Goal: Task Accomplishment & Management: Manage account settings

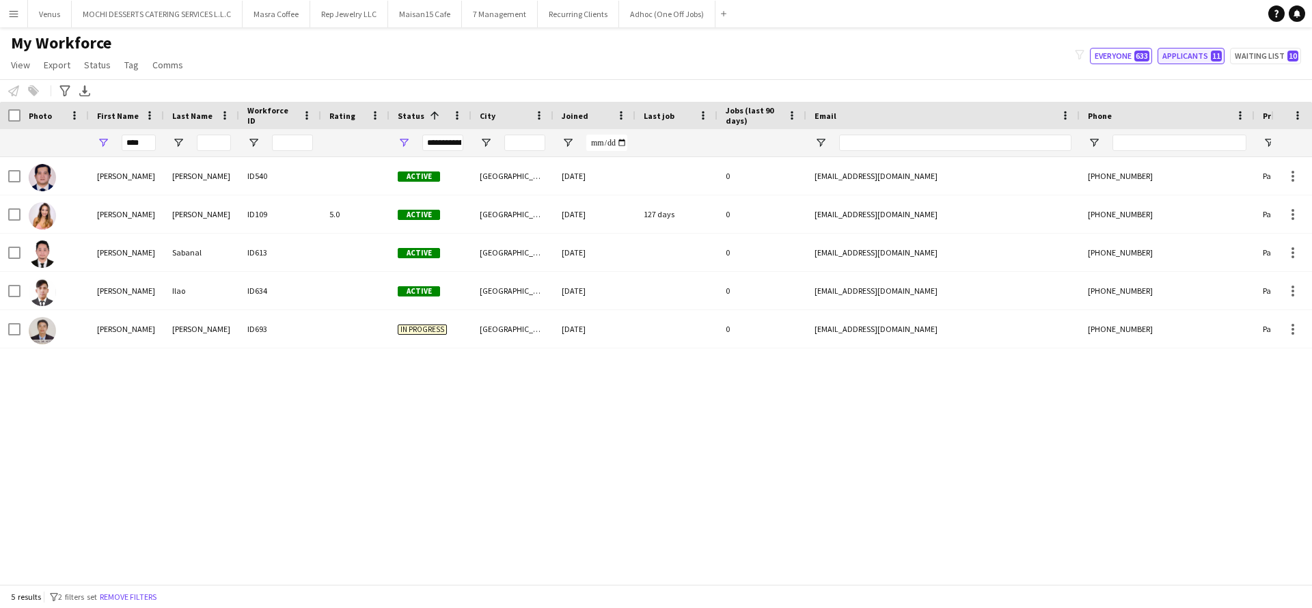
click at [1199, 49] on button "Applicants 11" at bounding box center [1190, 56] width 67 height 16
type input "**********"
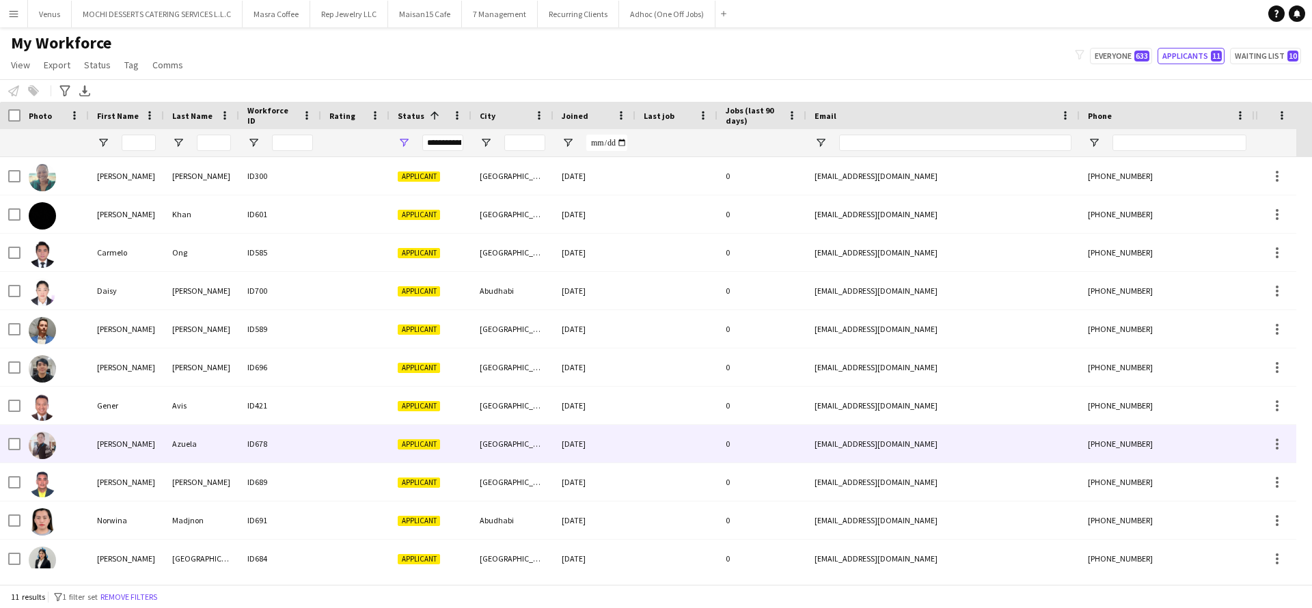
click at [315, 458] on div "ID678" at bounding box center [280, 444] width 82 height 38
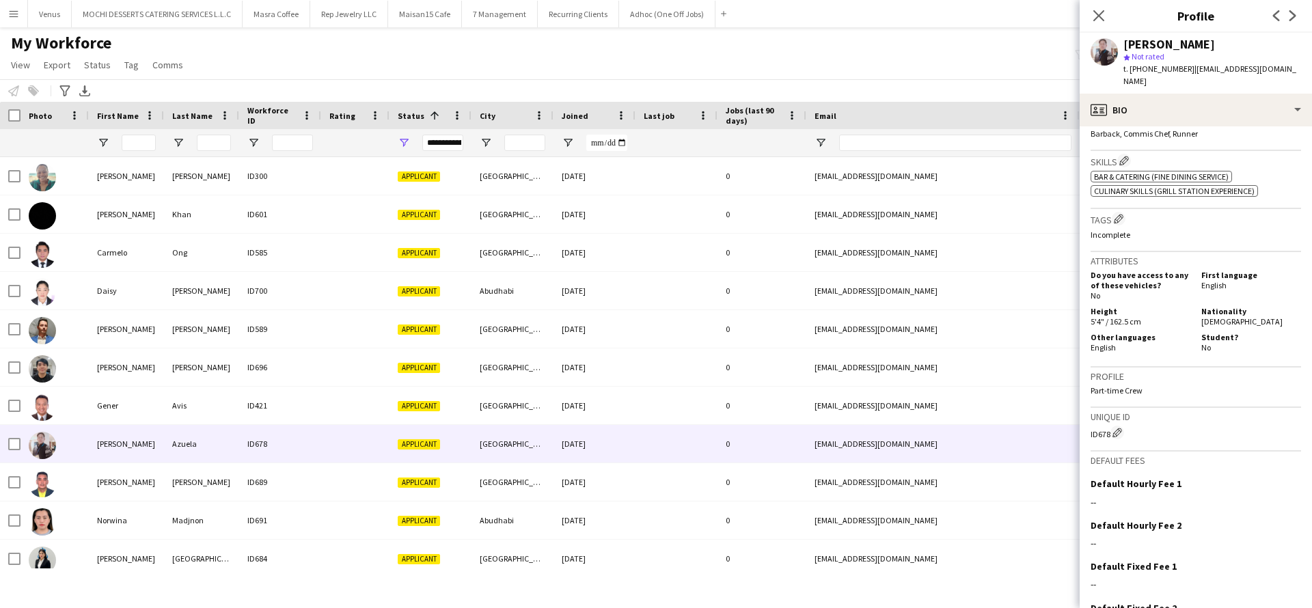
scroll to position [506, 0]
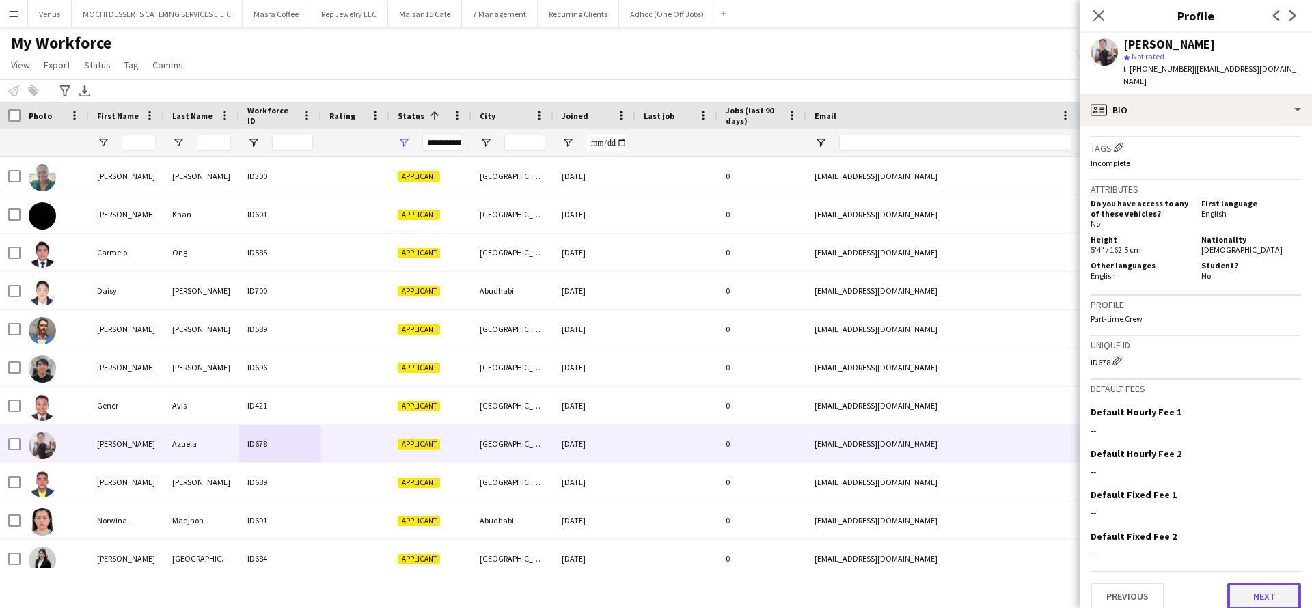
click at [1248, 585] on button "Next" at bounding box center [1264, 596] width 74 height 27
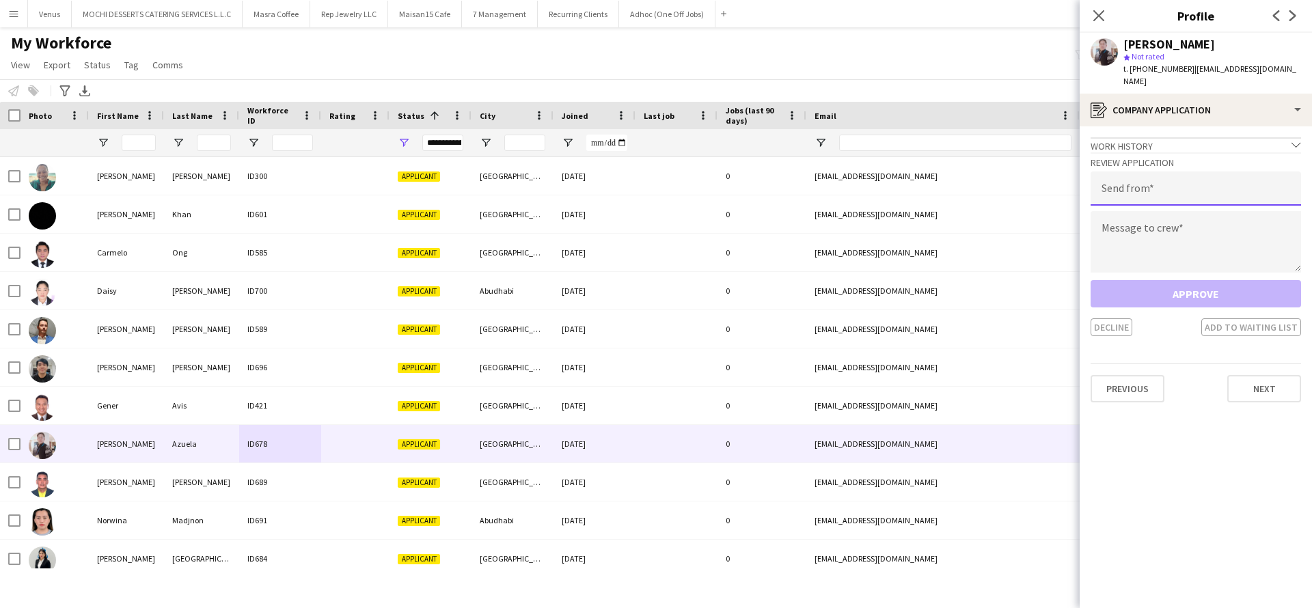
click at [1226, 178] on input "email" at bounding box center [1195, 188] width 210 height 34
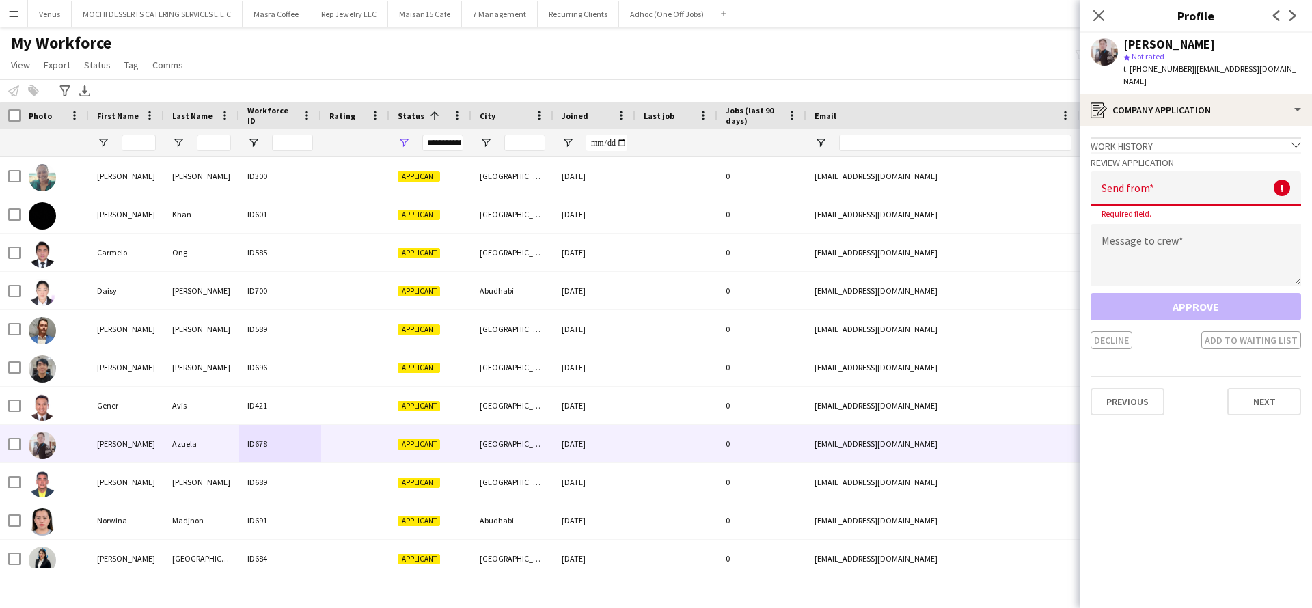
click at [1224, 137] on div "Work history chevron-down" at bounding box center [1195, 144] width 210 height 15
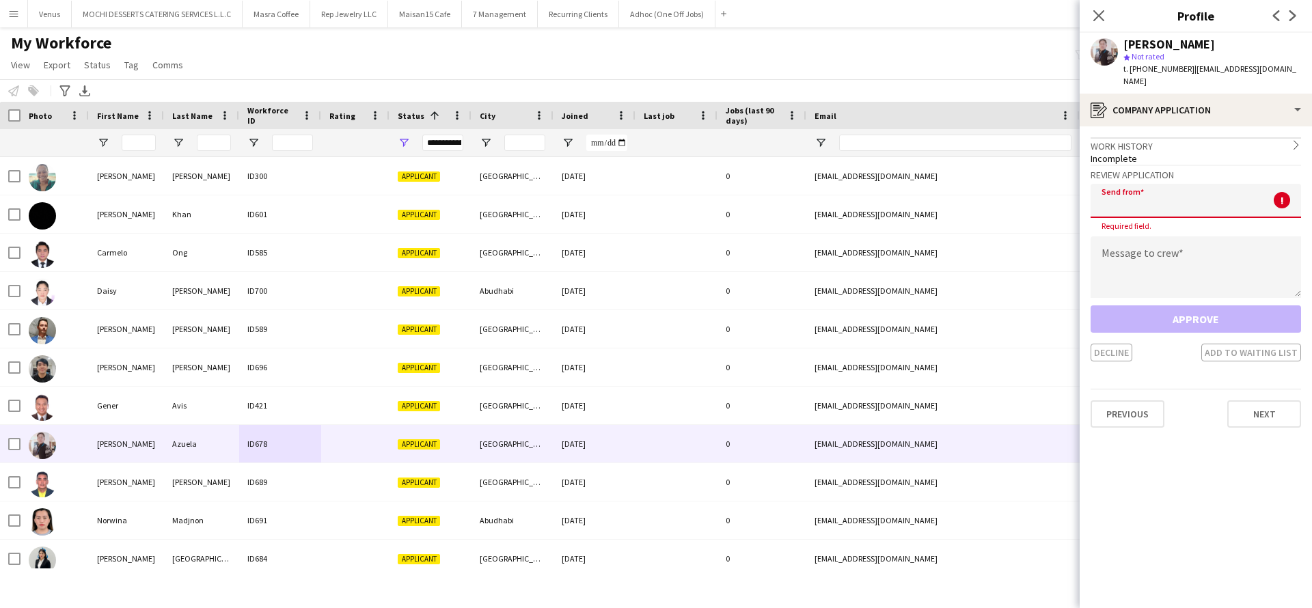
click at [1161, 184] on input "email" at bounding box center [1195, 201] width 210 height 34
paste input "**********"
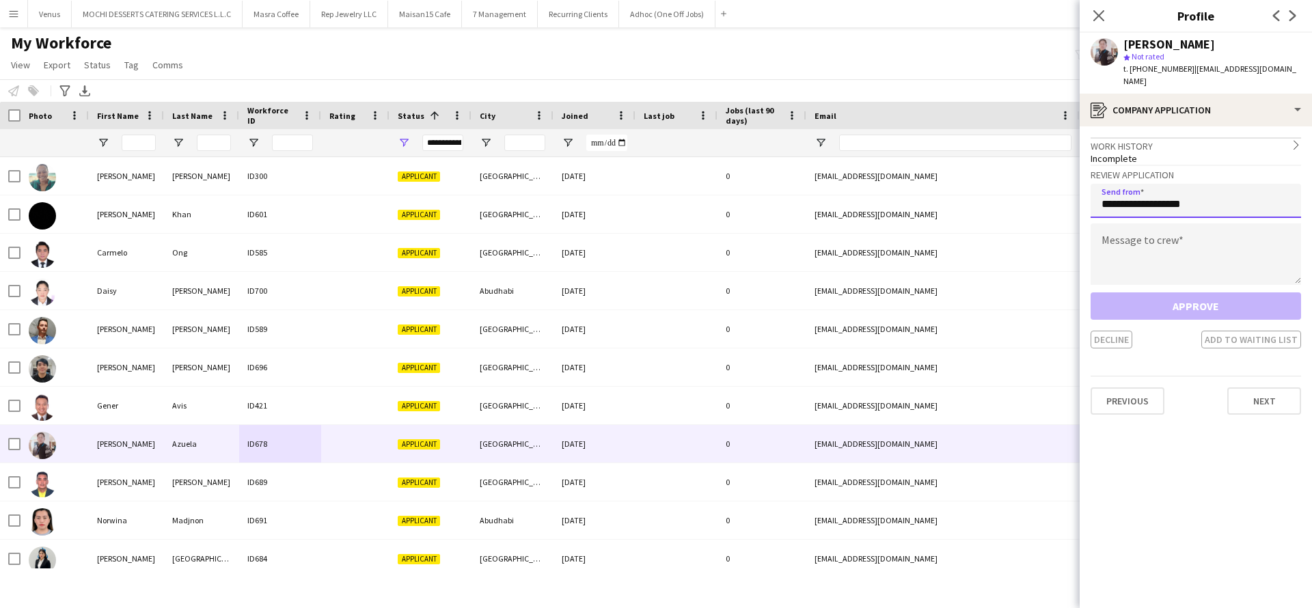
type input "**********"
paste textarea "**********"
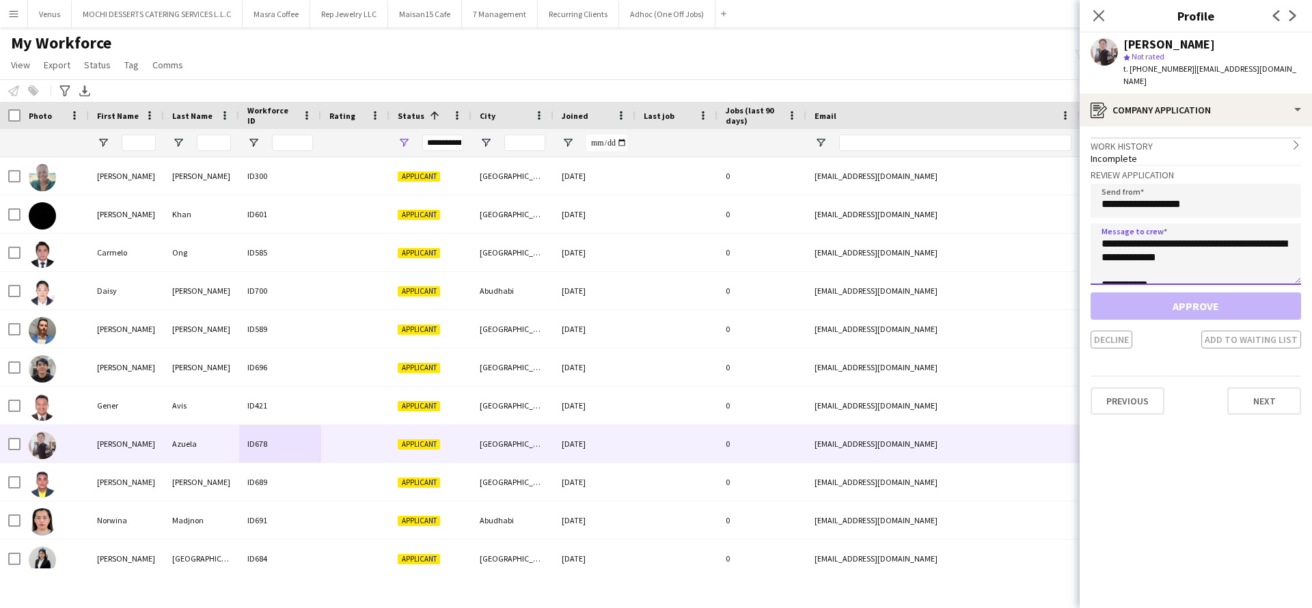
click at [1204, 231] on textarea "**********" at bounding box center [1195, 253] width 210 height 61
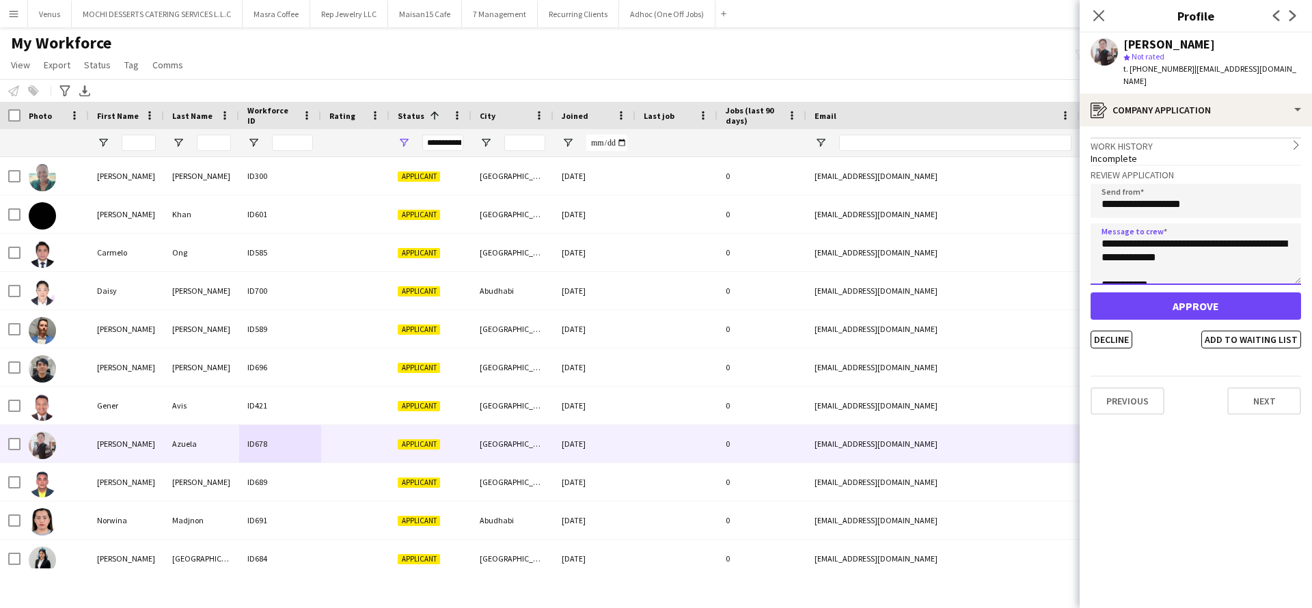
scroll to position [23, 0]
type textarea "**********"
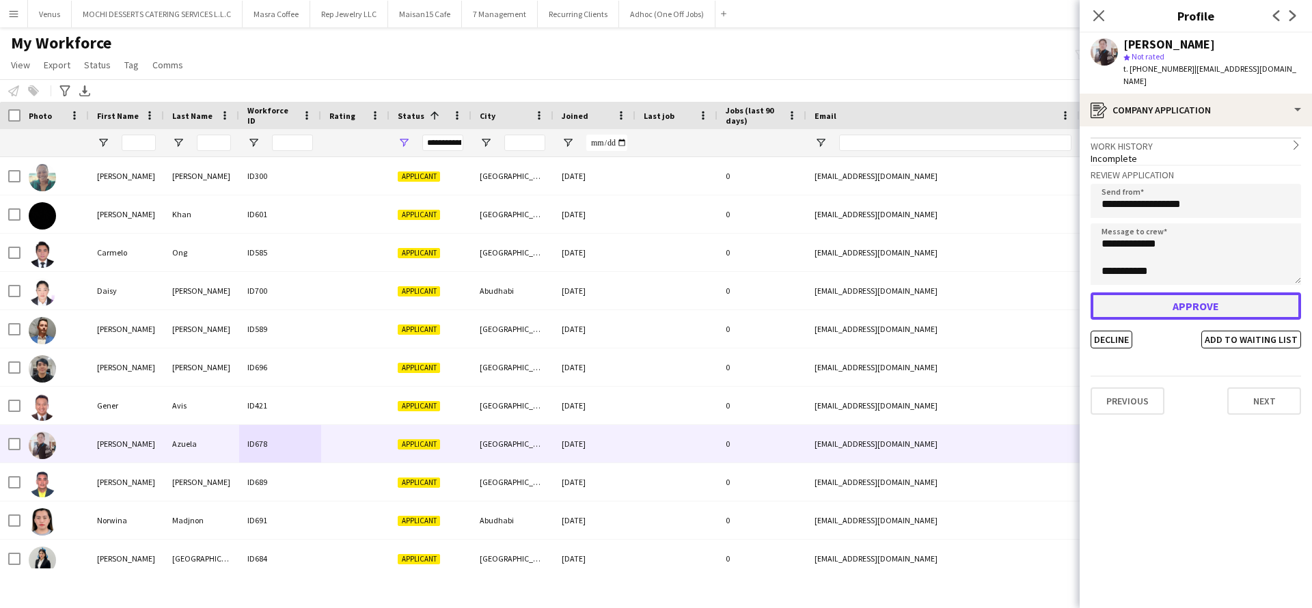
click at [1159, 292] on button "Approve" at bounding box center [1195, 305] width 210 height 27
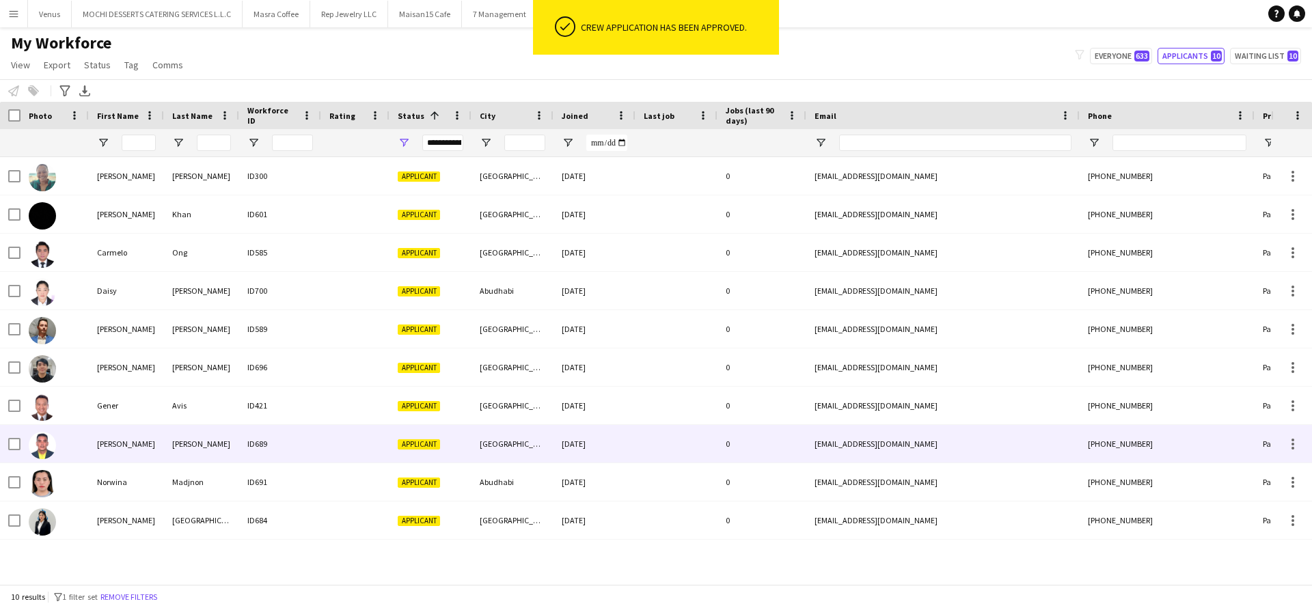
click at [257, 445] on div "ID689" at bounding box center [280, 444] width 82 height 38
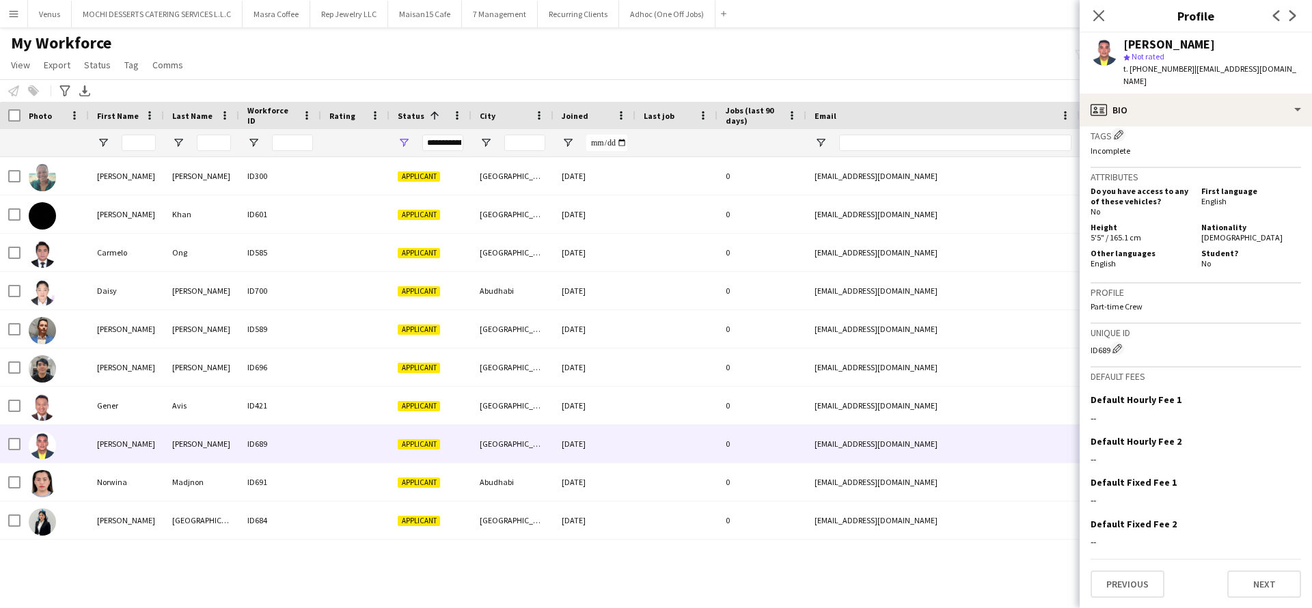
scroll to position [568, 0]
click at [1241, 589] on button "Next" at bounding box center [1264, 583] width 74 height 27
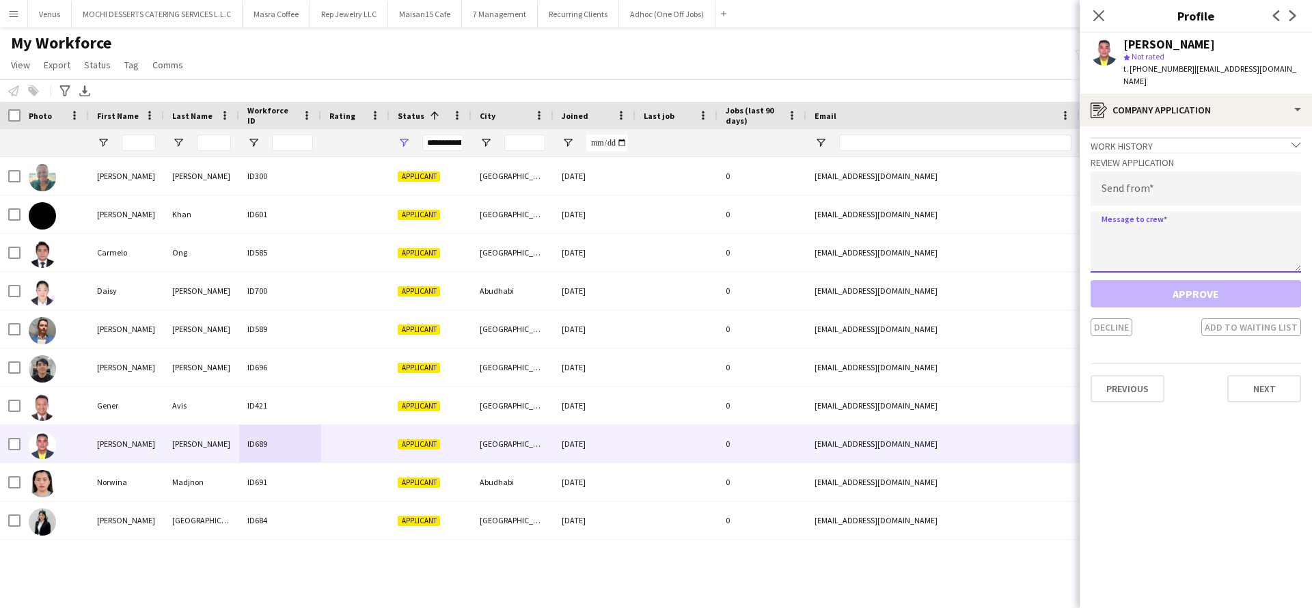
paste textarea "**********"
click at [1159, 243] on textarea at bounding box center [1195, 241] width 210 height 61
type textarea "**********"
click at [1164, 189] on input "email" at bounding box center [1195, 188] width 210 height 34
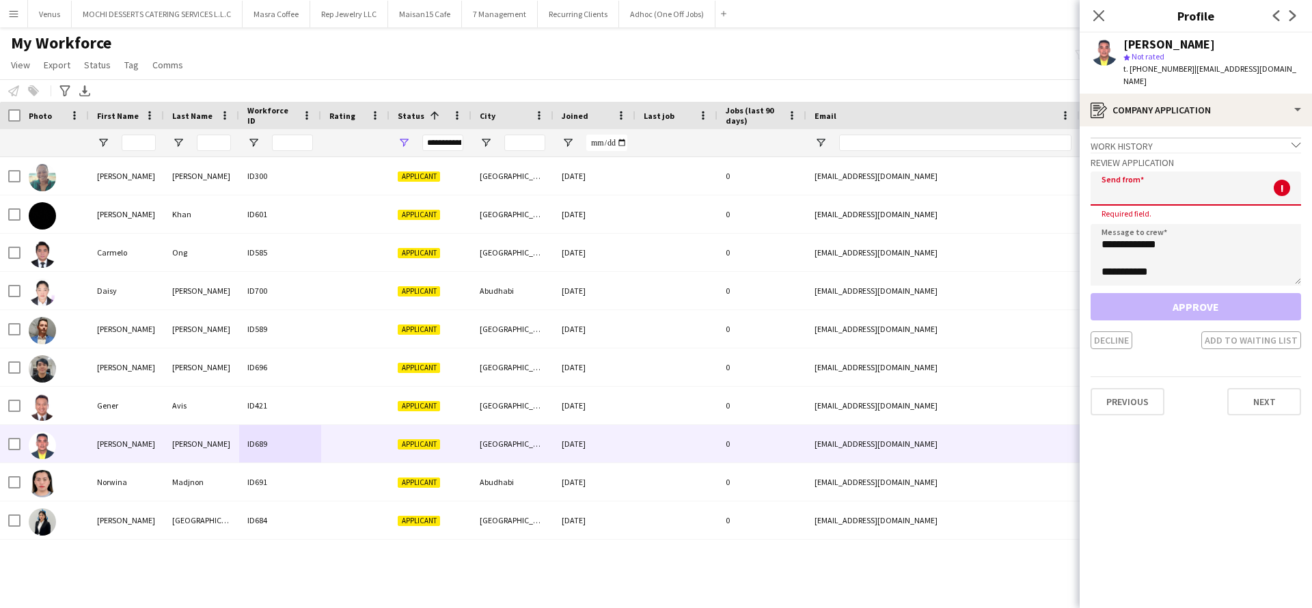
click at [1150, 197] on input "email" at bounding box center [1195, 188] width 210 height 34
paste input "**********"
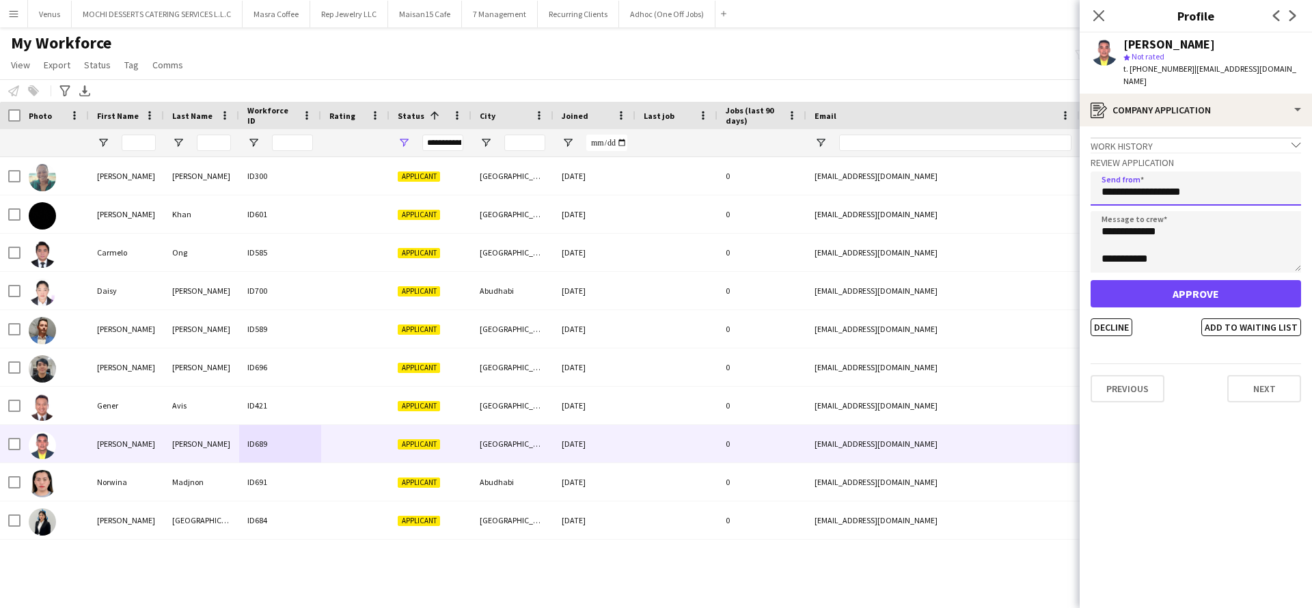
type input "**********"
click at [1131, 287] on button "Approve" at bounding box center [1195, 293] width 210 height 27
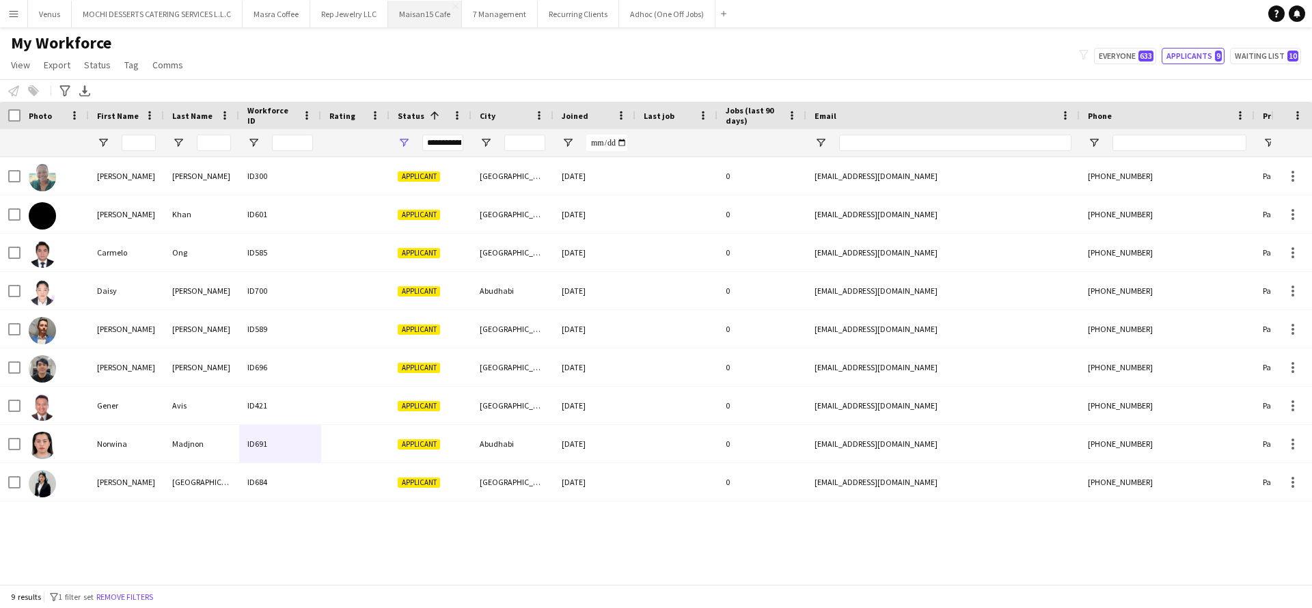
click at [437, 17] on button "Maisan15 Cafe Close" at bounding box center [425, 14] width 74 height 27
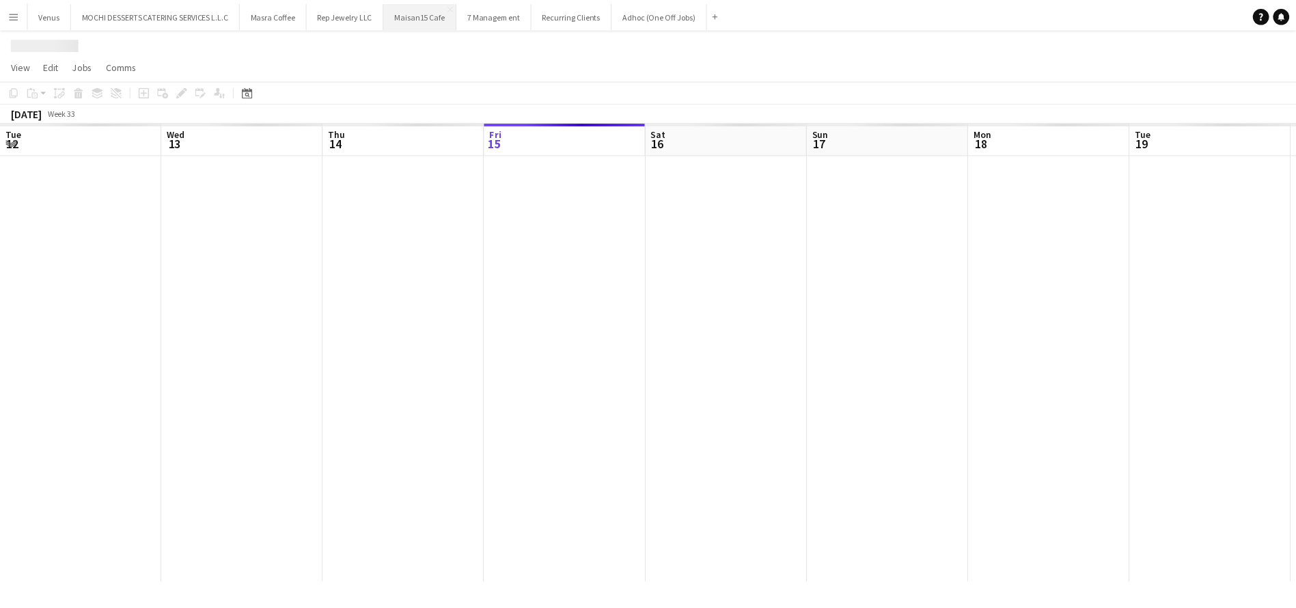
scroll to position [0, 327]
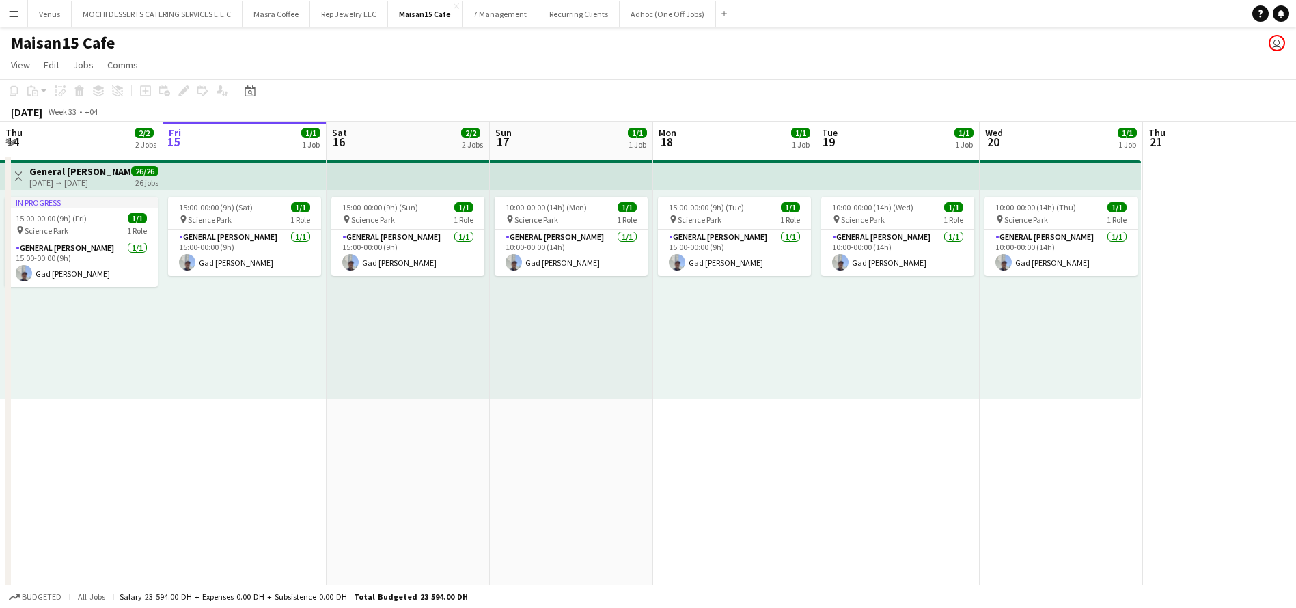
click at [435, 137] on app-board-header-date "Sat 16 2/2 2 Jobs" at bounding box center [408, 138] width 163 height 33
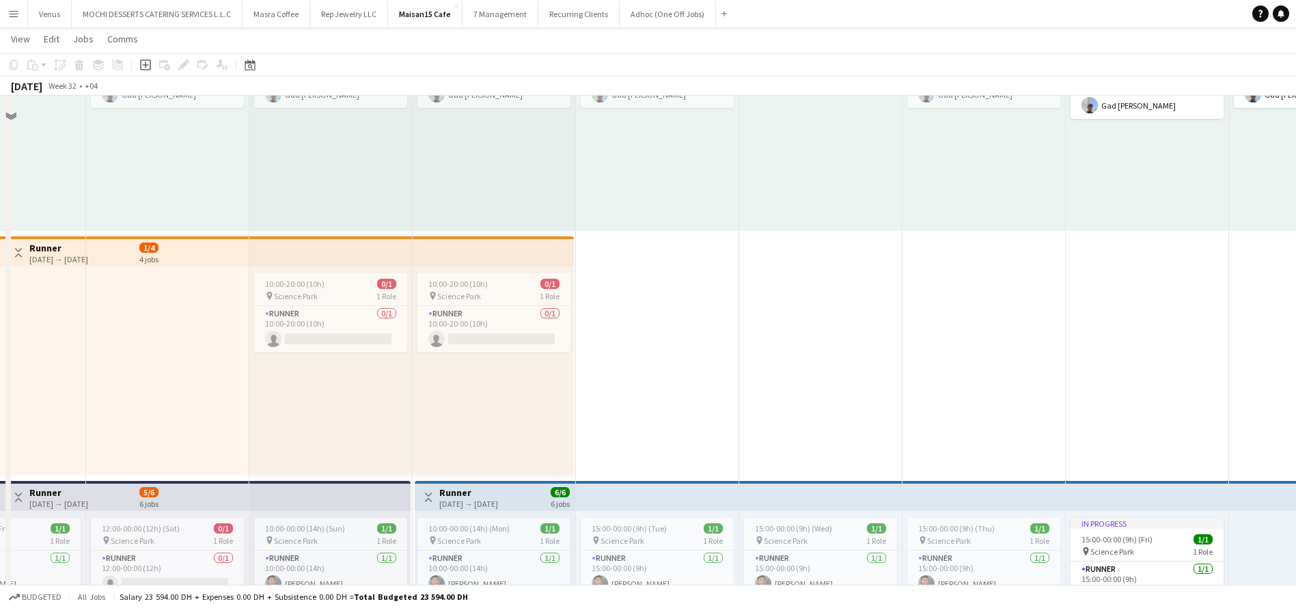
scroll to position [82, 0]
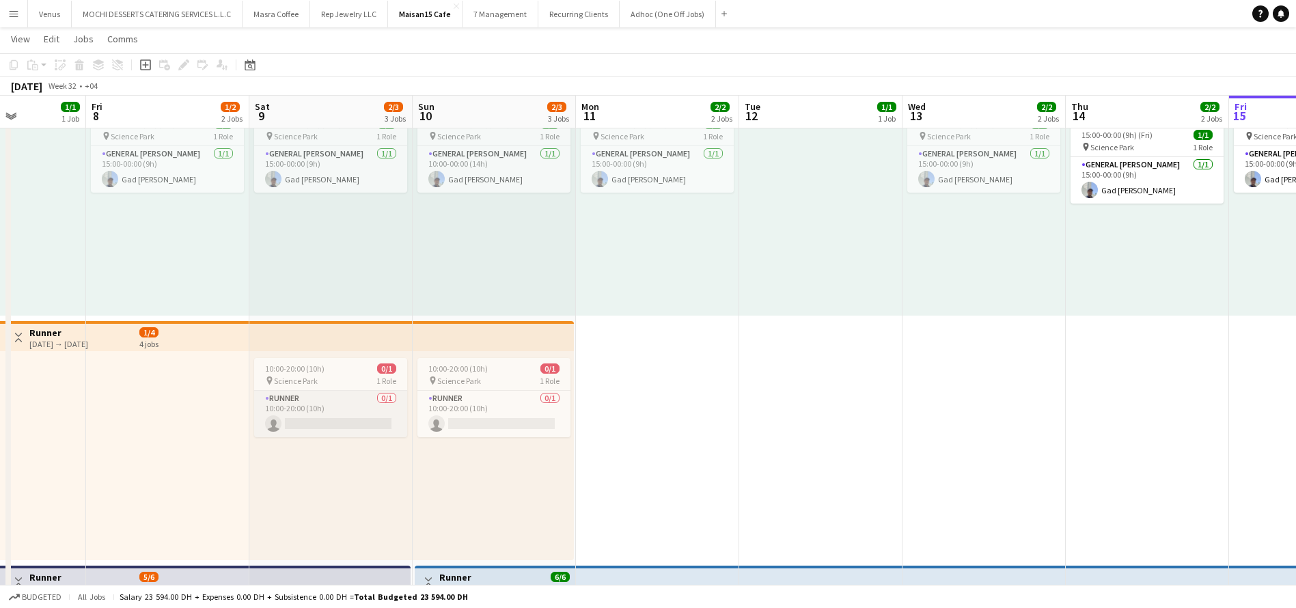
click at [322, 420] on app-card-role "Runner 0/1 10:00-20:00 (10h) single-neutral-actions" at bounding box center [330, 414] width 153 height 46
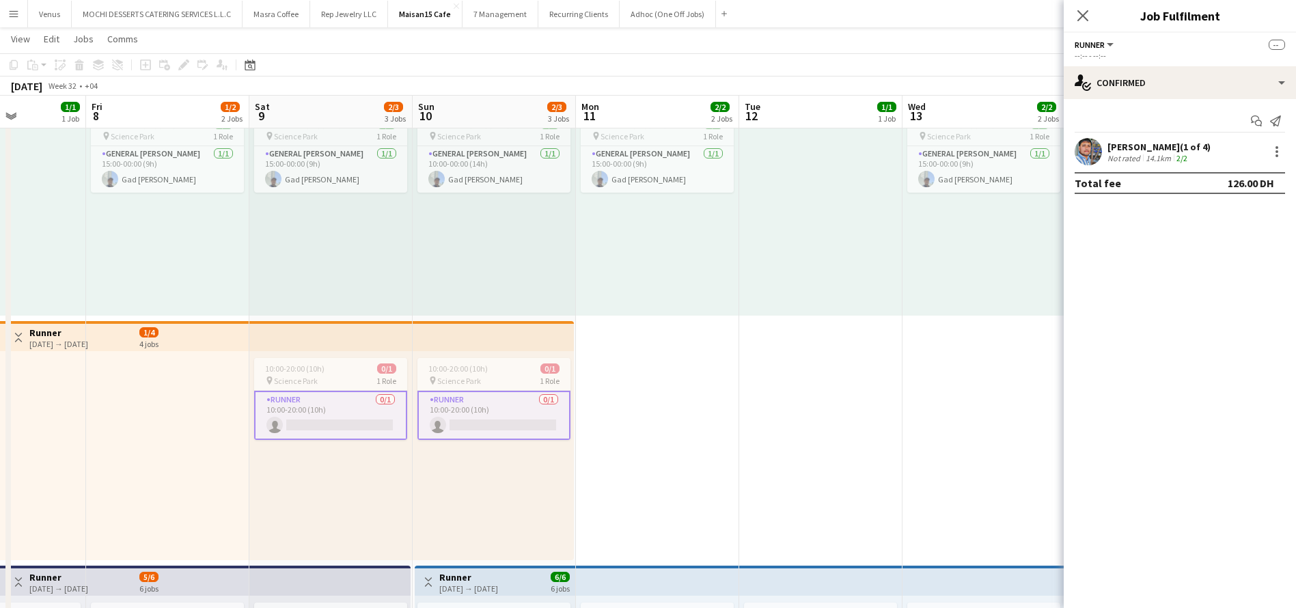
click at [353, 413] on app-card-role "Runner 0/1 10:00-20:00 (10h) single-neutral-actions" at bounding box center [330, 415] width 153 height 49
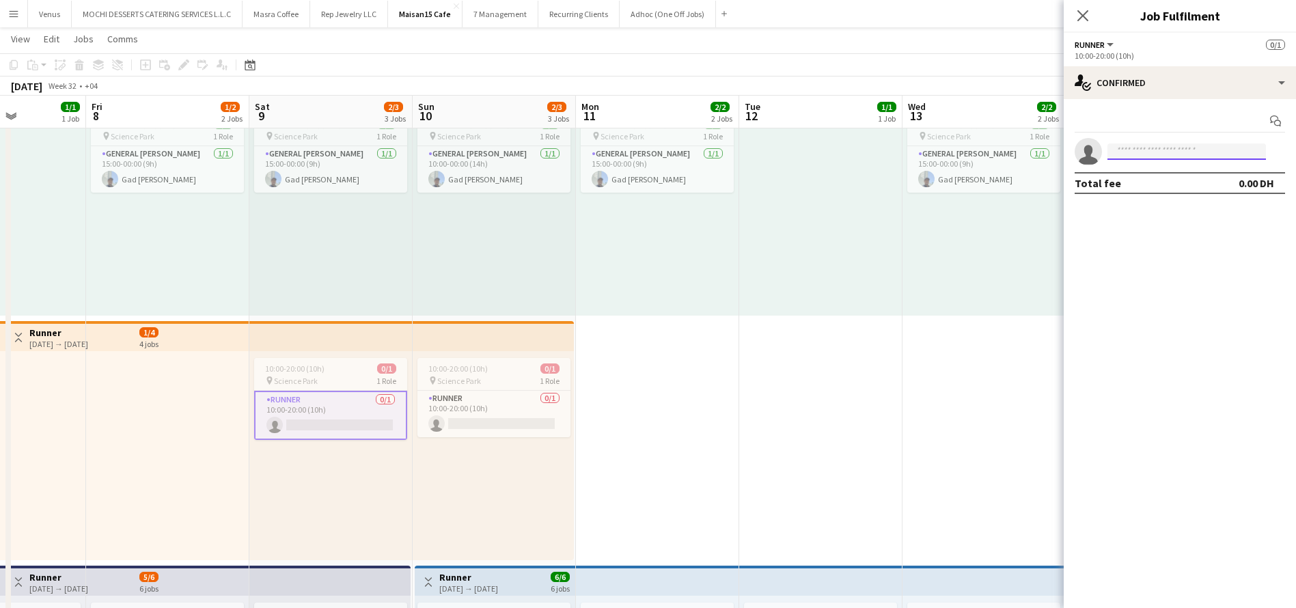
click at [1134, 150] on input at bounding box center [1186, 151] width 158 height 16
type input "****"
click at [1193, 197] on span "+971554714118" at bounding box center [1186, 193] width 137 height 11
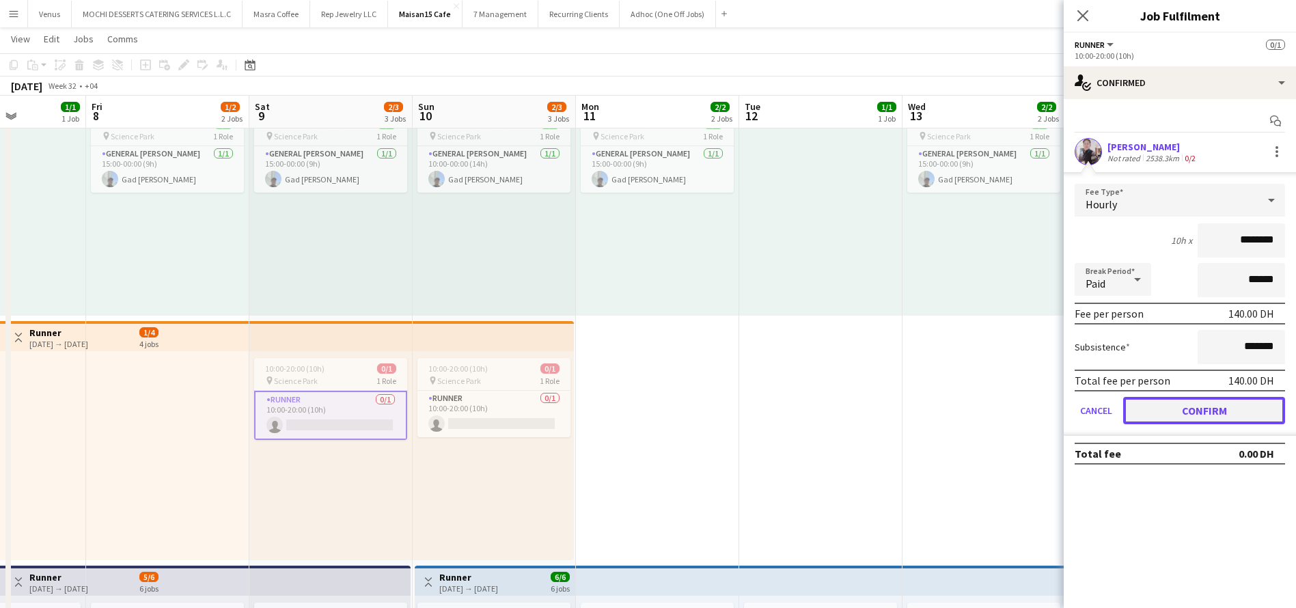
click at [1200, 424] on button "Confirm" at bounding box center [1204, 410] width 162 height 27
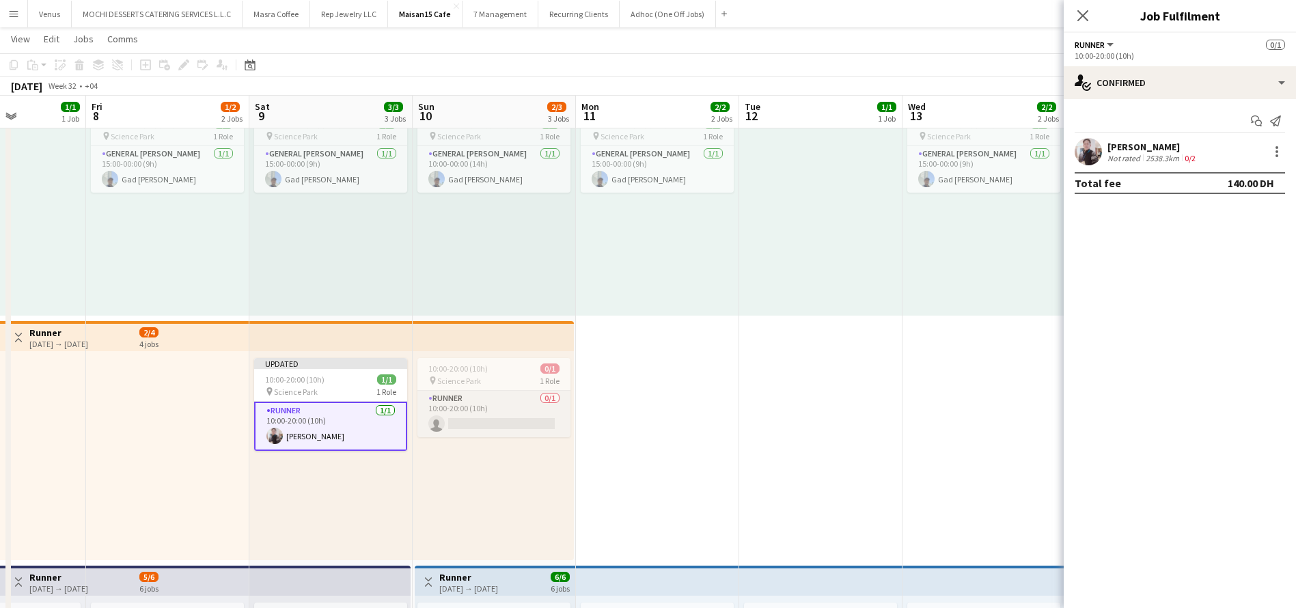
click at [491, 428] on app-card-role "Runner 0/1 10:00-20:00 (10h) single-neutral-actions" at bounding box center [493, 414] width 153 height 46
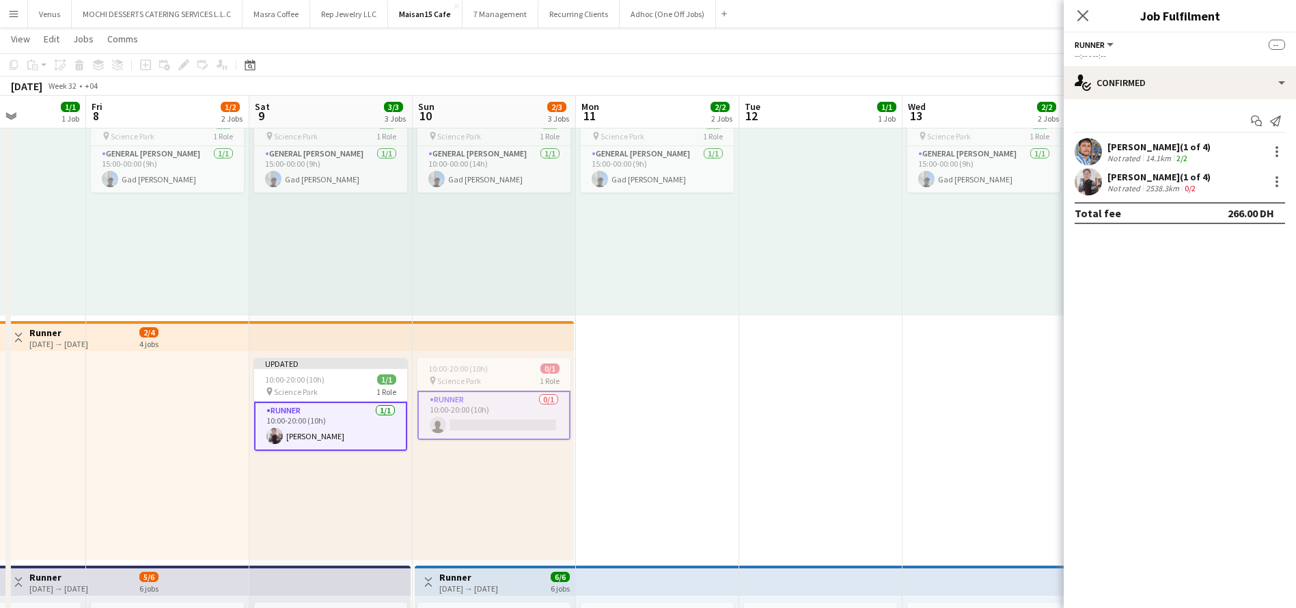
click at [502, 415] on app-card-role "Runner 0/1 10:00-20:00 (10h) single-neutral-actions" at bounding box center [493, 415] width 153 height 49
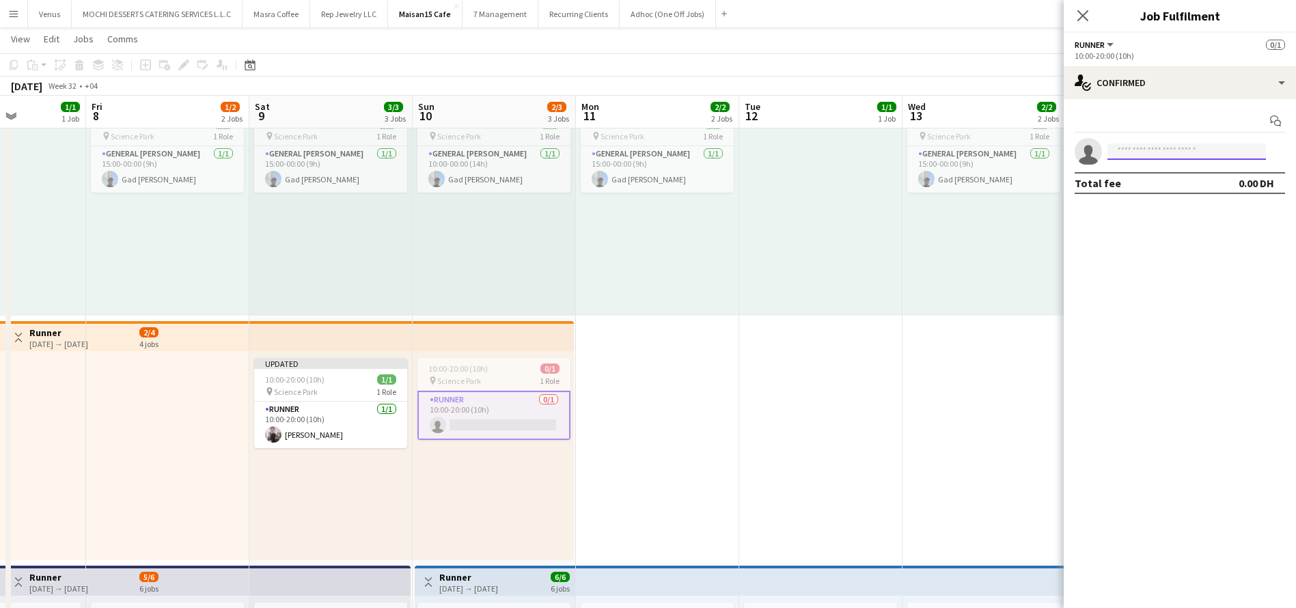
click at [1176, 148] on input at bounding box center [1186, 151] width 158 height 16
type input "*****"
click at [1167, 182] on span "joeden03031976@gmail.com" at bounding box center [1186, 182] width 137 height 11
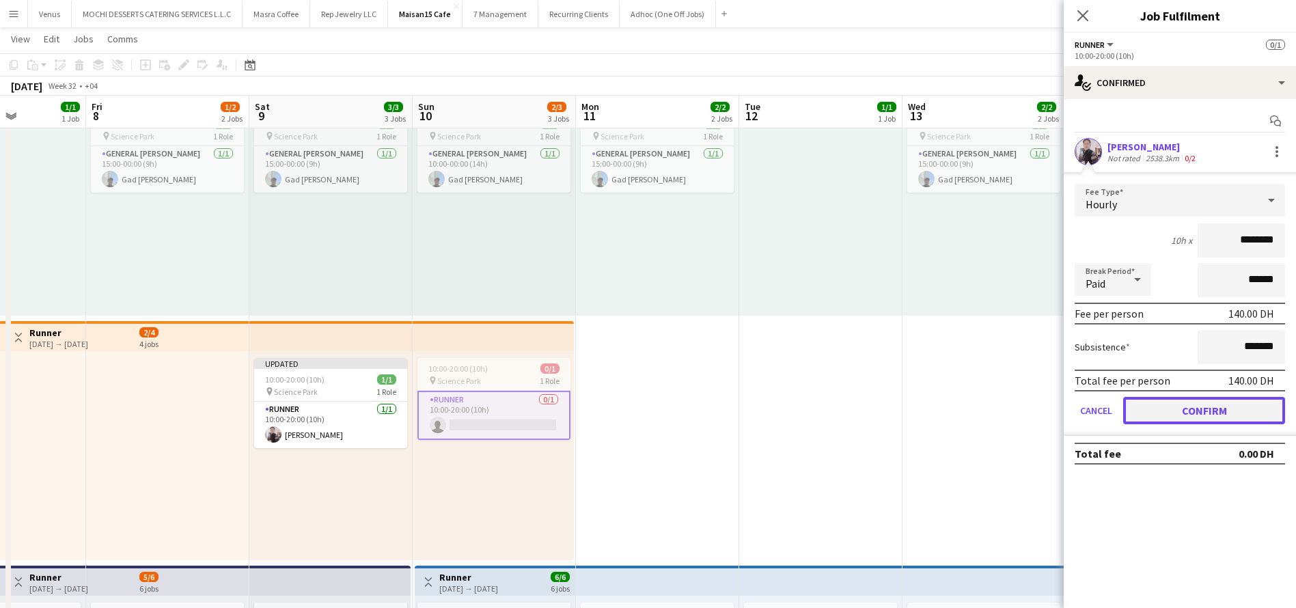
click at [1174, 410] on button "Confirm" at bounding box center [1204, 410] width 162 height 27
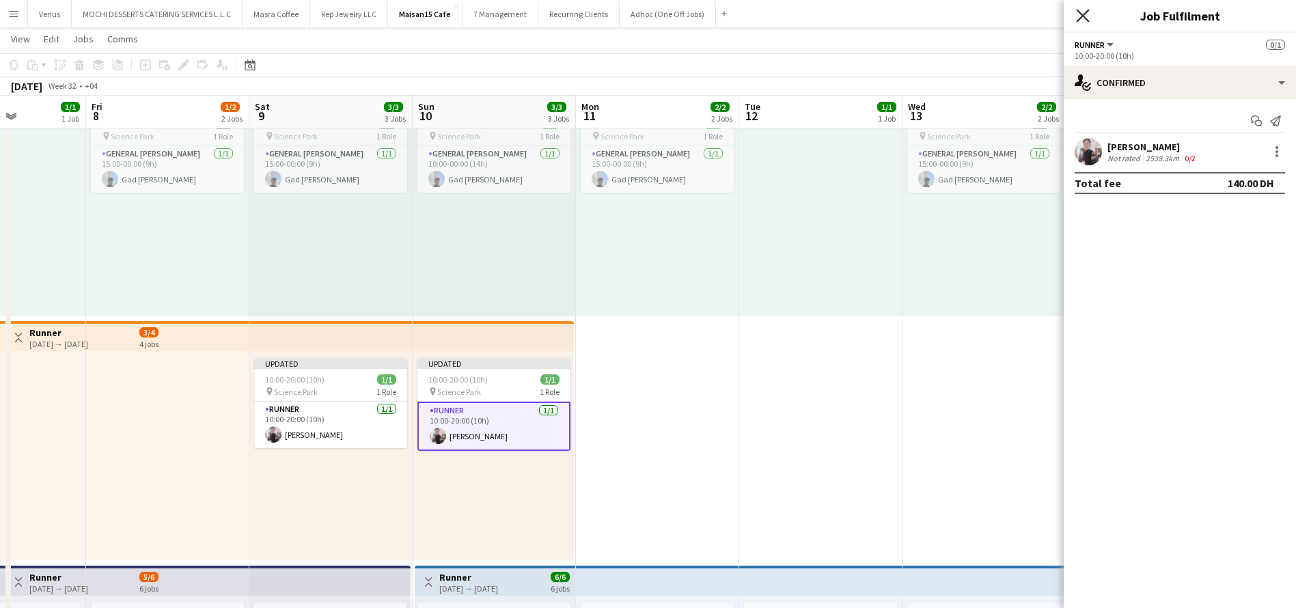
click at [1085, 10] on icon "Close pop-in" at bounding box center [1082, 15] width 13 height 13
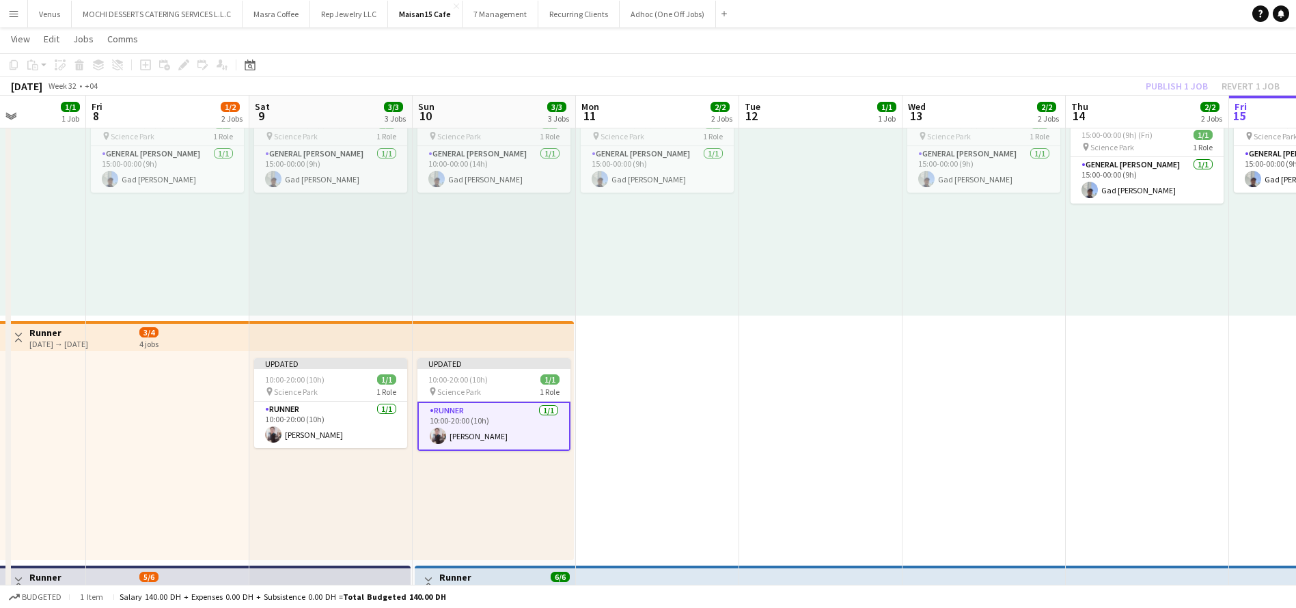
click at [1180, 87] on div "Publish 1 job Revert 1 job" at bounding box center [1212, 86] width 167 height 18
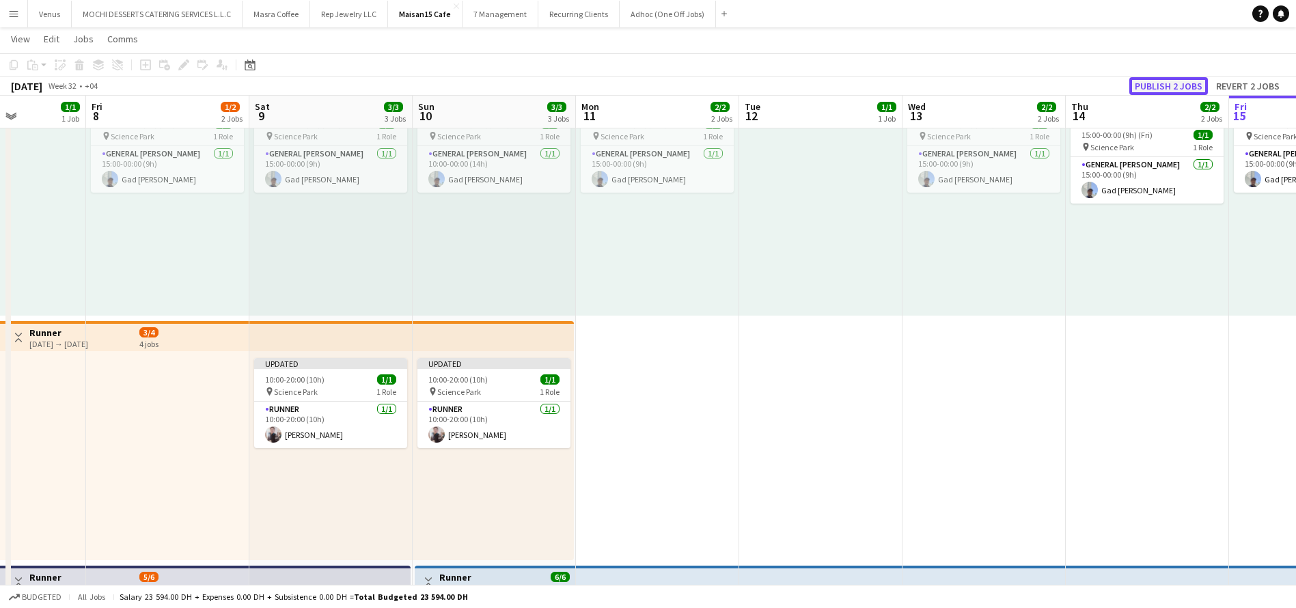
click at [1170, 80] on button "Publish 2 jobs" at bounding box center [1168, 86] width 79 height 18
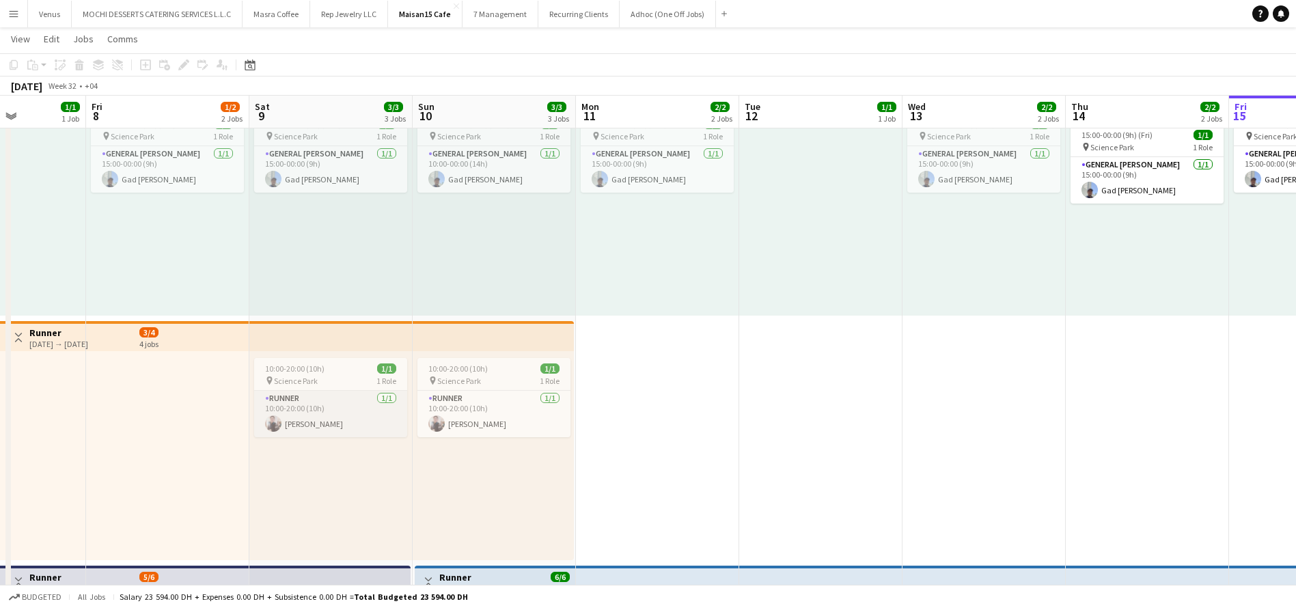
click at [326, 404] on app-card-role "Runner 1/1 10:00-20:00 (10h) Joselito Azuela" at bounding box center [330, 414] width 153 height 46
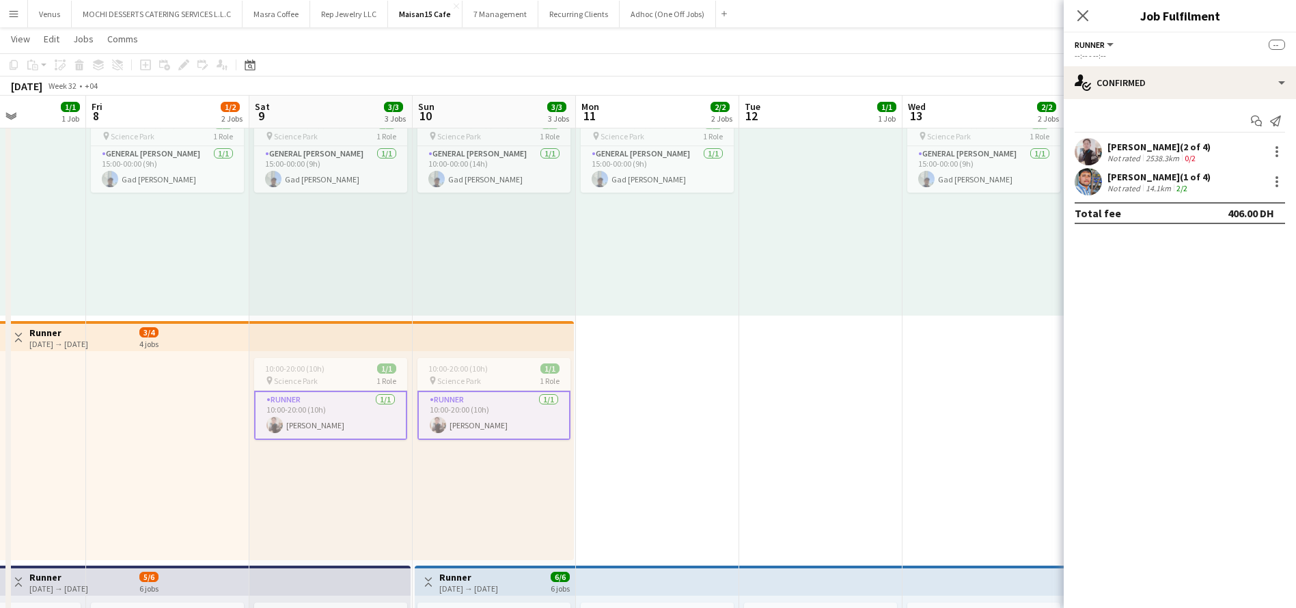
click at [1139, 143] on div "Joselito Azuela (2 of 4)" at bounding box center [1158, 147] width 103 height 12
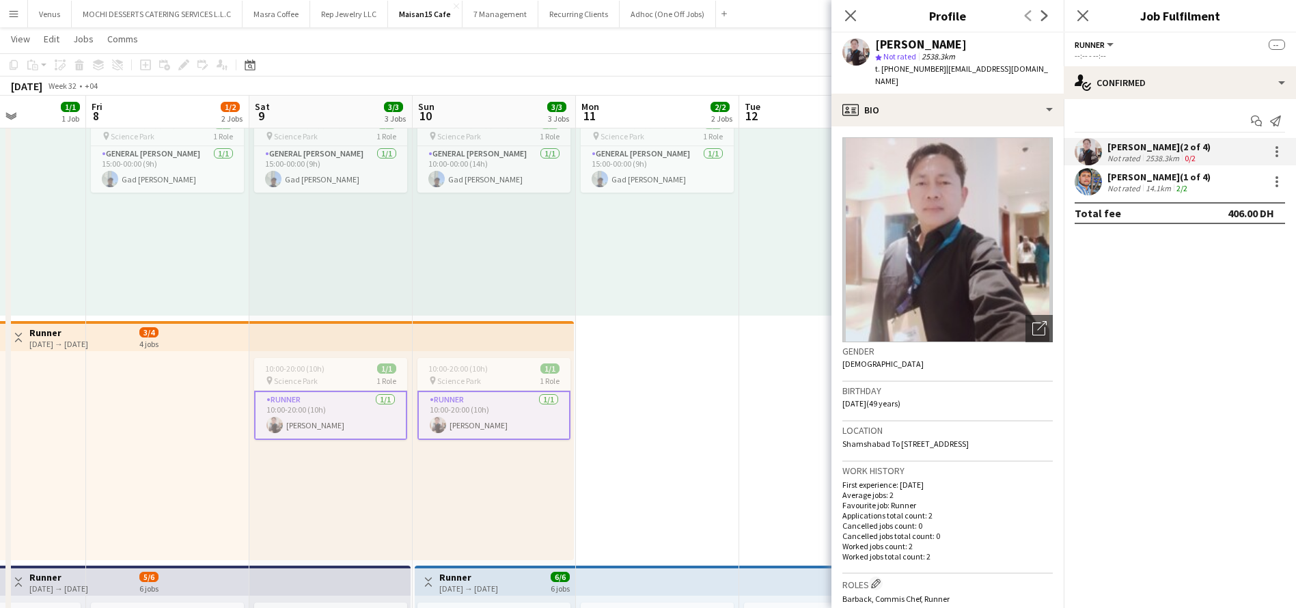
click at [939, 42] on div "Joselito Azuela" at bounding box center [921, 44] width 92 height 12
copy div "Joselito Azuela"
click at [1083, 15] on icon at bounding box center [1082, 15] width 13 height 13
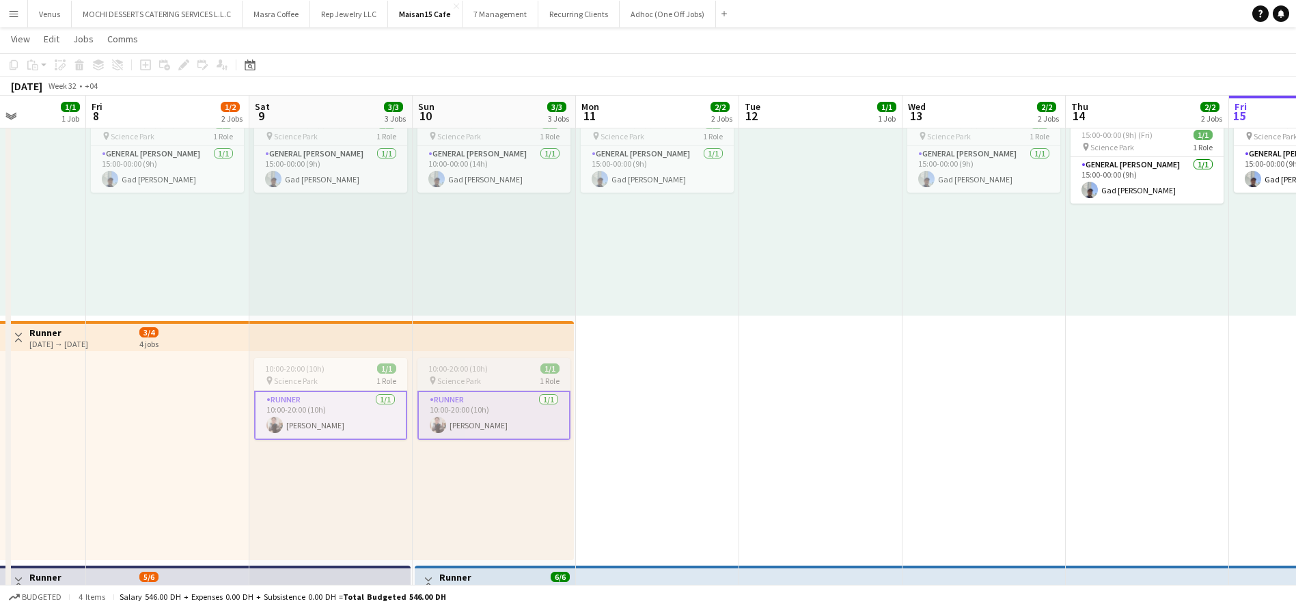
click at [450, 371] on span "10:00-20:00 (10h)" at bounding box center [457, 368] width 59 height 10
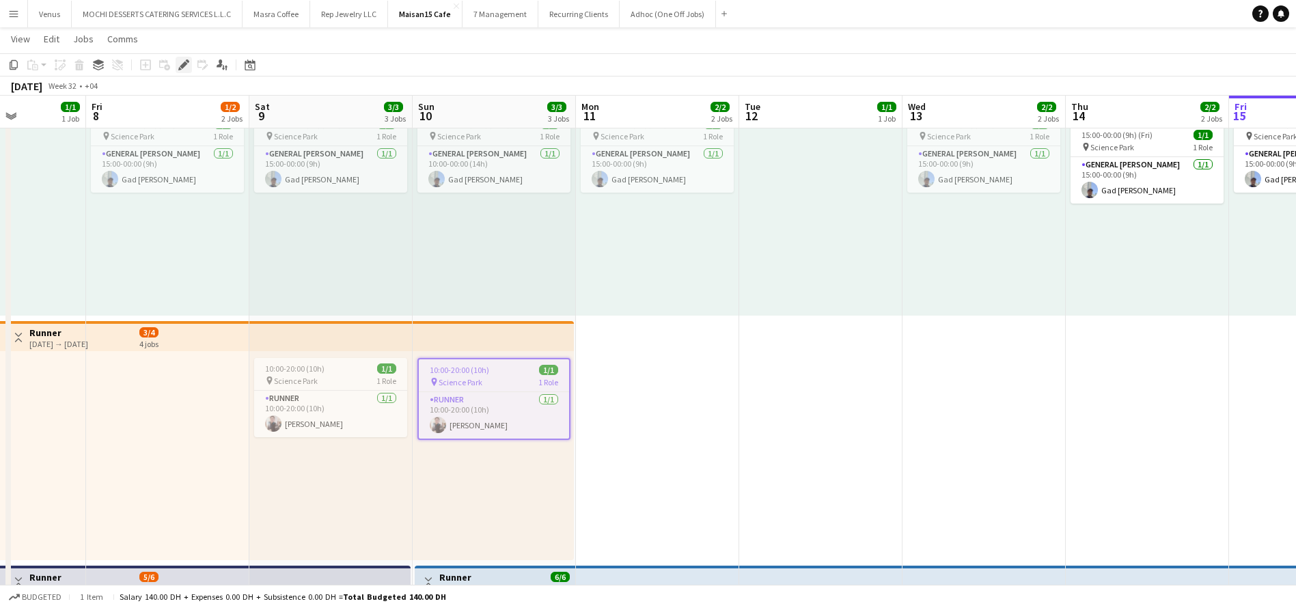
click at [178, 59] on icon "Edit" at bounding box center [183, 64] width 11 height 11
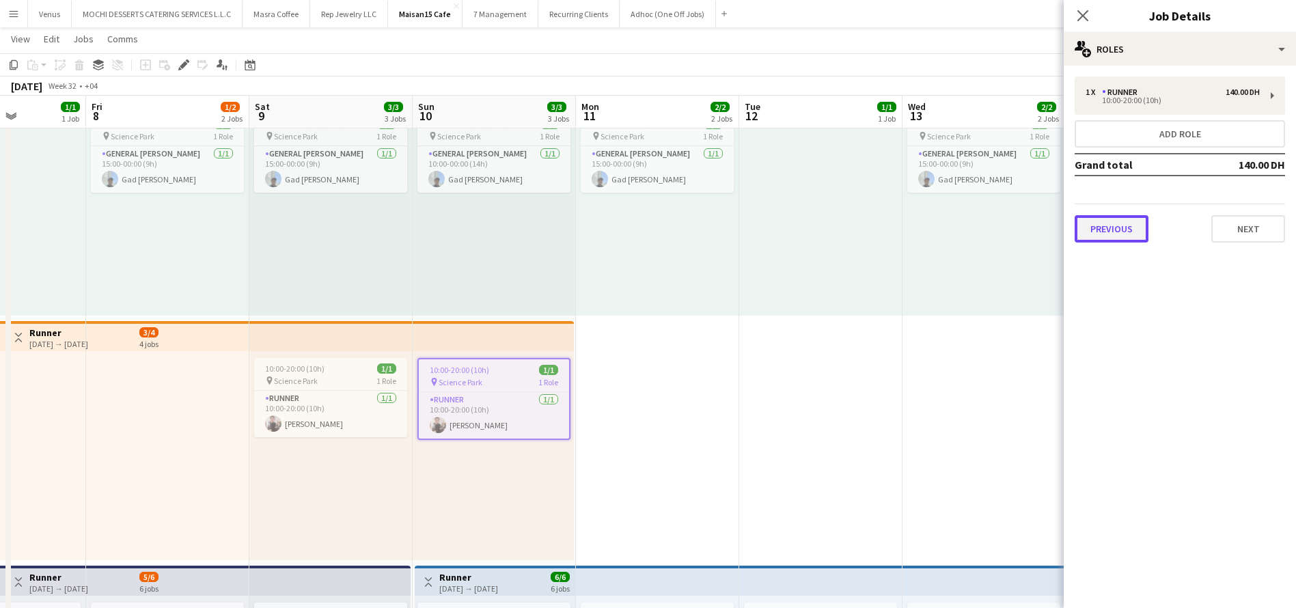
click at [1109, 235] on button "Previous" at bounding box center [1112, 228] width 74 height 27
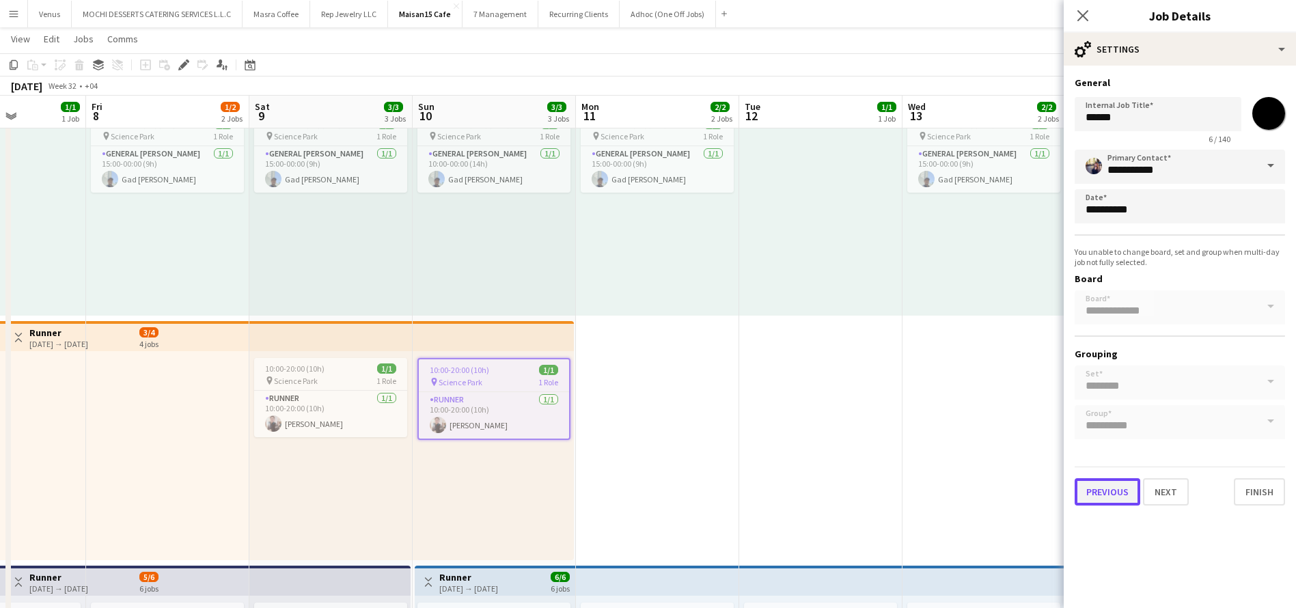
click at [1090, 504] on button "Previous" at bounding box center [1108, 491] width 66 height 27
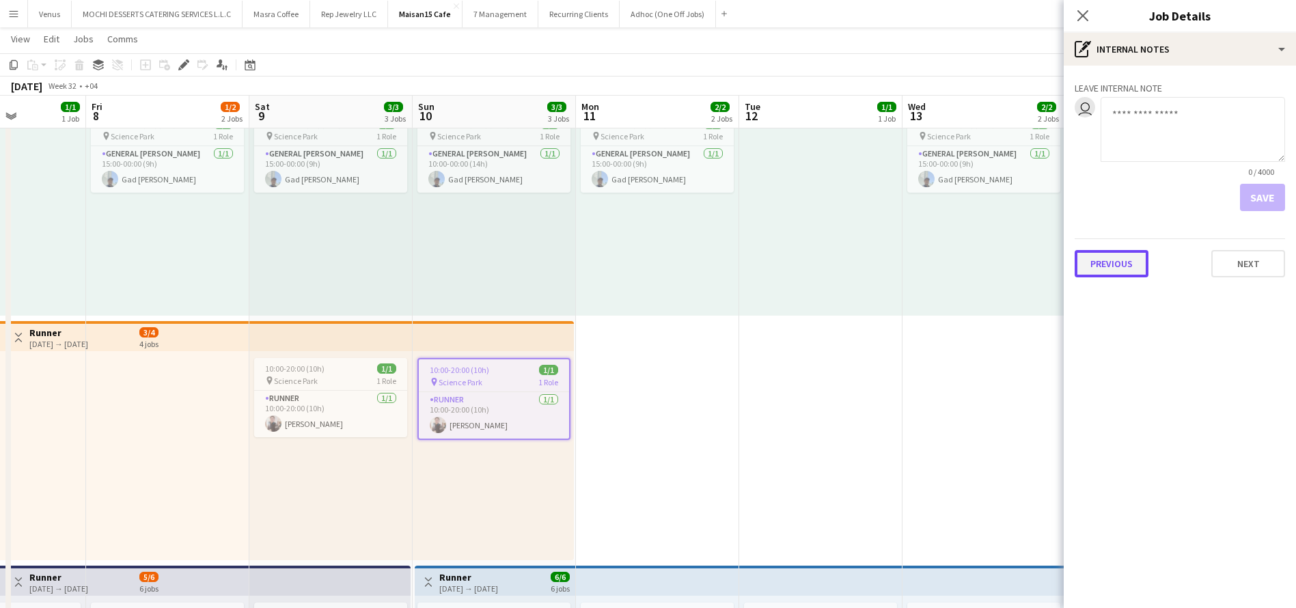
click at [1105, 263] on button "Previous" at bounding box center [1112, 263] width 74 height 27
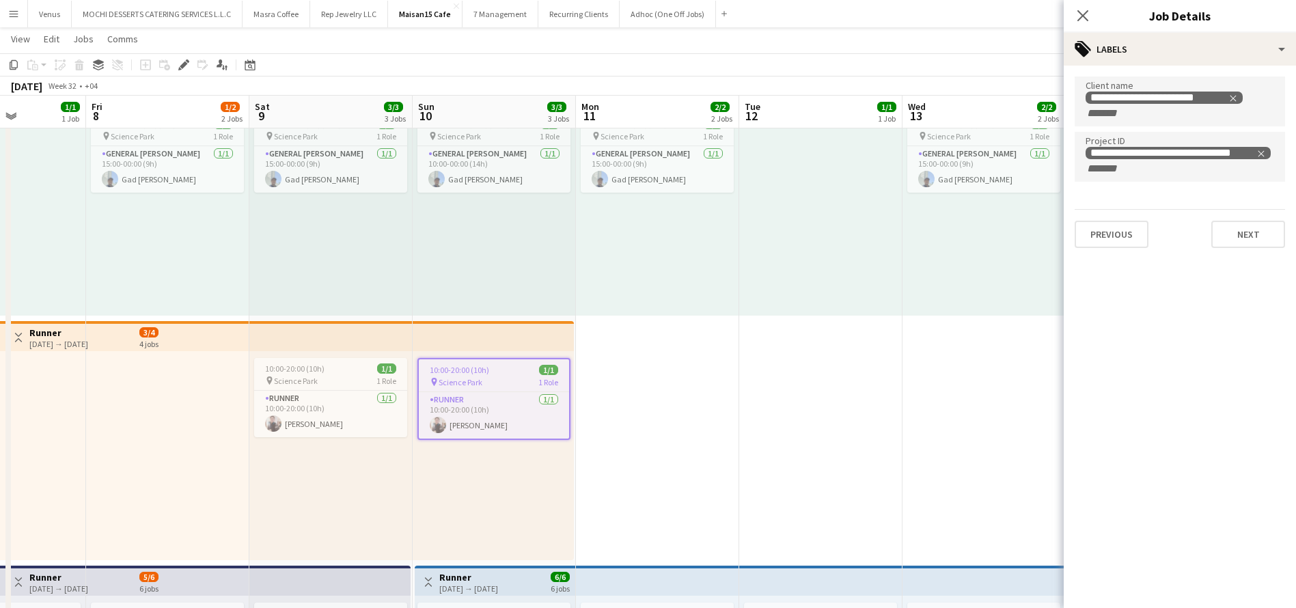
click at [52, 475] on div at bounding box center [4, 455] width 163 height 209
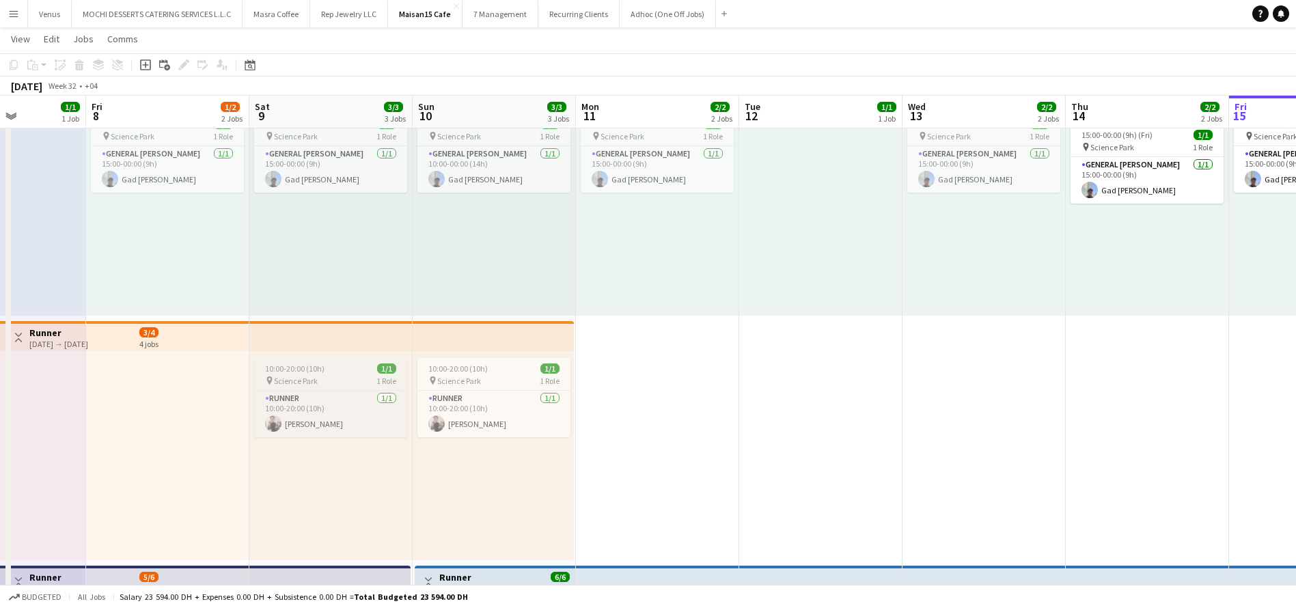
click at [320, 365] on span "10:00-20:00 (10h)" at bounding box center [294, 368] width 59 height 10
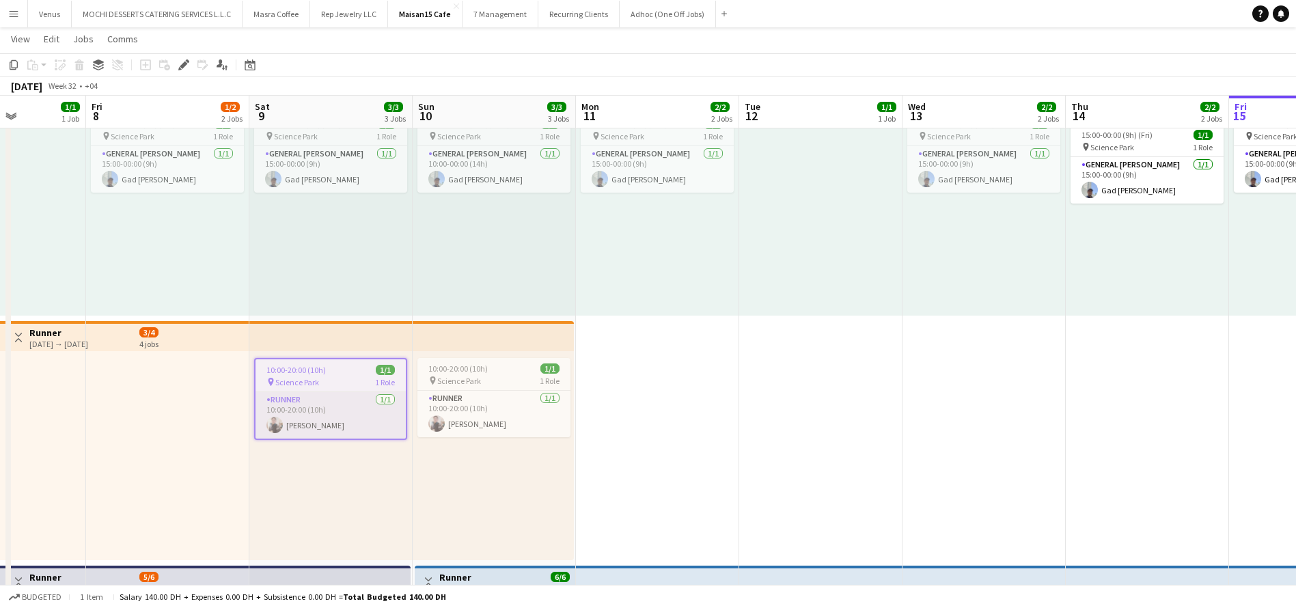
click at [357, 393] on app-card-role "Runner 1/1 10:00-20:00 (10h) Joselito Azuela" at bounding box center [330, 415] width 150 height 46
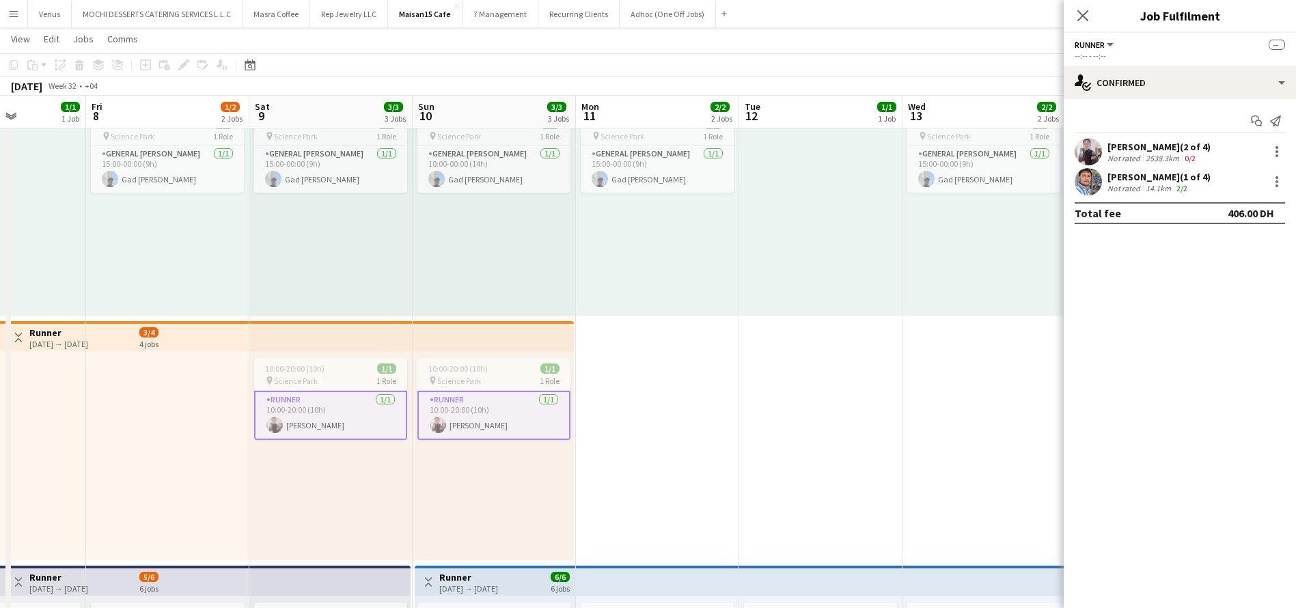
click at [1158, 141] on div "Joselito Azuela (2 of 4)" at bounding box center [1158, 147] width 103 height 12
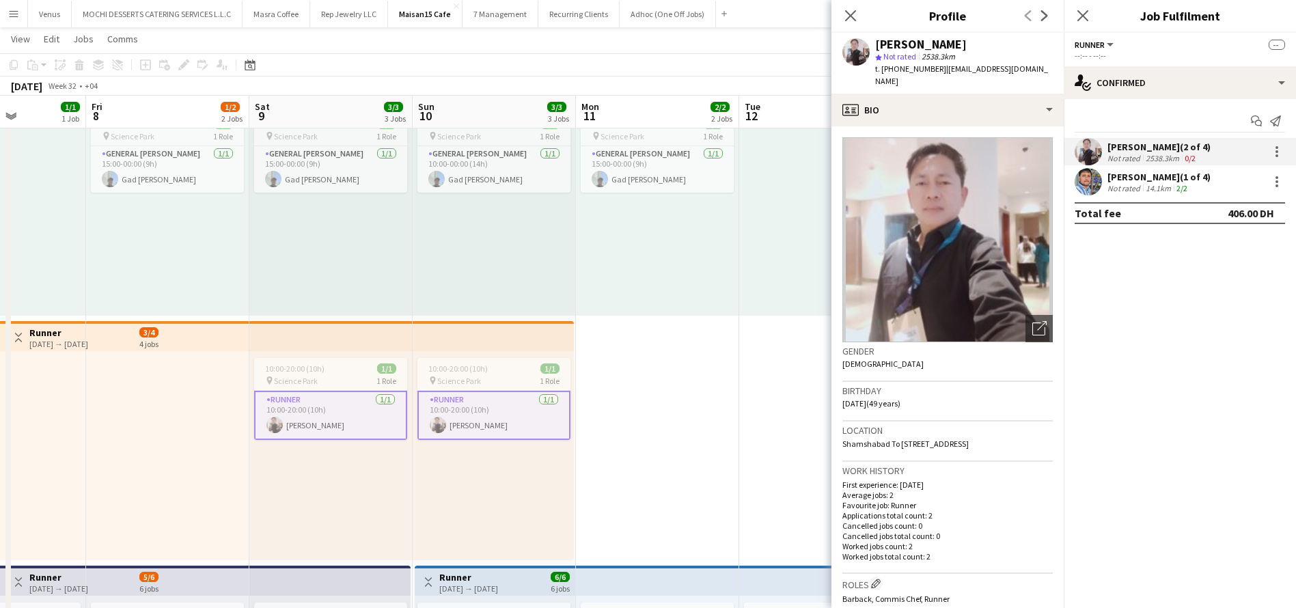
click at [1044, 73] on div "Joselito Azuela star Not rated 2538.3km t. +971554714118 | joeden03031976@gmail…" at bounding box center [947, 63] width 232 height 61
drag, startPoint x: 1043, startPoint y: 72, endPoint x: 963, endPoint y: 73, distance: 79.9
click at [963, 73] on div "Joselito Azuela star Not rated 2538.3km t. +971554714118 | joeden03031976@gmail…" at bounding box center [947, 63] width 232 height 61
copy app-crew-profile "joeden03031976@gmail.com profile"
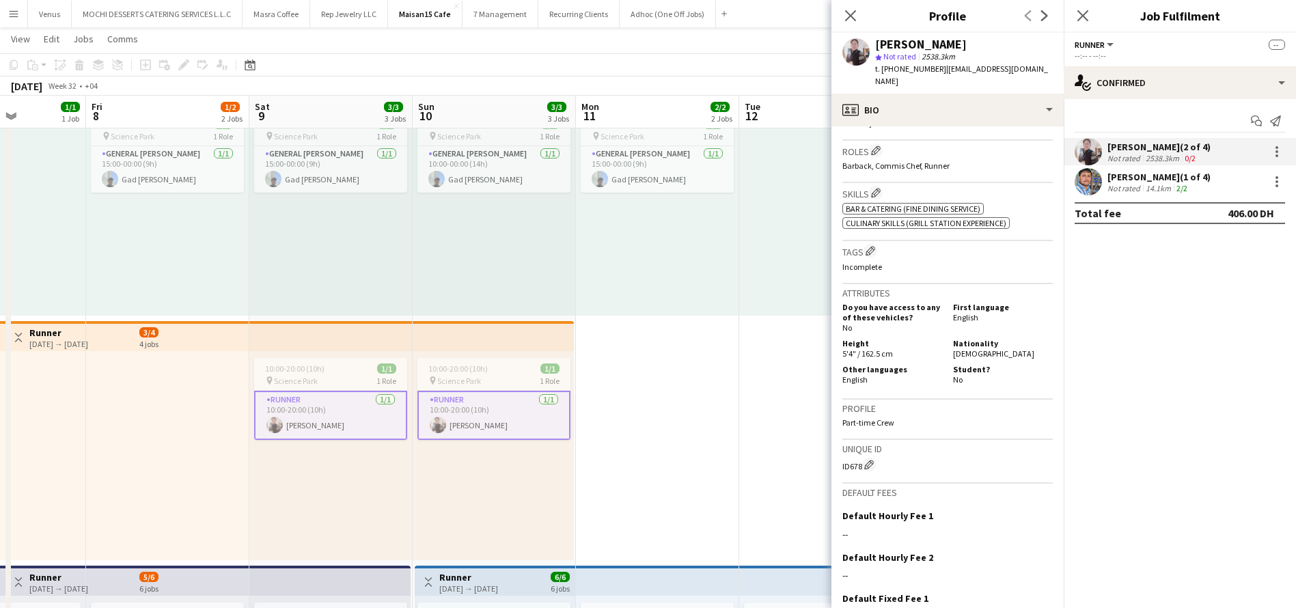
click at [862, 458] on div "ID678 Edit crew unique ID" at bounding box center [947, 465] width 210 height 14
drag, startPoint x: 862, startPoint y: 451, endPoint x: 838, endPoint y: 455, distance: 24.3
click at [838, 455] on app-crew-profile-bio "Open photos pop-in Gender Male Birthday 03-03-1976 (49 years) Location Shamshab…" at bounding box center [947, 367] width 232 height 482
copy div "ID678"
drag, startPoint x: 935, startPoint y: 68, endPoint x: 882, endPoint y: 66, distance: 53.3
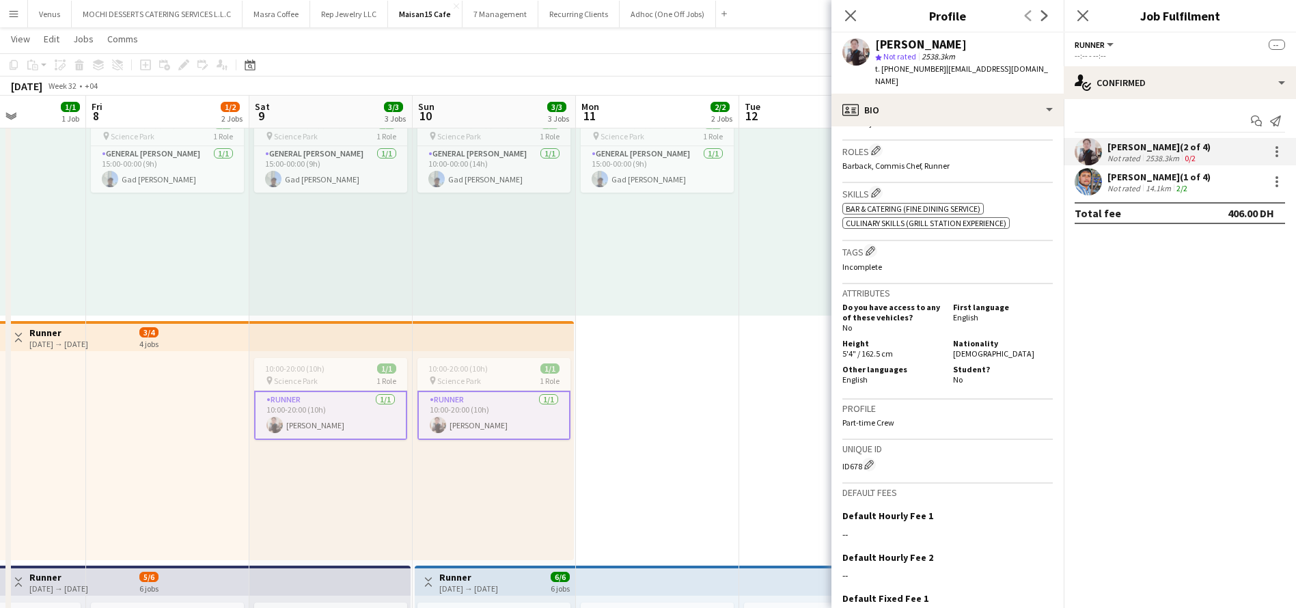
click at [882, 66] on span "t. +971554714118" at bounding box center [910, 69] width 71 height 10
copy span "+971554714118"
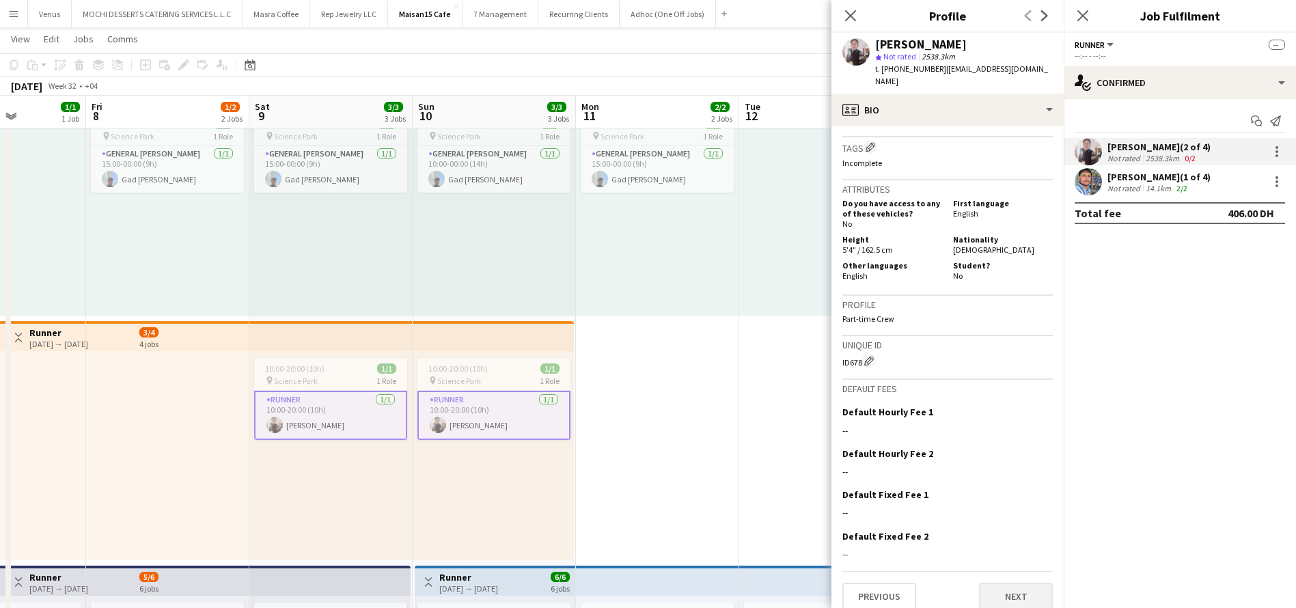
scroll to position [534, 0]
click at [1010, 586] on button "Next" at bounding box center [1016, 599] width 74 height 27
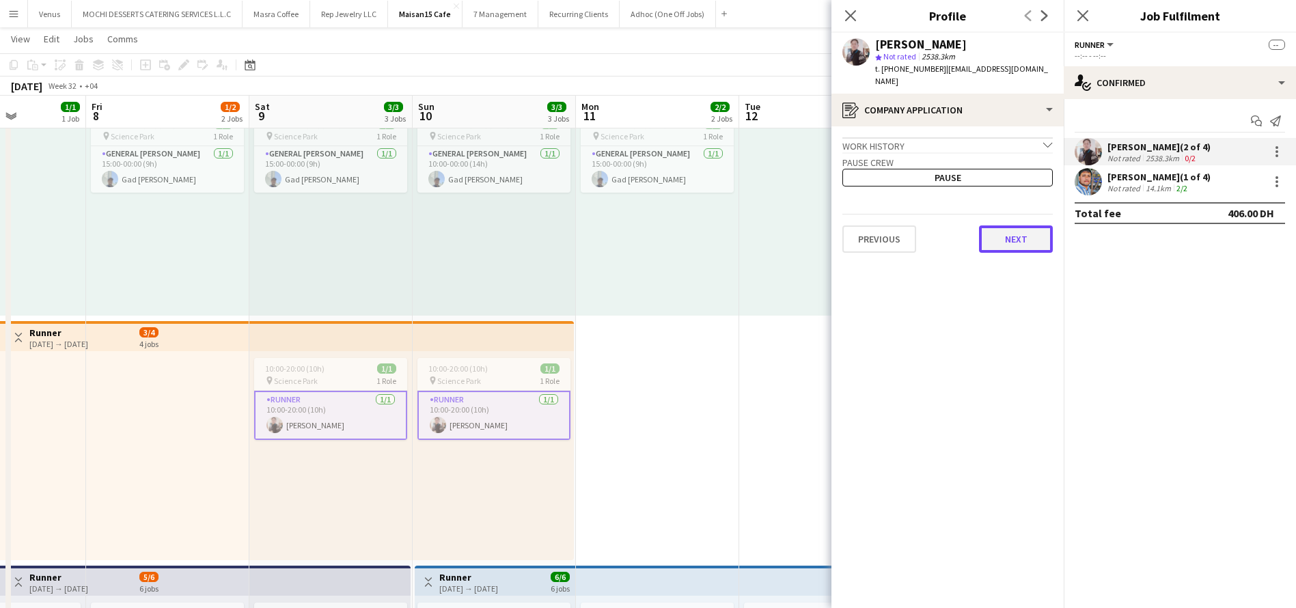
click at [1024, 229] on button "Next" at bounding box center [1016, 238] width 74 height 27
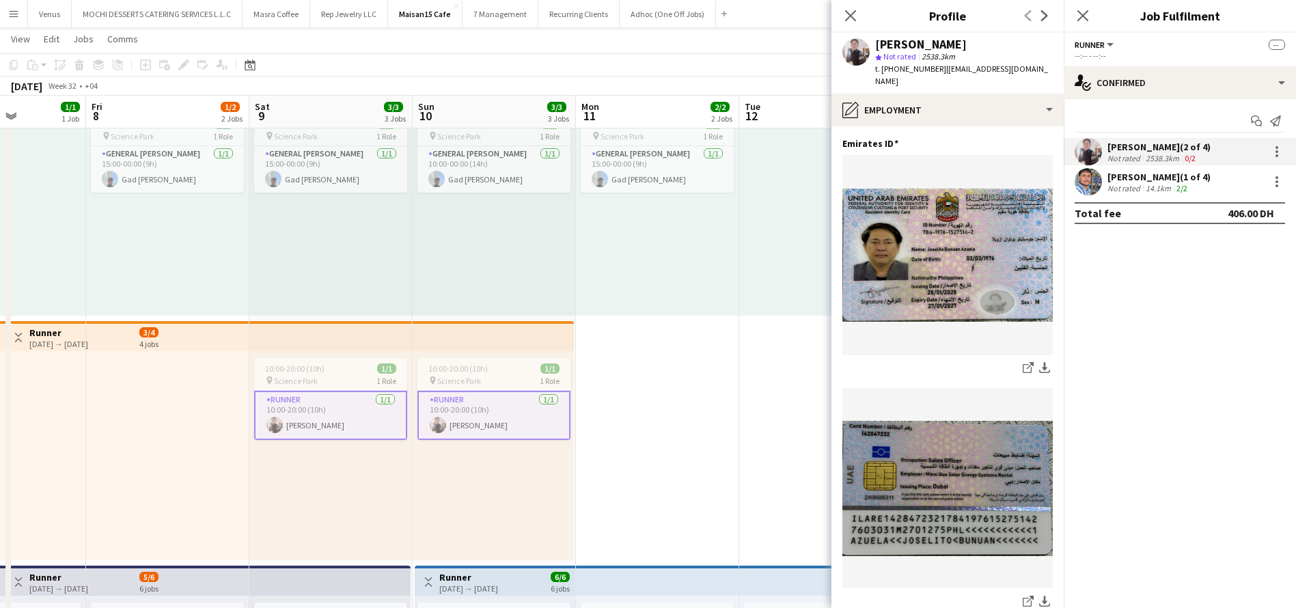
click at [1066, 580] on mat-expansion-panel "check Confirmed Start chat Send notification Joselito Azuela (2 of 4) Not rated…" at bounding box center [1180, 353] width 232 height 509
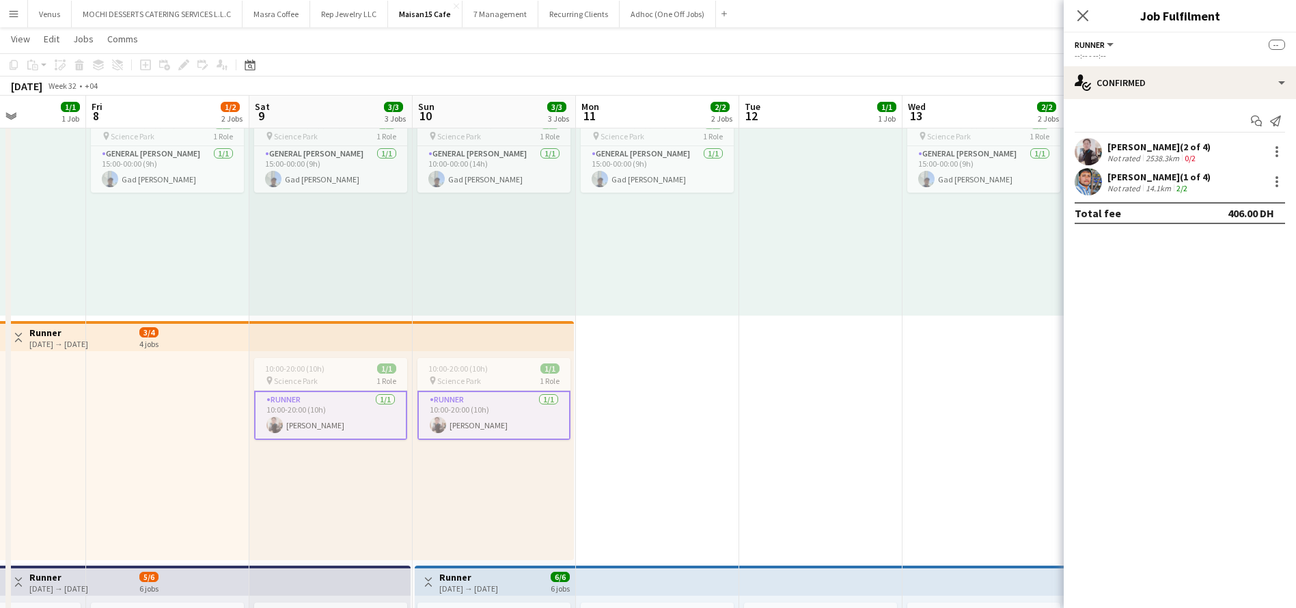
drag, startPoint x: 1153, startPoint y: 135, endPoint x: 1126, endPoint y: 141, distance: 28.2
click at [1126, 141] on div "Start chat Send notification Joselito Azuela (2 of 4) Not rated 2538.3km 0/2 Mo…" at bounding box center [1180, 167] width 232 height 136
click at [1126, 141] on div "Joselito Azuela (2 of 4)" at bounding box center [1158, 147] width 103 height 12
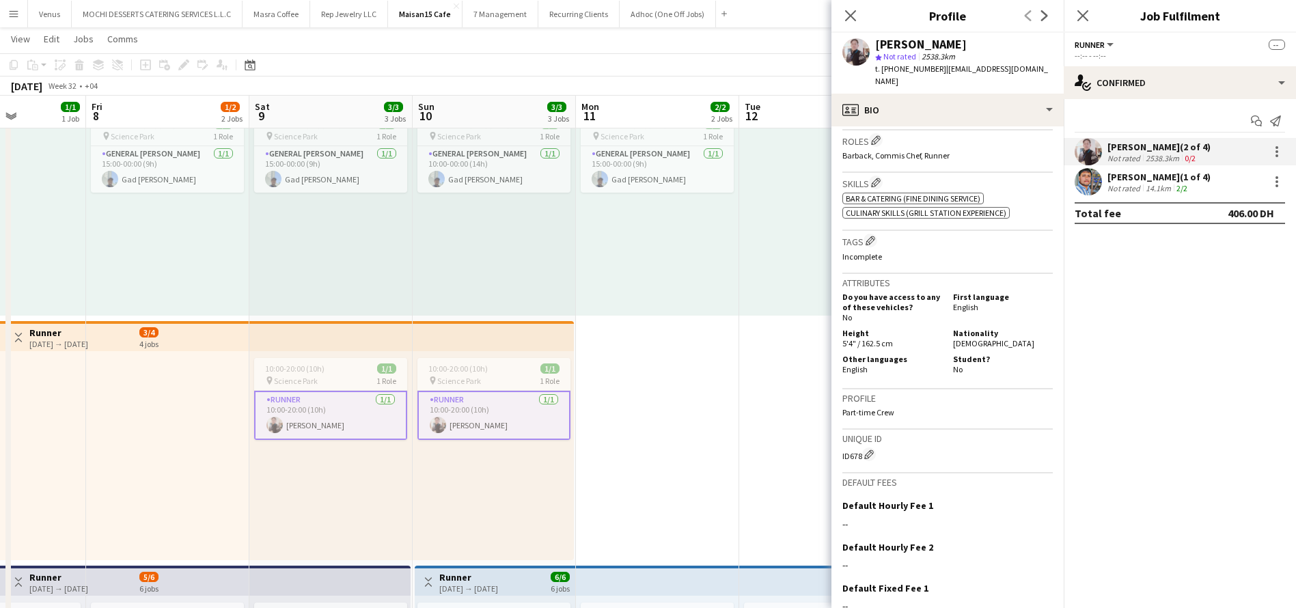
scroll to position [537, 0]
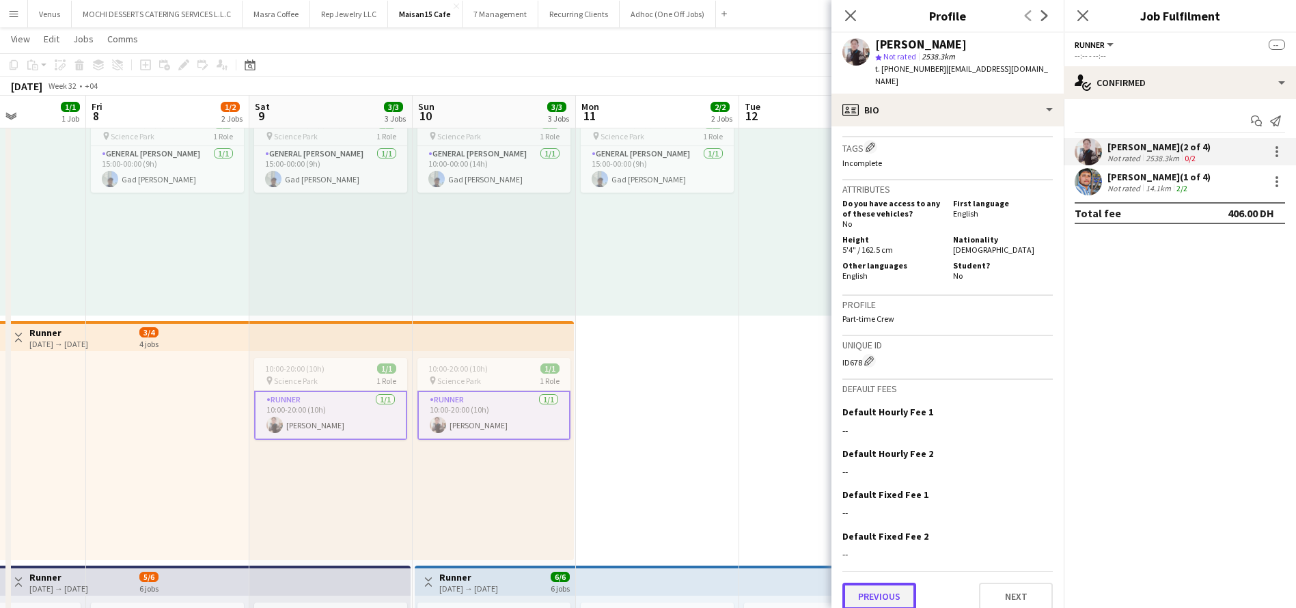
click at [894, 585] on button "Previous" at bounding box center [879, 596] width 74 height 27
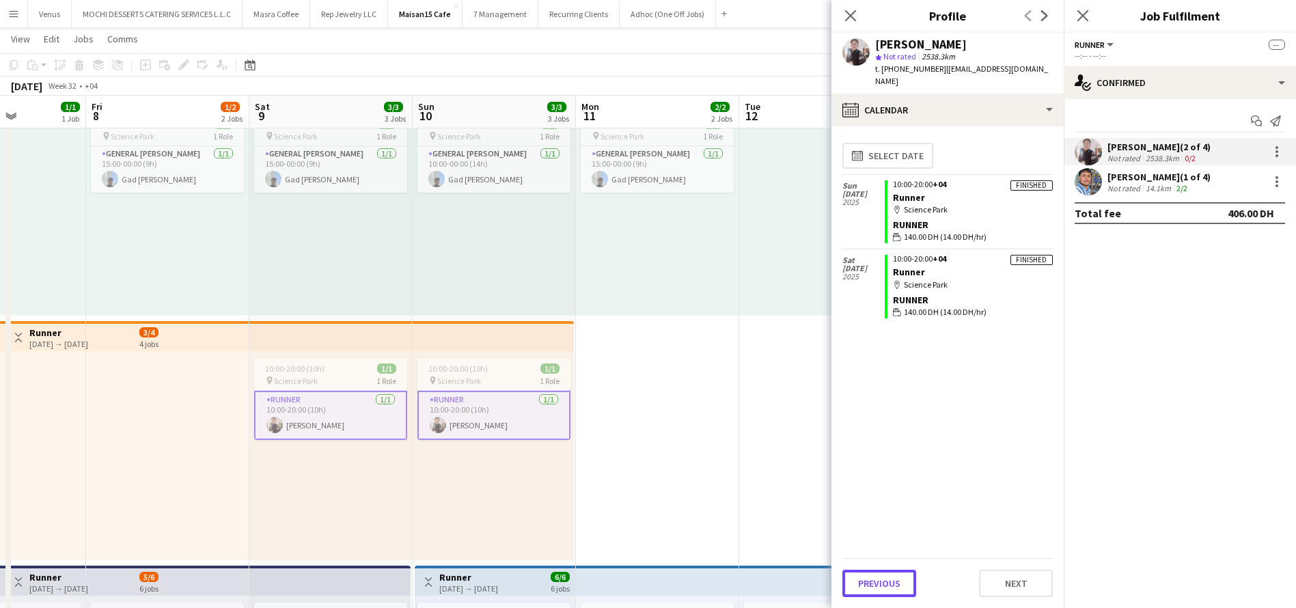
click at [894, 585] on button "Previous" at bounding box center [879, 583] width 74 height 27
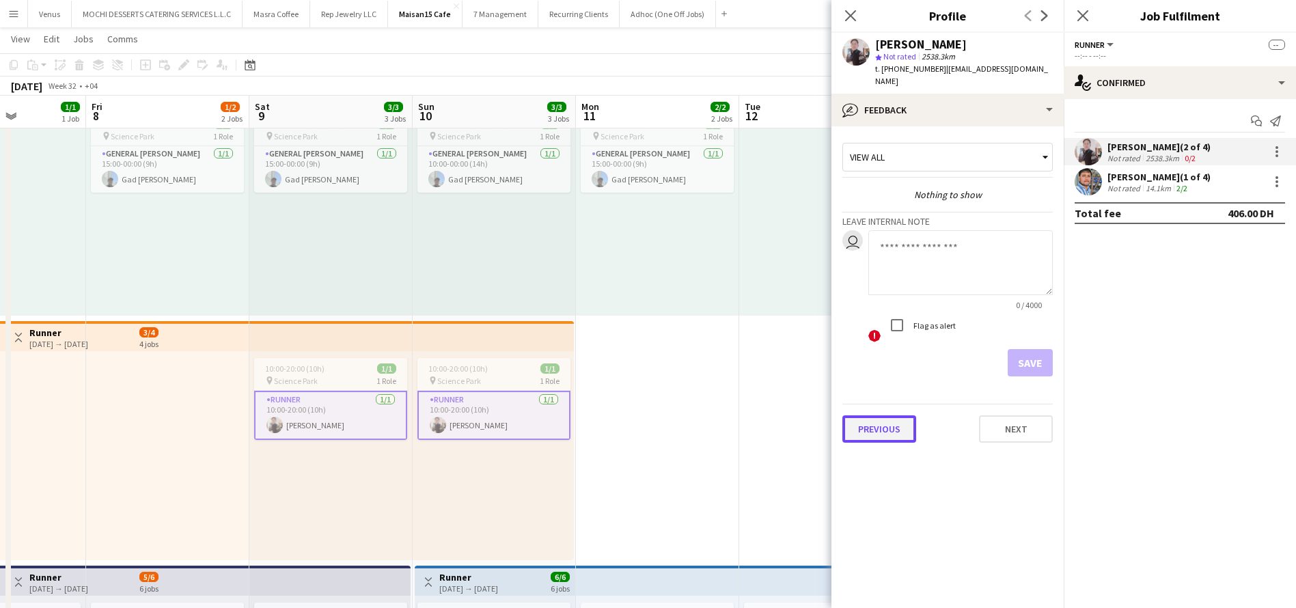
click at [882, 415] on button "Previous" at bounding box center [879, 428] width 74 height 27
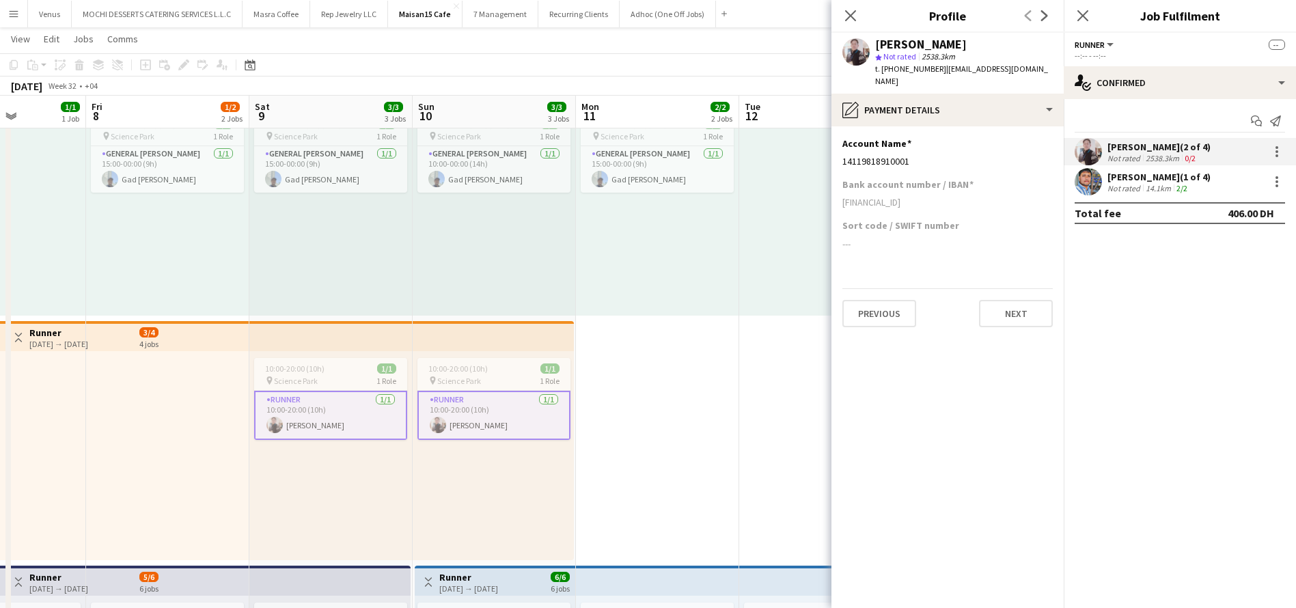
click at [955, 196] on div "AE900030014119818910001" at bounding box center [947, 202] width 210 height 12
drag, startPoint x: 955, startPoint y: 190, endPoint x: 859, endPoint y: 204, distance: 97.3
click at [859, 204] on div "Bank account number / IBAN AE900030014119818910001" at bounding box center [947, 198] width 210 height 41
copy div "AE900030014119818910001"
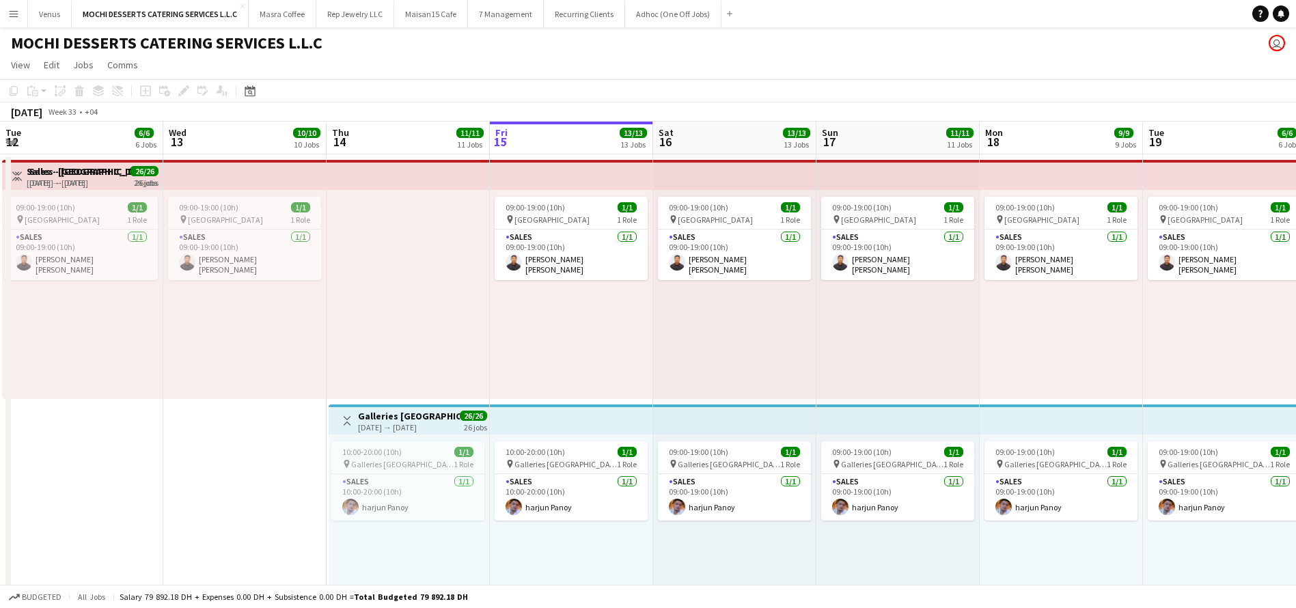
scroll to position [0, 327]
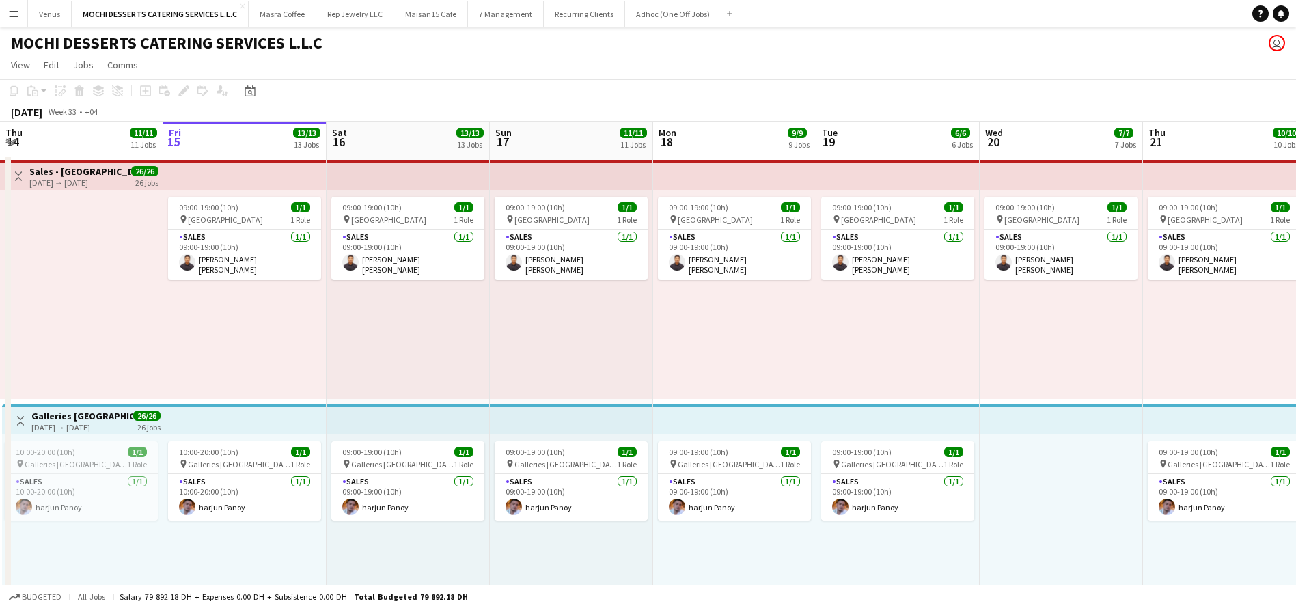
click at [267, 171] on app-top-bar at bounding box center [244, 175] width 163 height 30
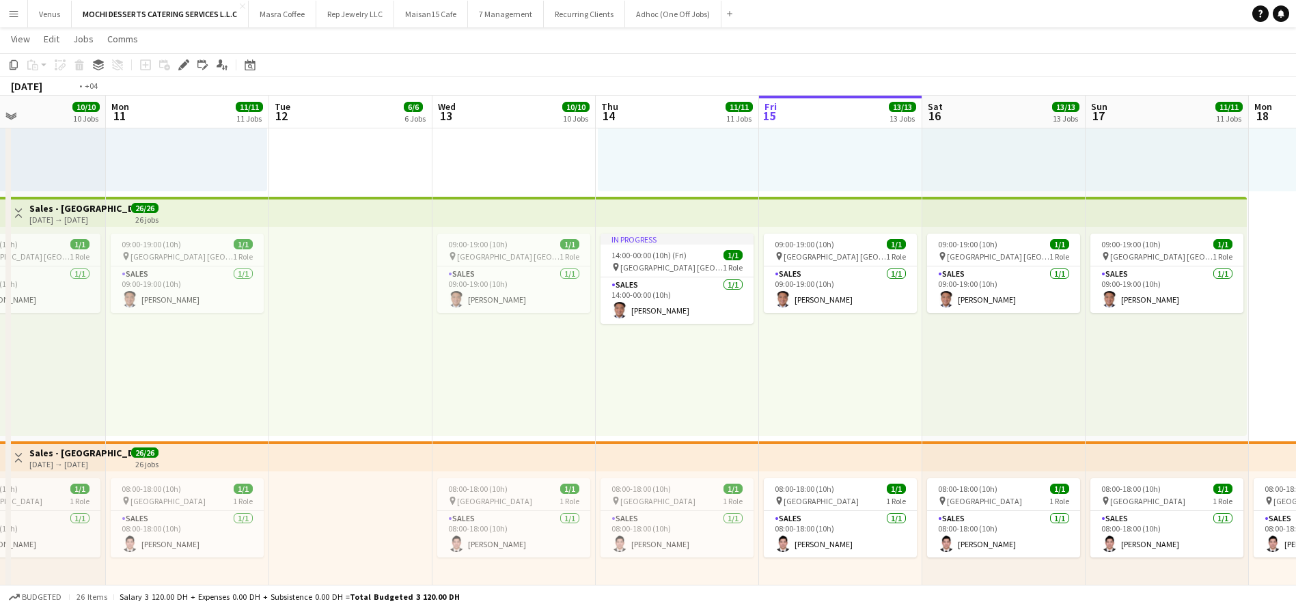
scroll to position [0, 692]
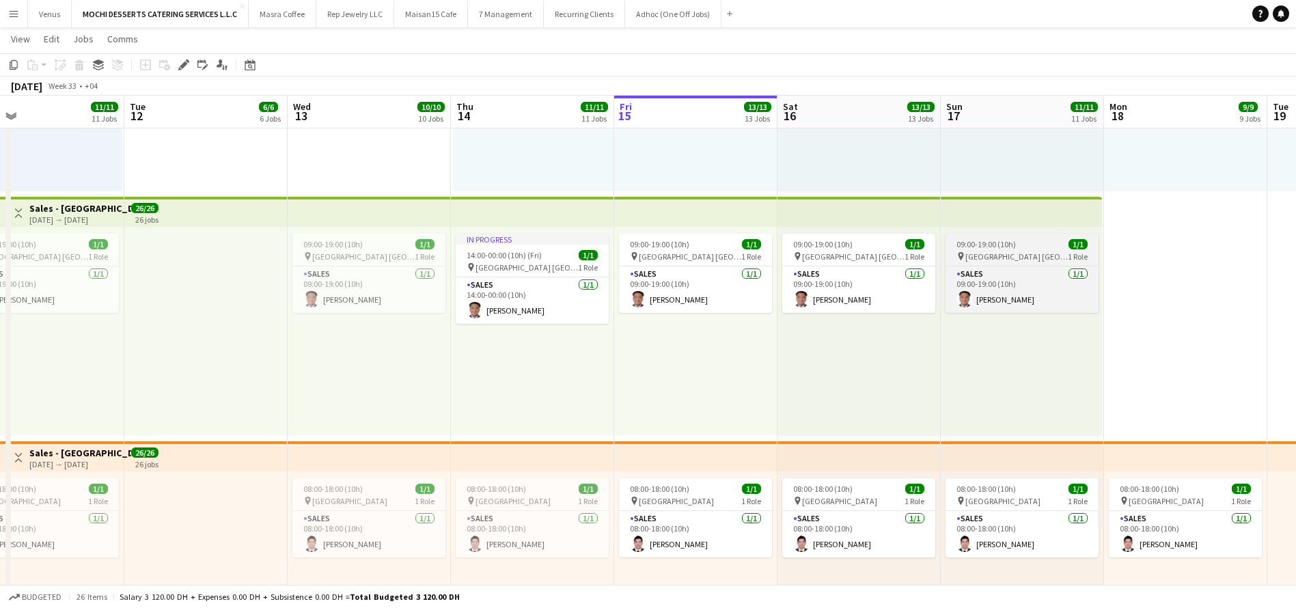
click at [999, 258] on span "Yas Mall Abu Dhabi" at bounding box center [1016, 256] width 102 height 10
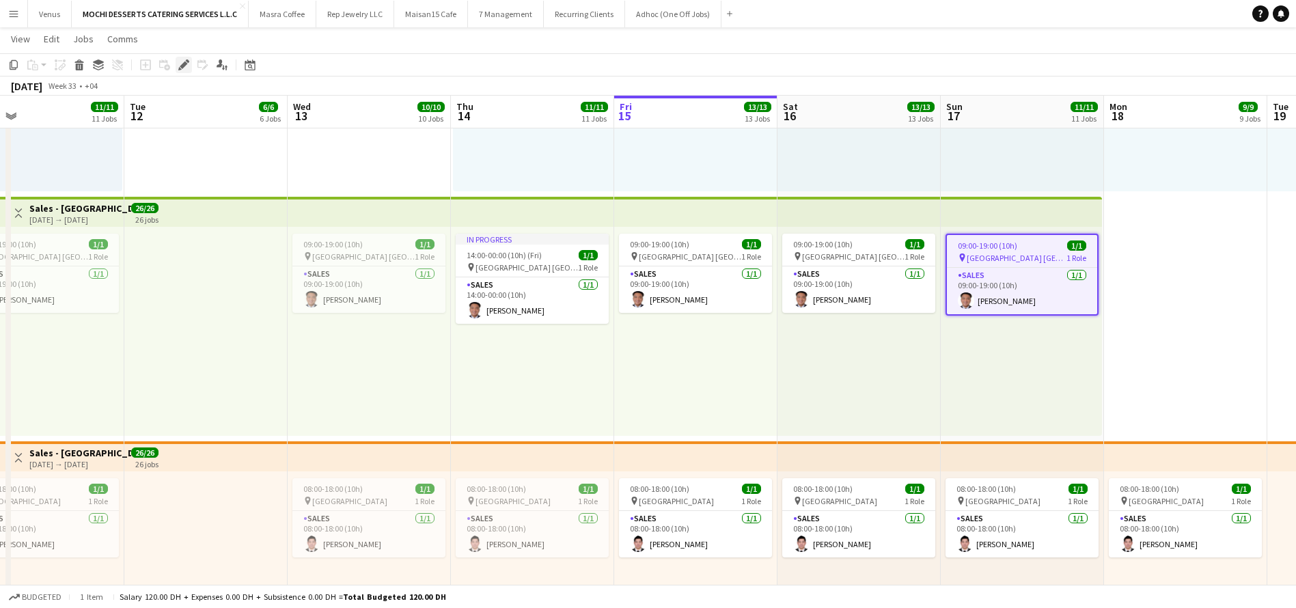
click at [180, 66] on icon at bounding box center [184, 65] width 8 height 8
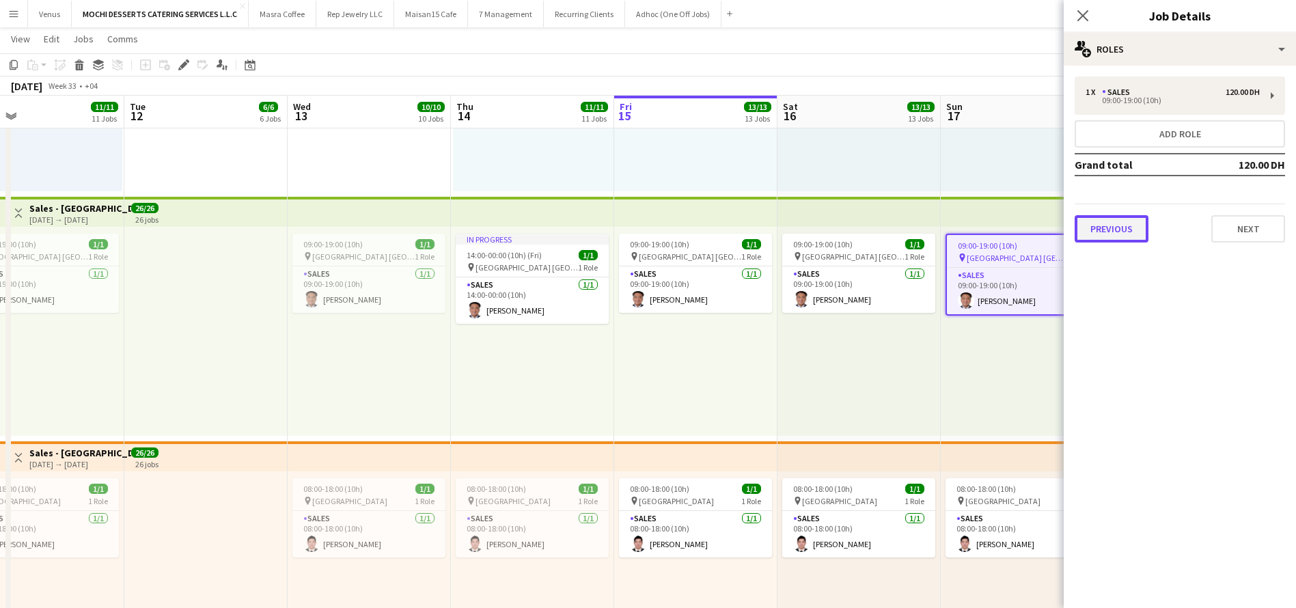
click at [1096, 234] on button "Previous" at bounding box center [1112, 228] width 74 height 27
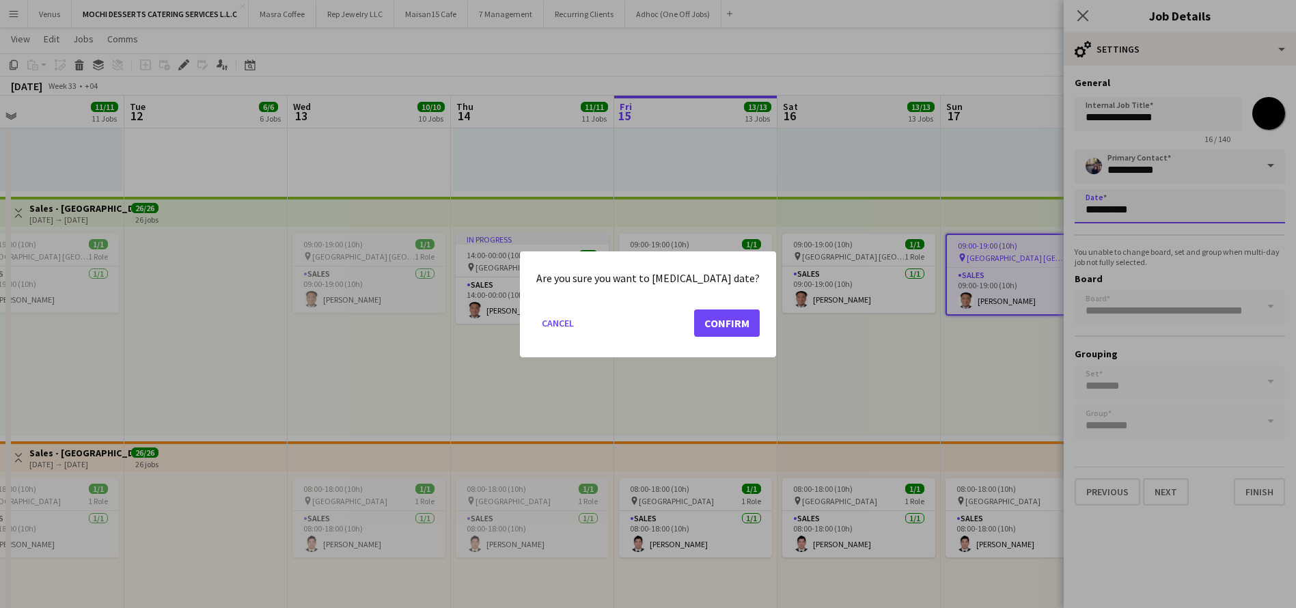
scroll to position [0, 0]
click at [712, 329] on button "Confirm" at bounding box center [727, 322] width 66 height 27
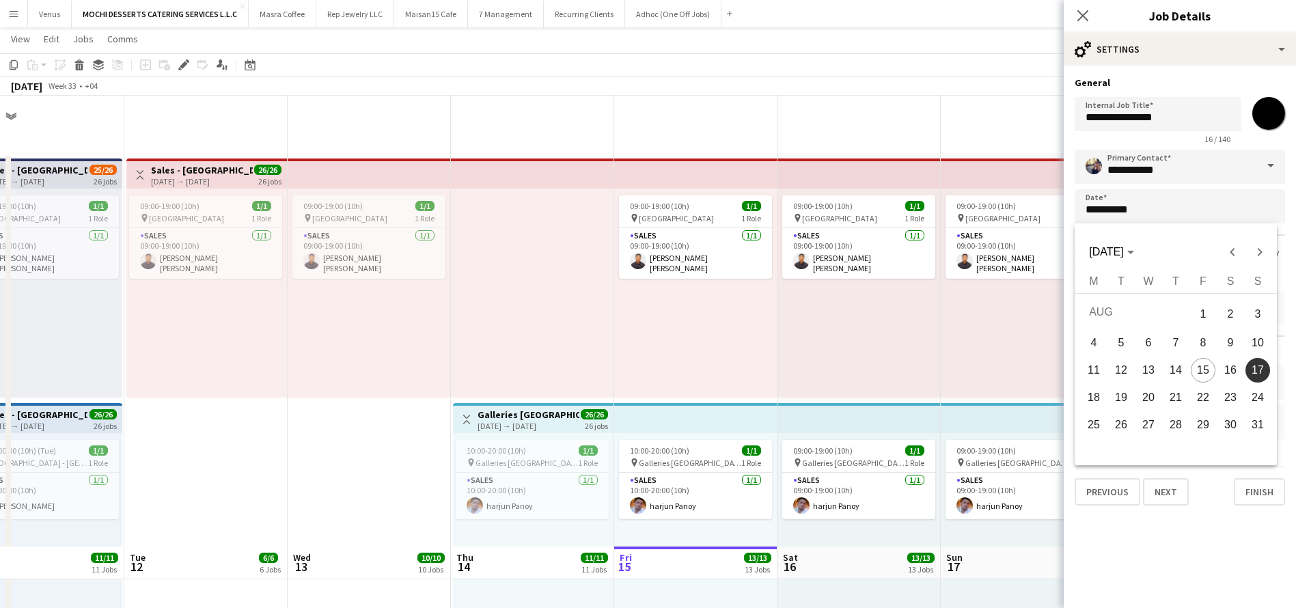
scroll to position [451, 0]
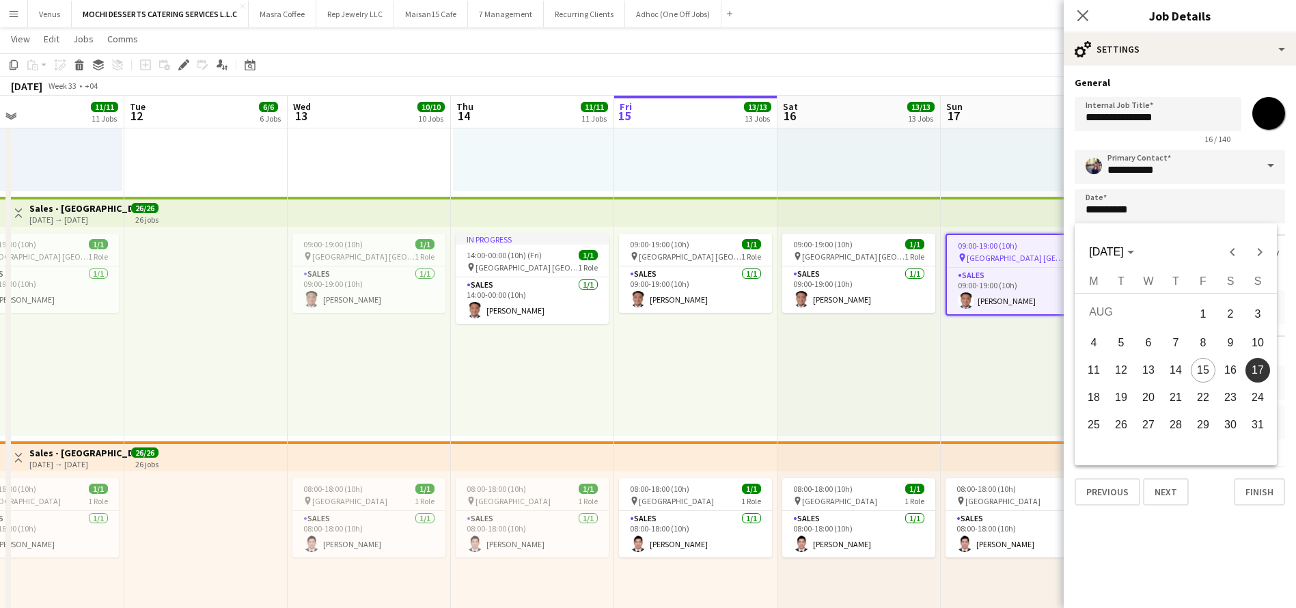
click at [1123, 365] on span "12" at bounding box center [1121, 370] width 25 height 25
type input "**********"
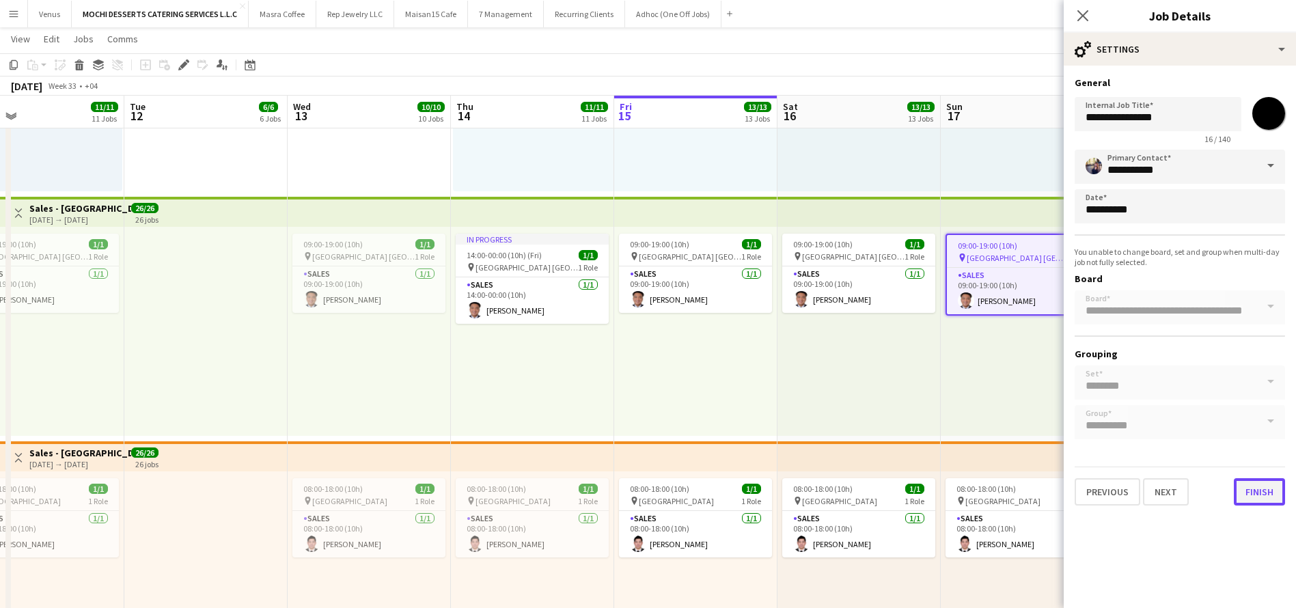
click at [1270, 494] on button "Finish" at bounding box center [1259, 491] width 51 height 27
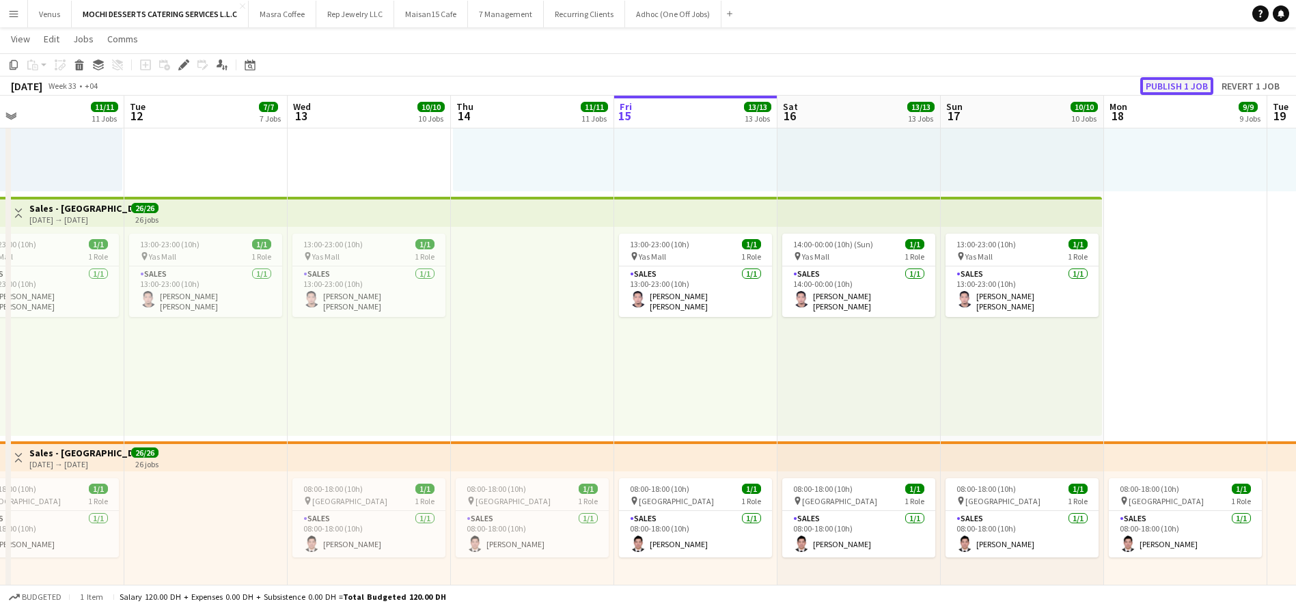
click at [1178, 91] on button "Publish 1 job" at bounding box center [1176, 86] width 73 height 18
click at [443, 20] on button "Maisan15 Cafe Close" at bounding box center [431, 14] width 74 height 27
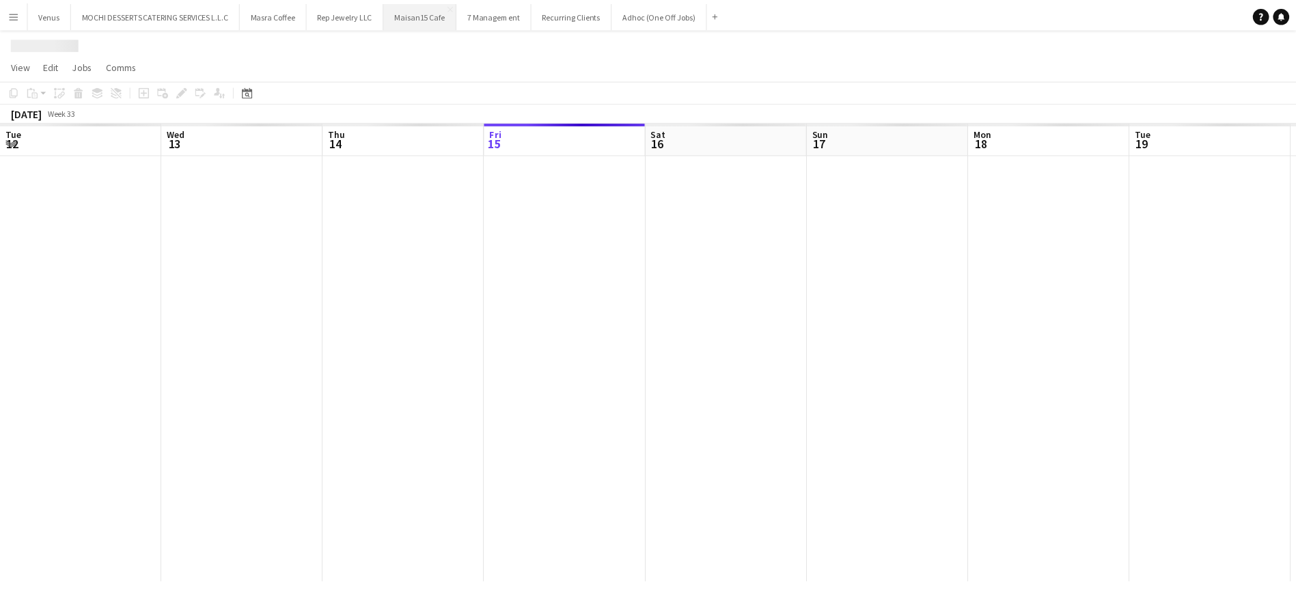
scroll to position [0, 327]
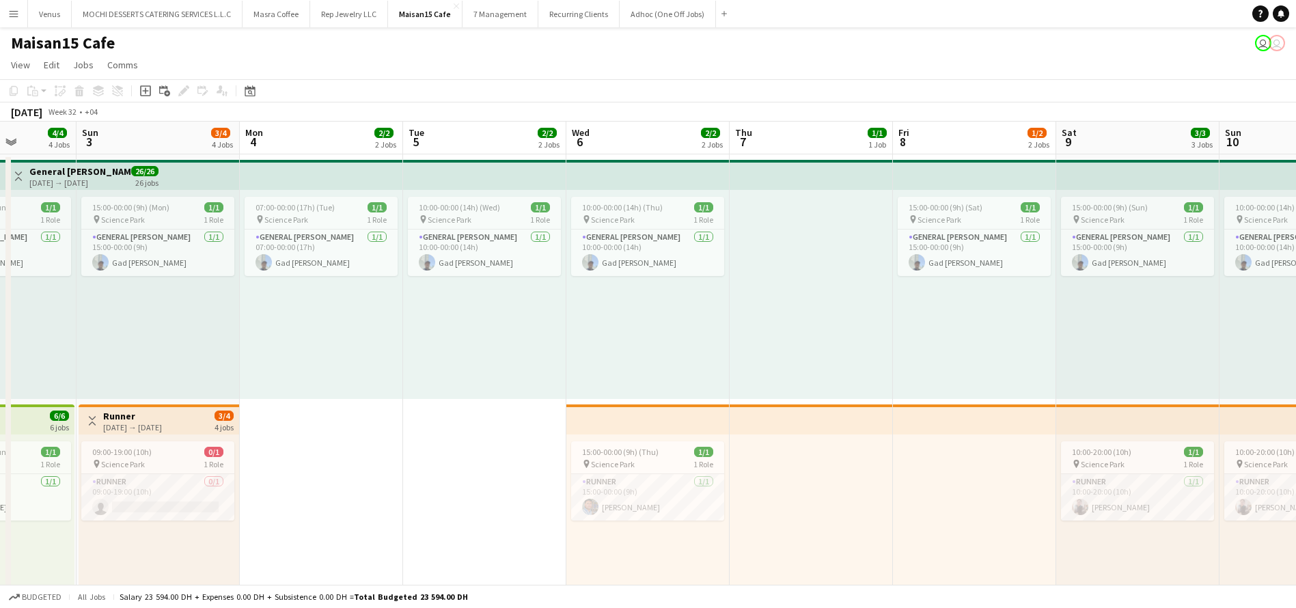
scroll to position [0, 400]
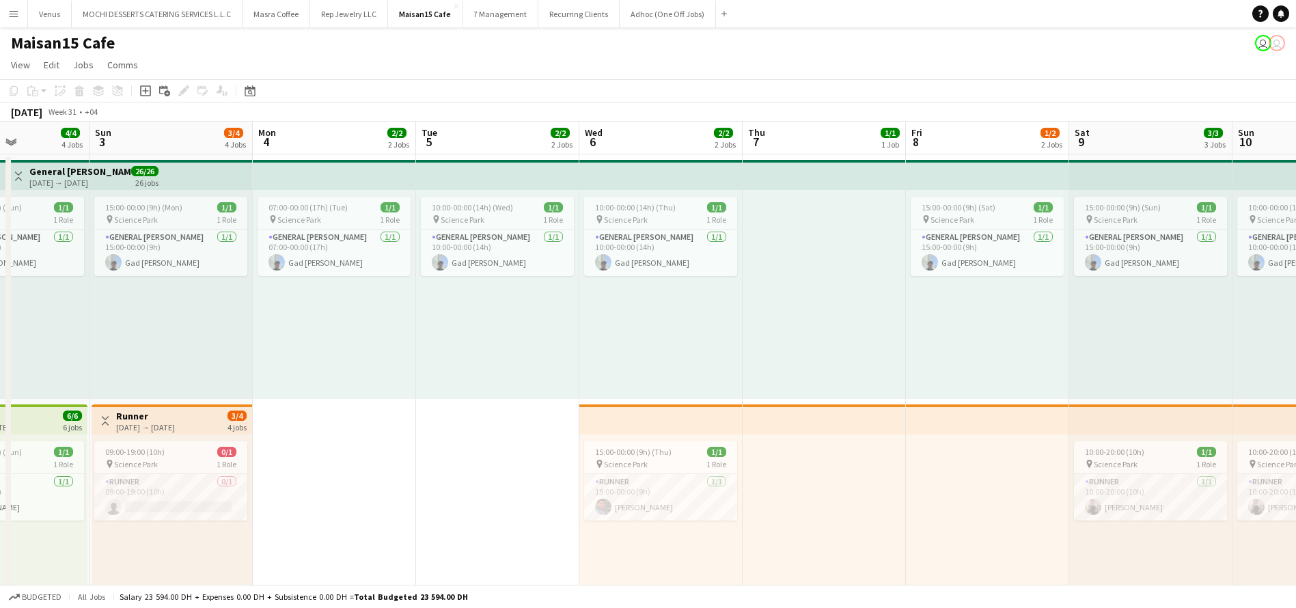
click at [702, 416] on app-top-bar at bounding box center [660, 419] width 163 height 30
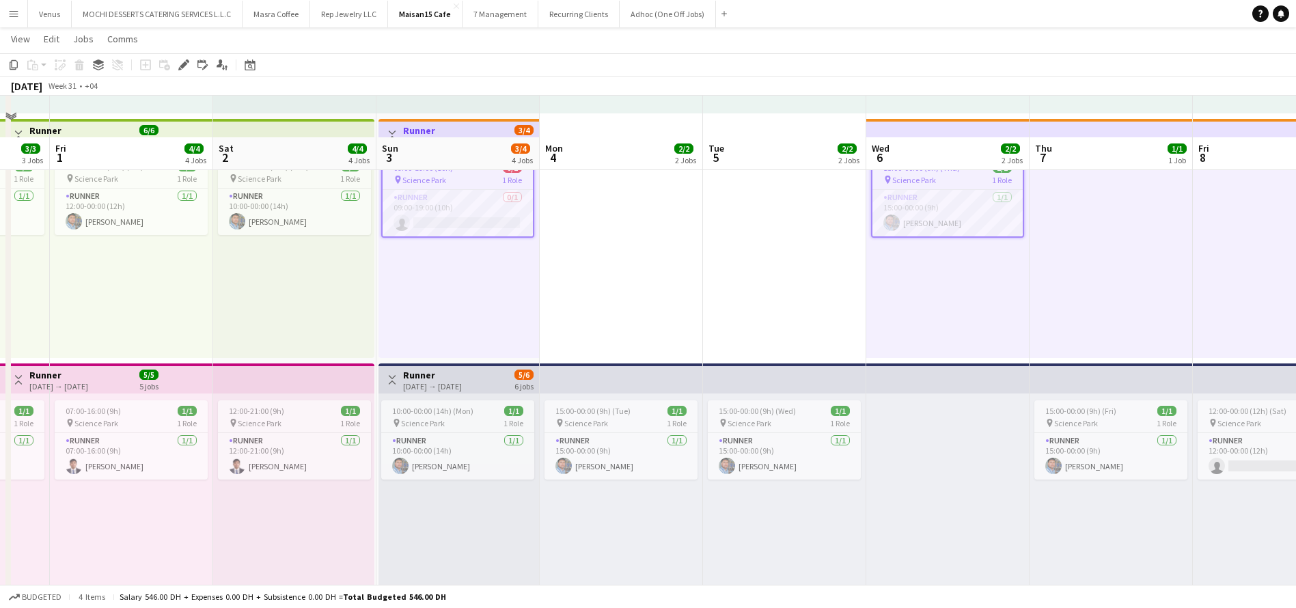
scroll to position [328, 0]
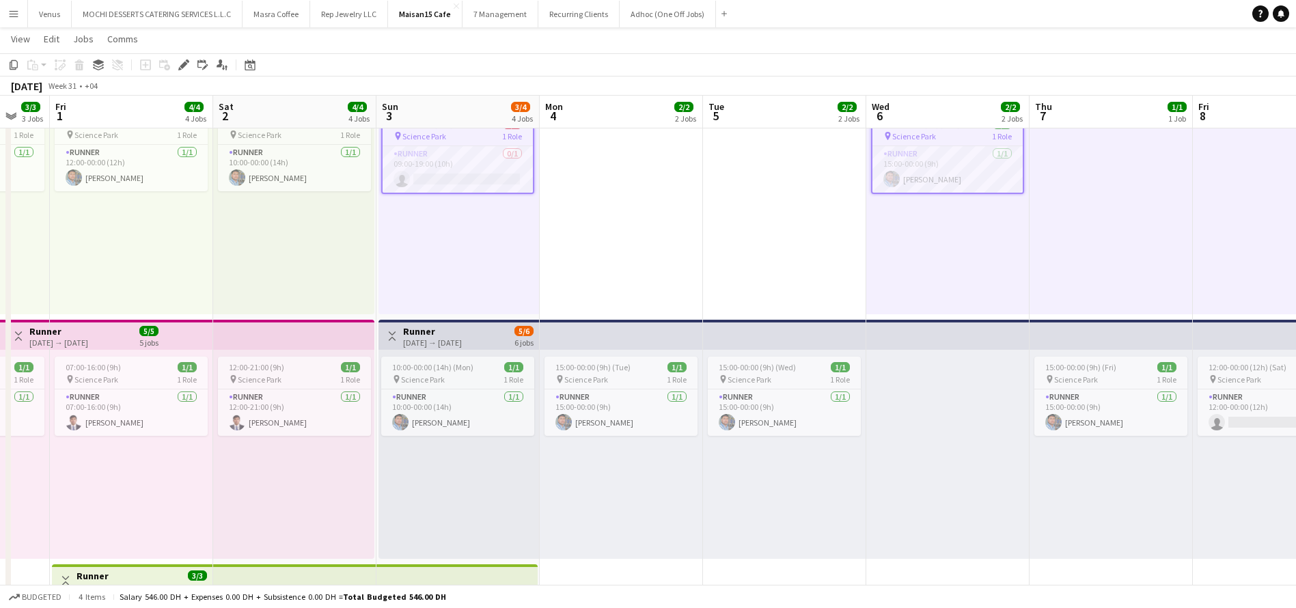
click at [702, 416] on div "15:00-00:00 (9h) (Tue) 1/1 pin Science Park 1 Role Runner 1/1 15:00-00:00 (9h) …" at bounding box center [621, 454] width 163 height 209
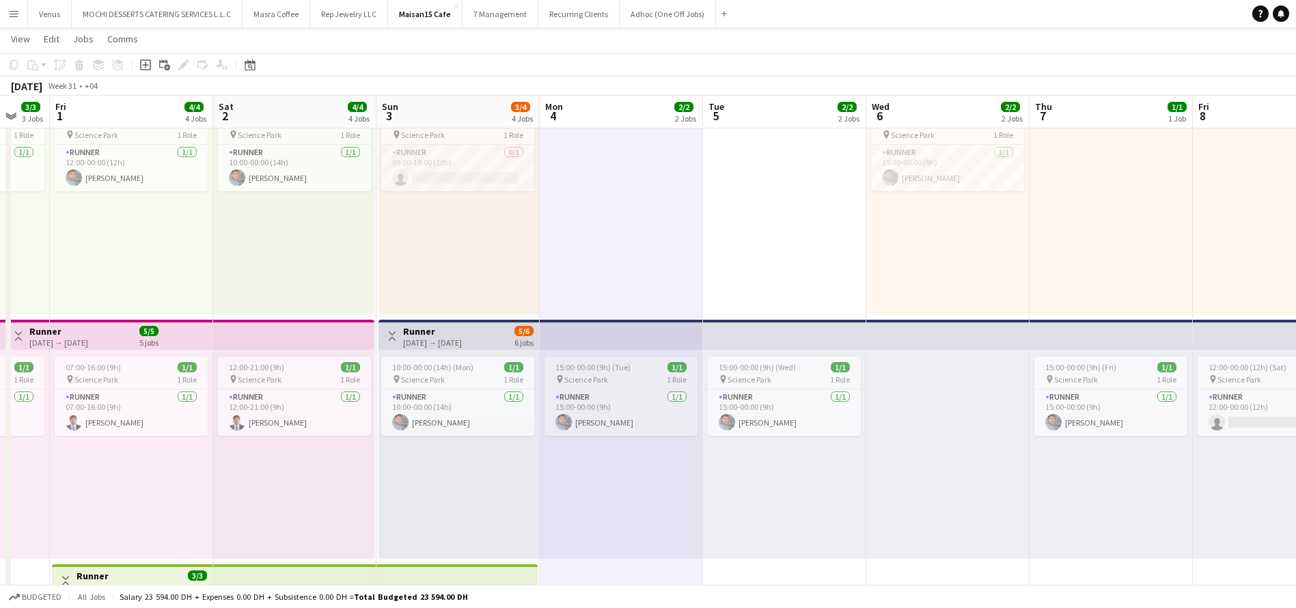
click at [663, 372] on app-job-card "15:00-00:00 (9h) (Tue) 1/1 pin Science Park 1 Role Runner 1/1 15:00-00:00 (9h) …" at bounding box center [620, 396] width 153 height 79
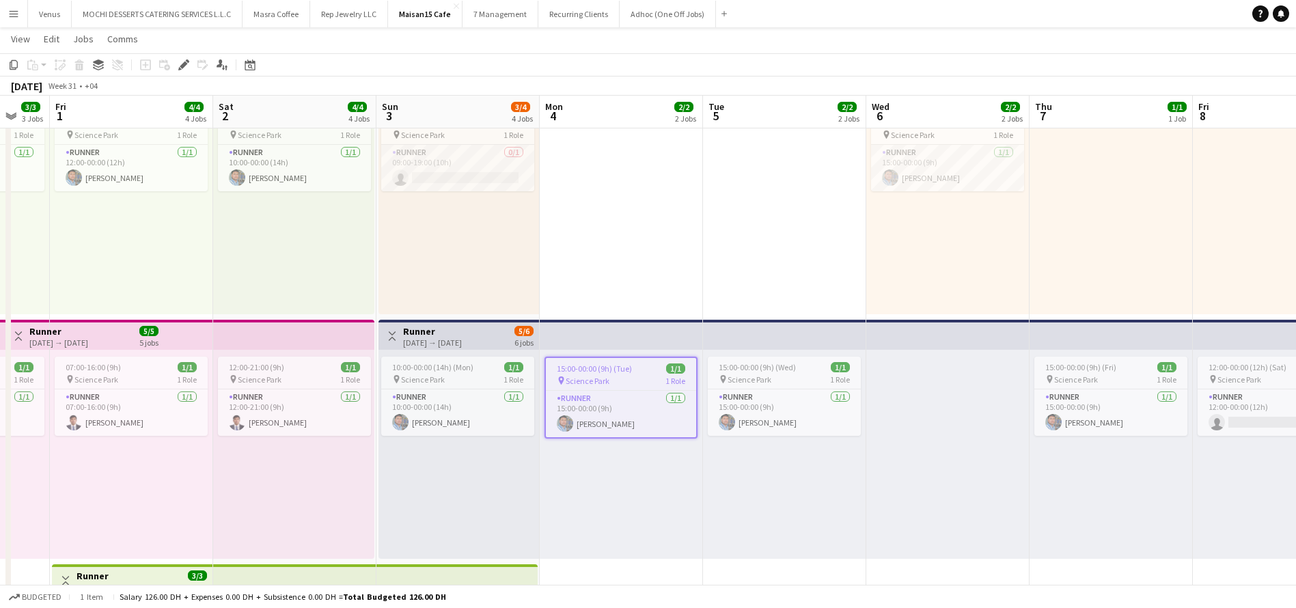
click at [444, 335] on h3 "Runner" at bounding box center [432, 331] width 59 height 12
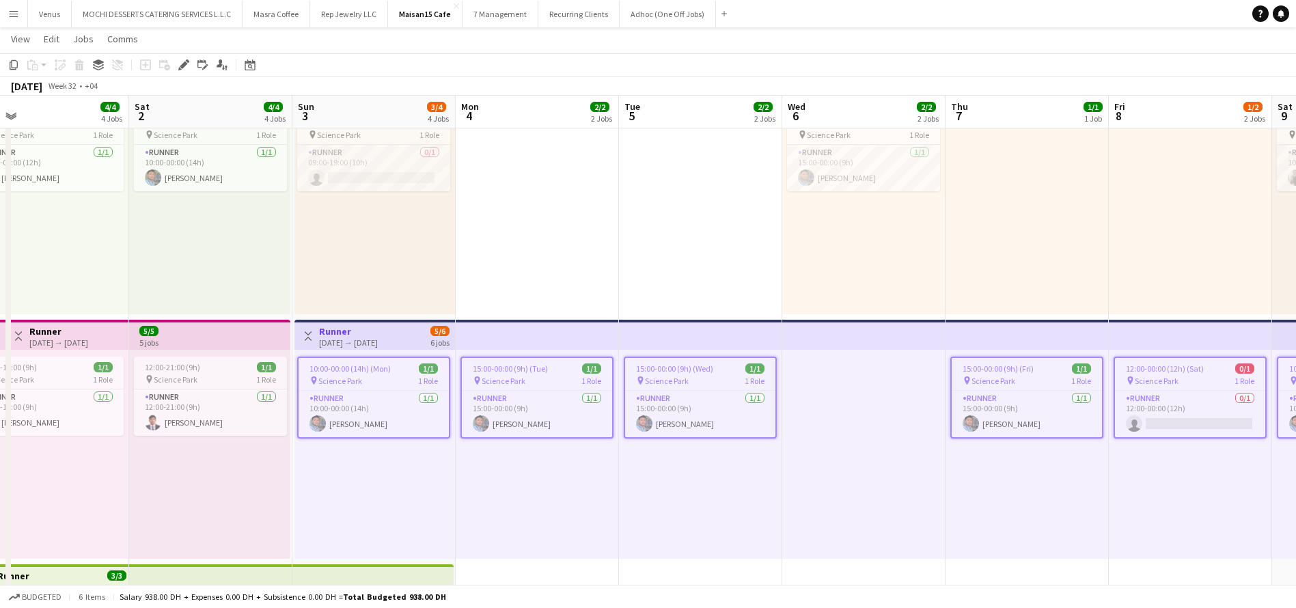
scroll to position [0, 359]
click at [184, 60] on icon "Edit" at bounding box center [183, 64] width 11 height 11
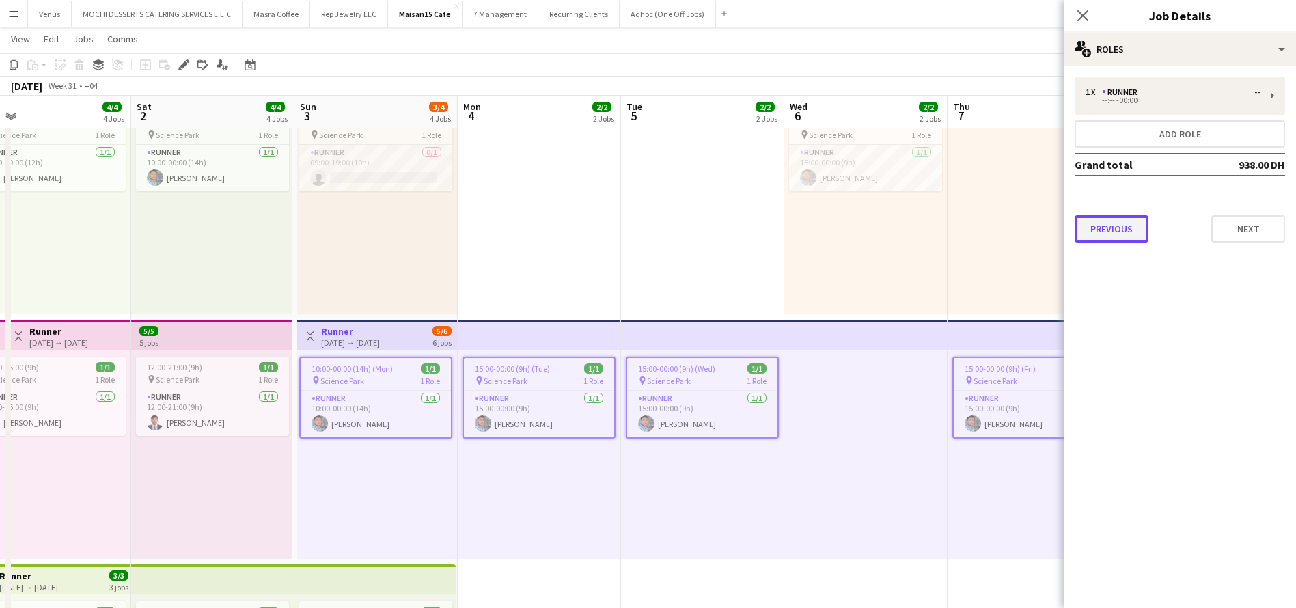
click at [1119, 230] on button "Previous" at bounding box center [1112, 228] width 74 height 27
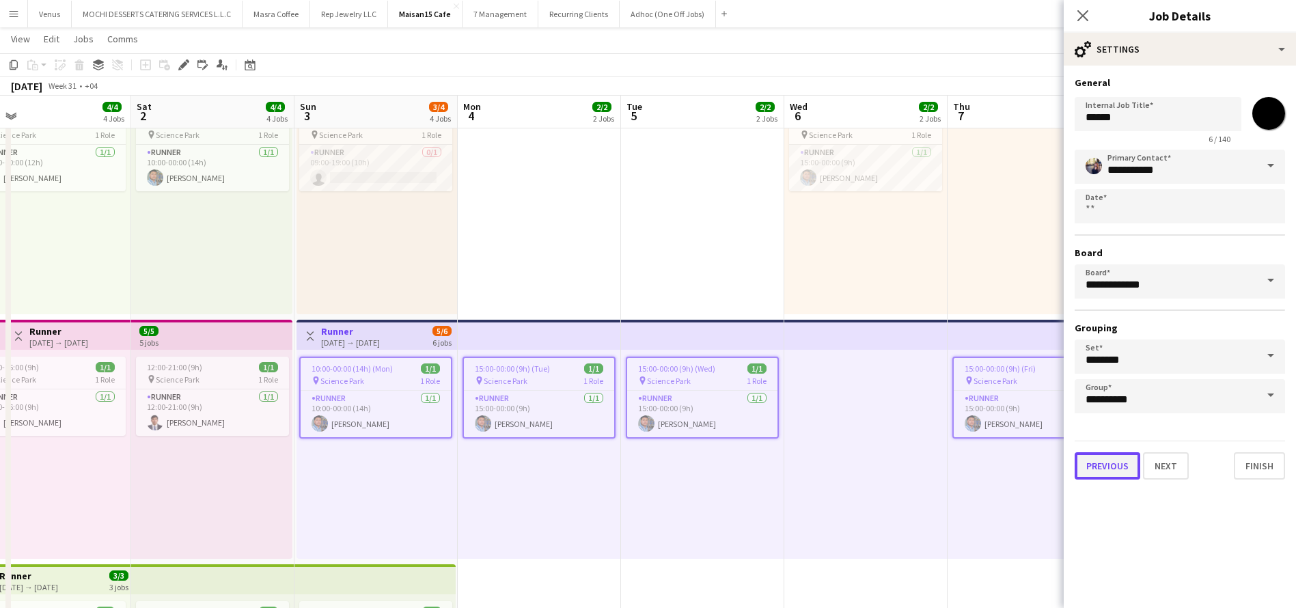
click at [1109, 463] on button "Previous" at bounding box center [1108, 465] width 66 height 27
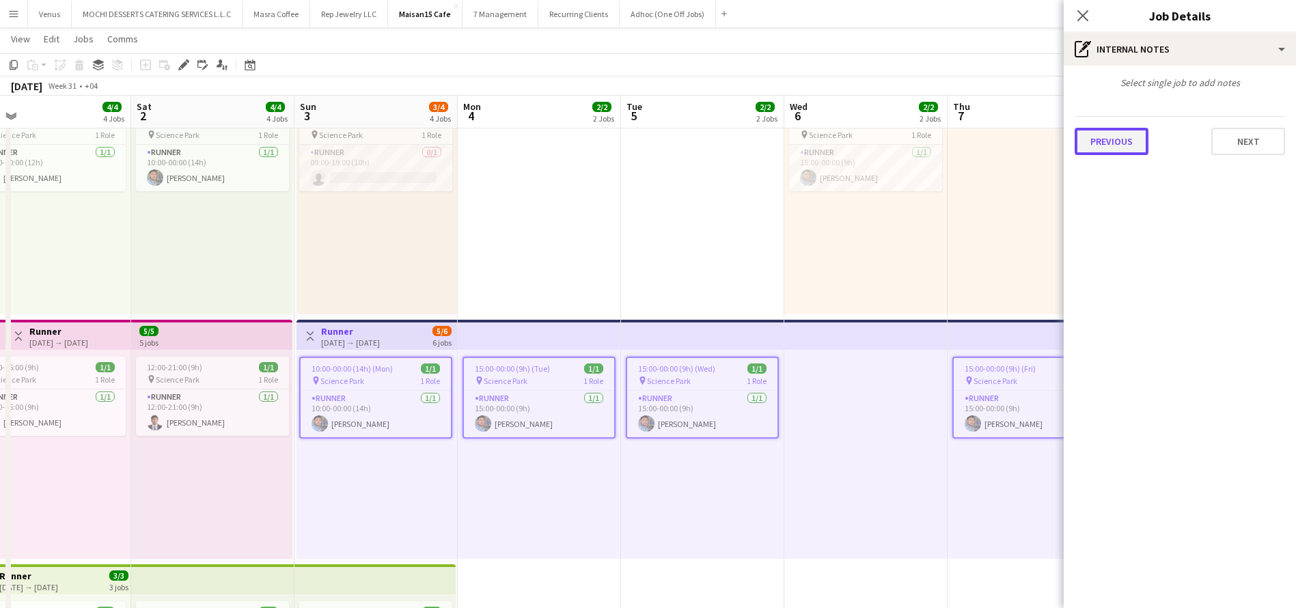
click at [1111, 132] on button "Previous" at bounding box center [1112, 141] width 74 height 27
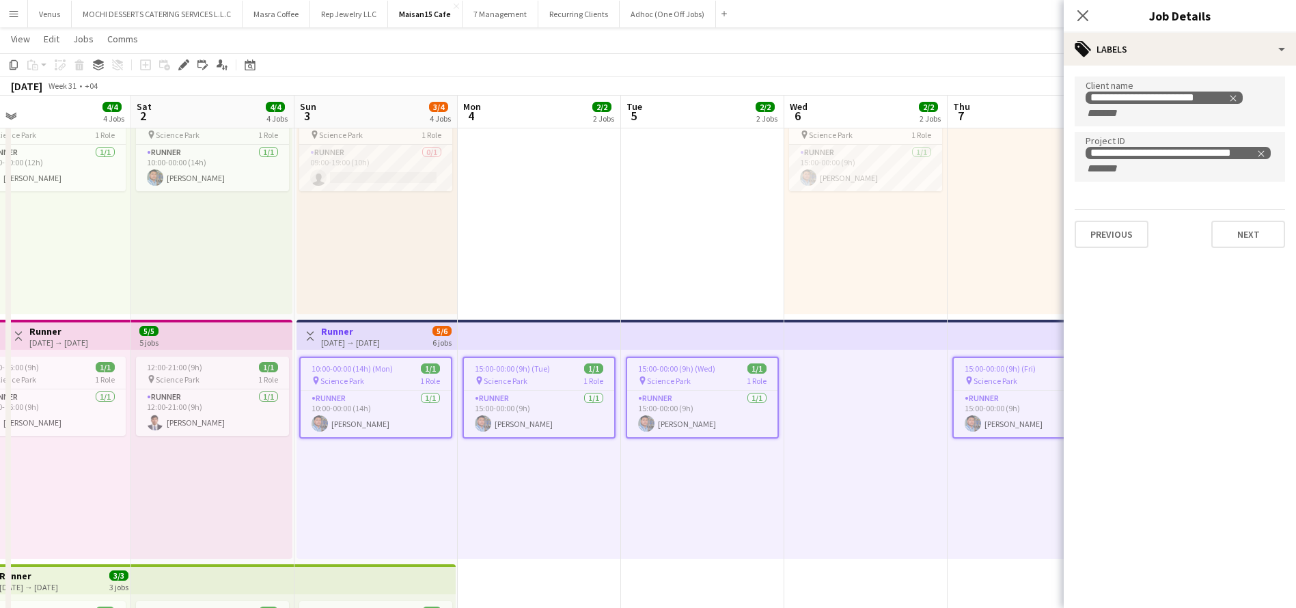
click at [990, 322] on app-top-bar at bounding box center [1028, 335] width 163 height 30
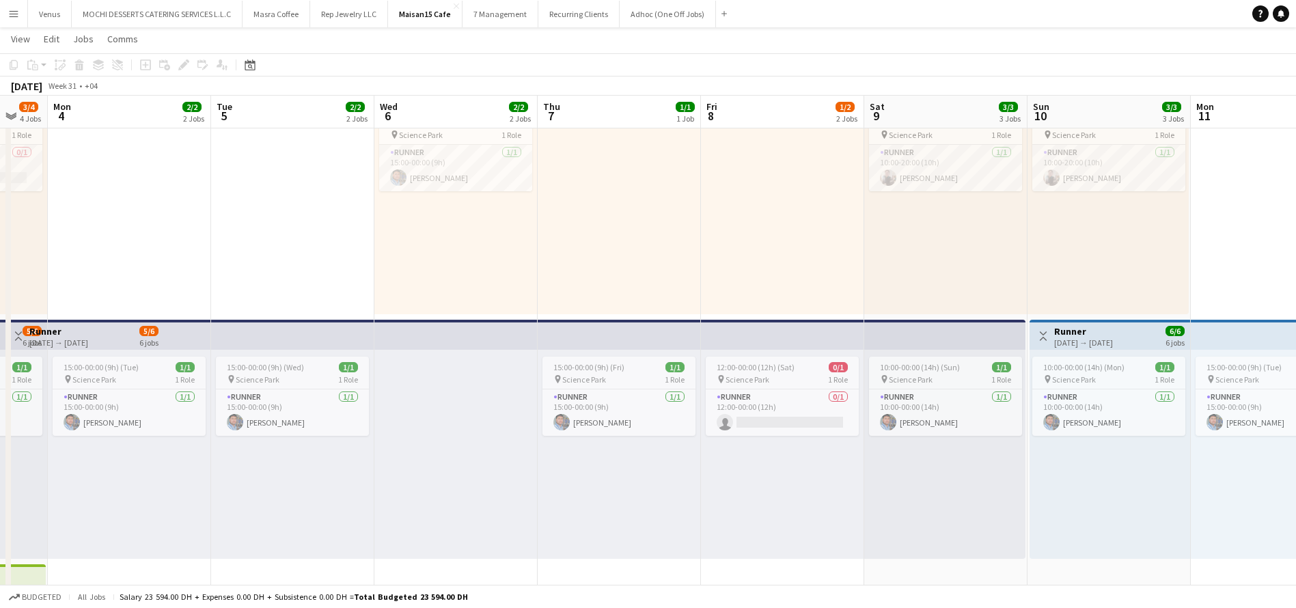
scroll to position [0, 443]
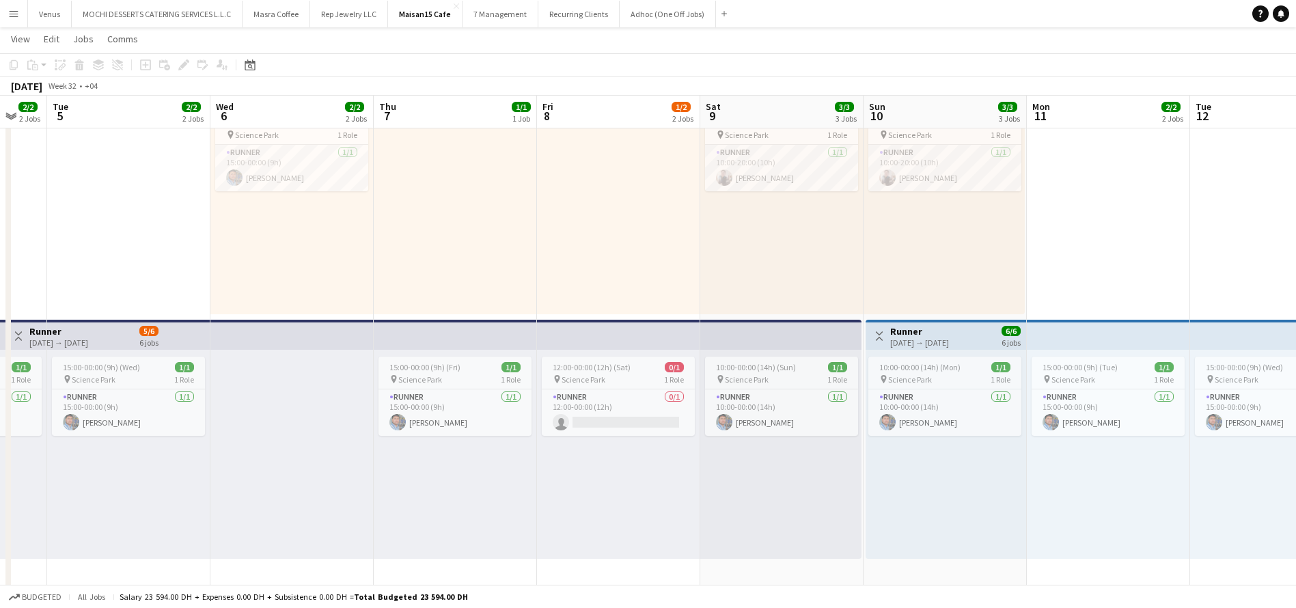
click at [775, 337] on app-top-bar at bounding box center [780, 335] width 161 height 30
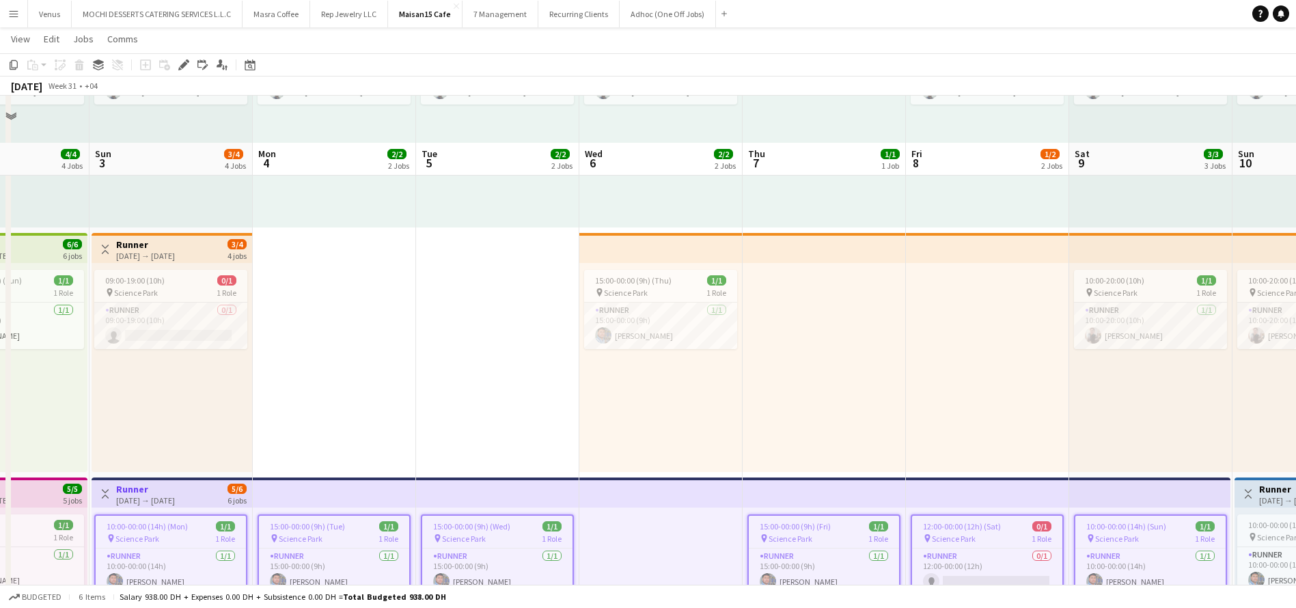
scroll to position [164, 0]
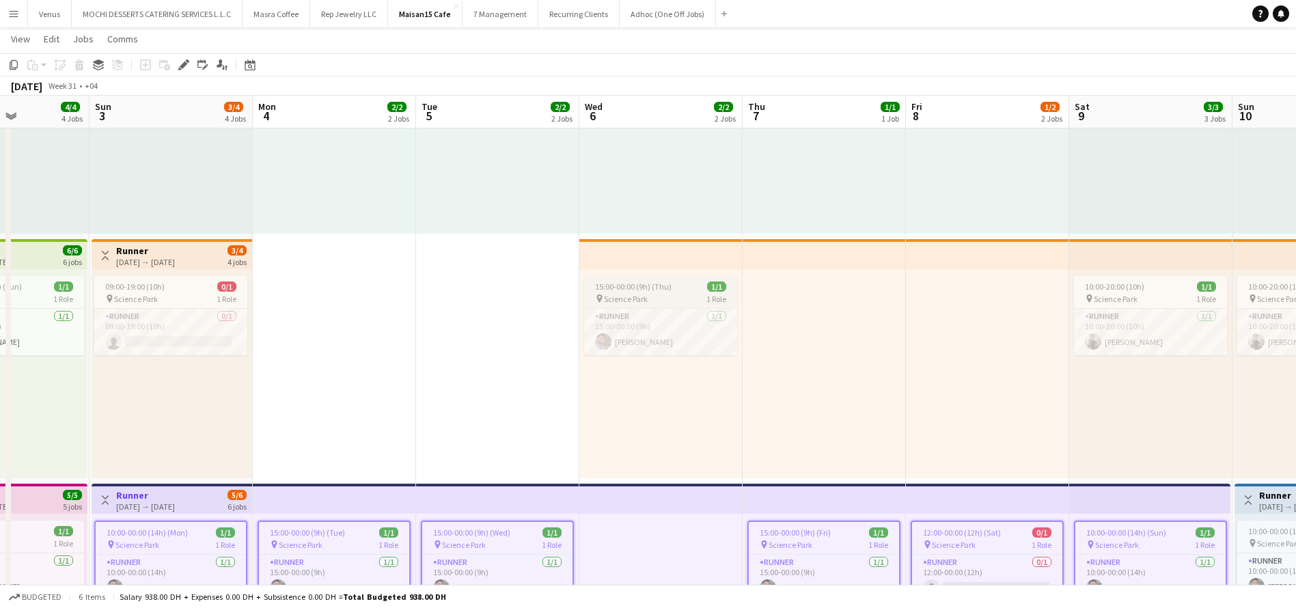
click at [672, 289] on div "15:00-00:00 (9h) (Thu) 1/1" at bounding box center [660, 286] width 153 height 10
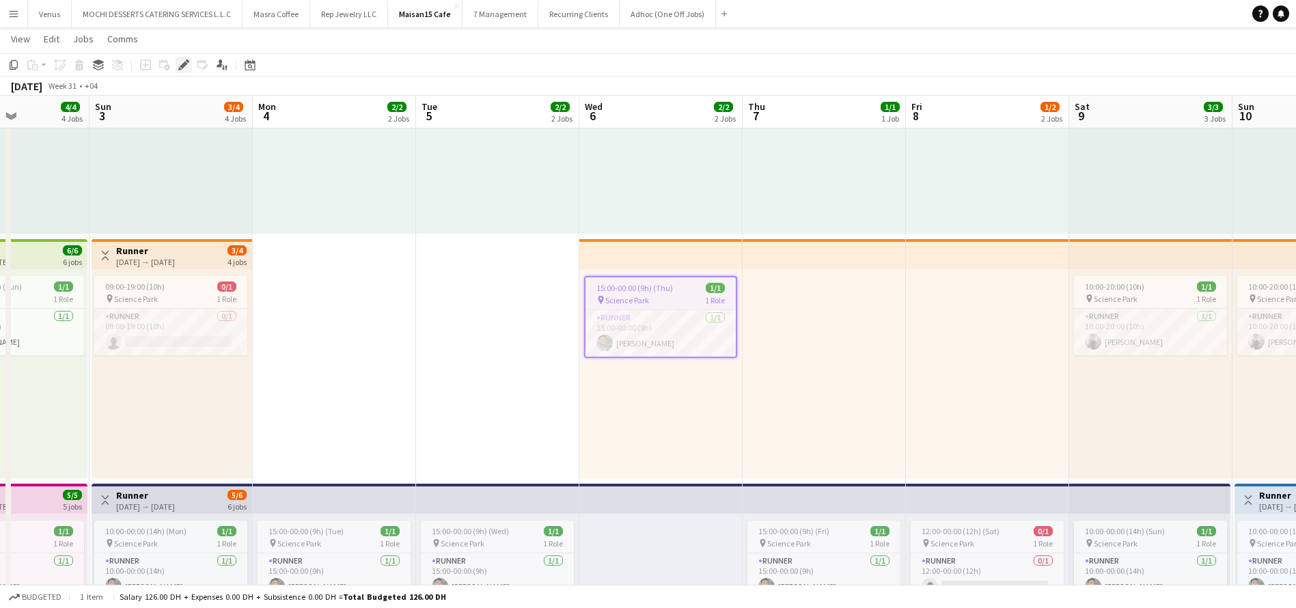
click at [185, 64] on icon at bounding box center [184, 65] width 8 height 8
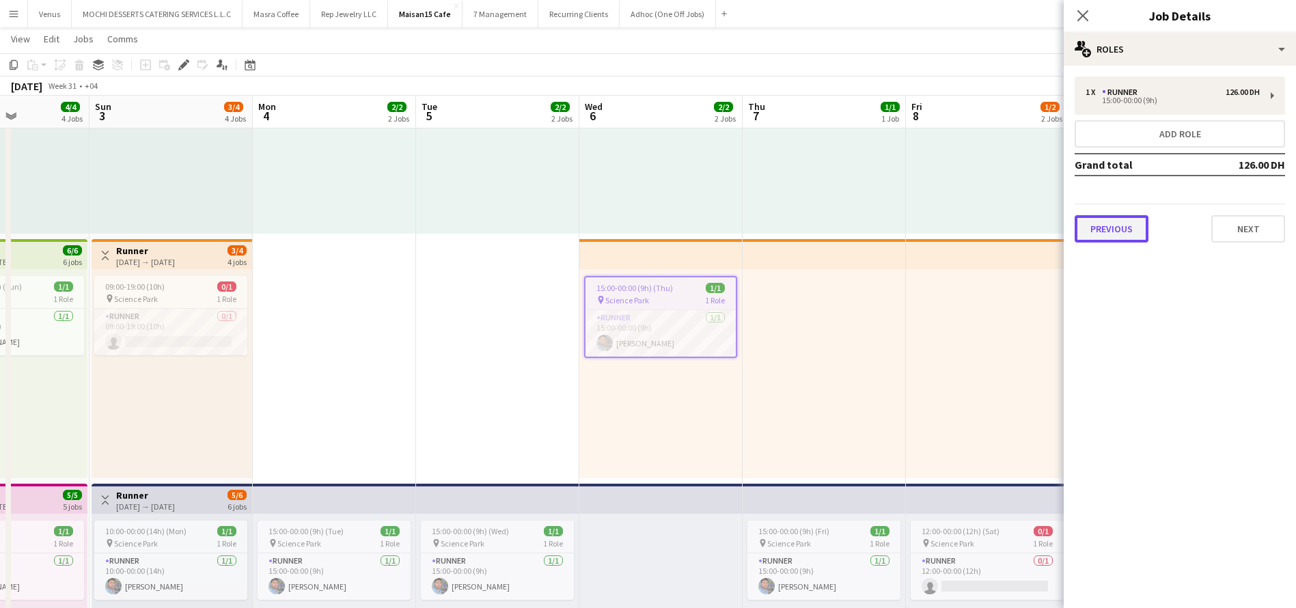
click at [1098, 240] on button "Previous" at bounding box center [1112, 228] width 74 height 27
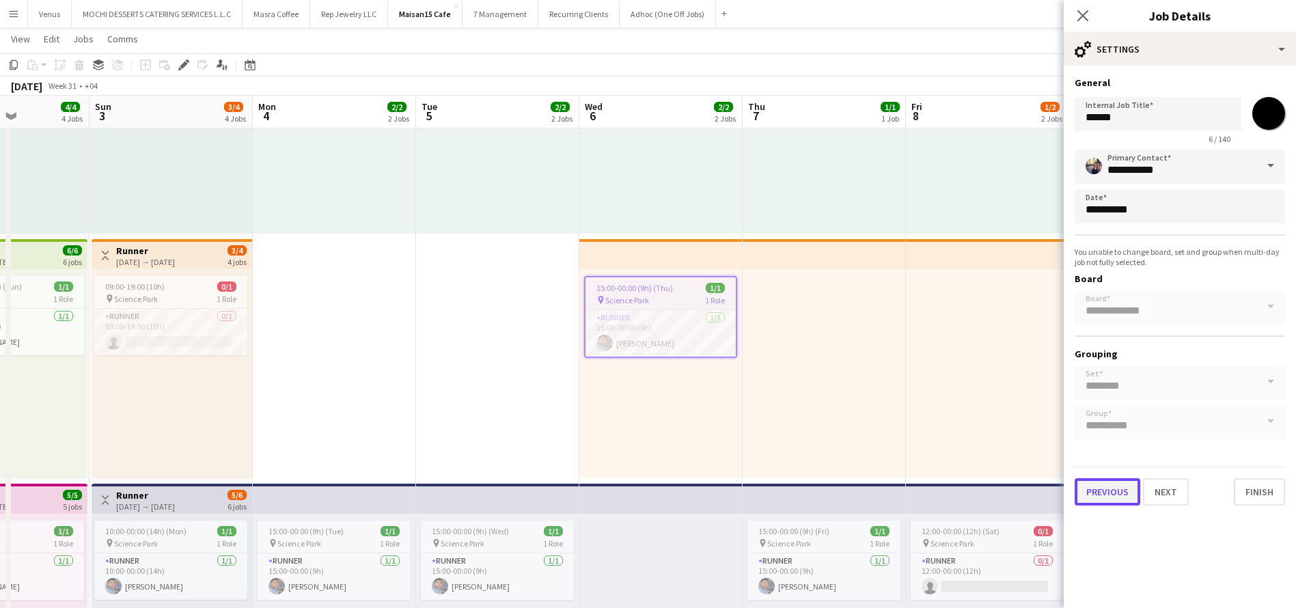
click at [1100, 494] on button "Previous" at bounding box center [1108, 491] width 66 height 27
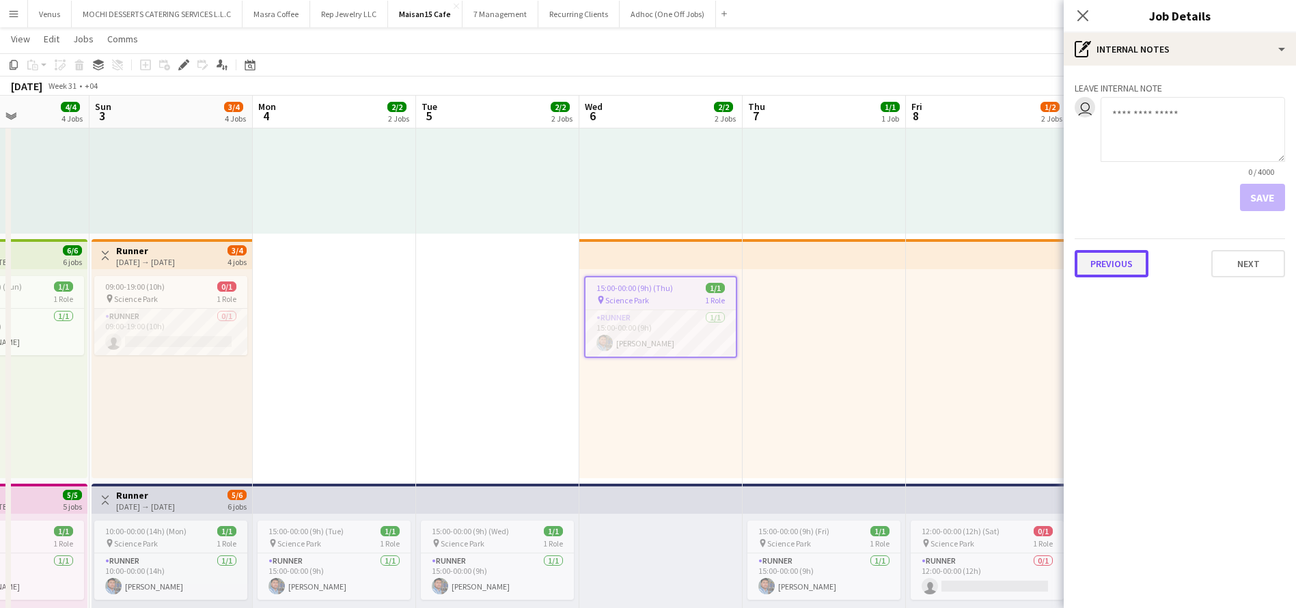
click at [1118, 271] on button "Previous" at bounding box center [1112, 263] width 74 height 27
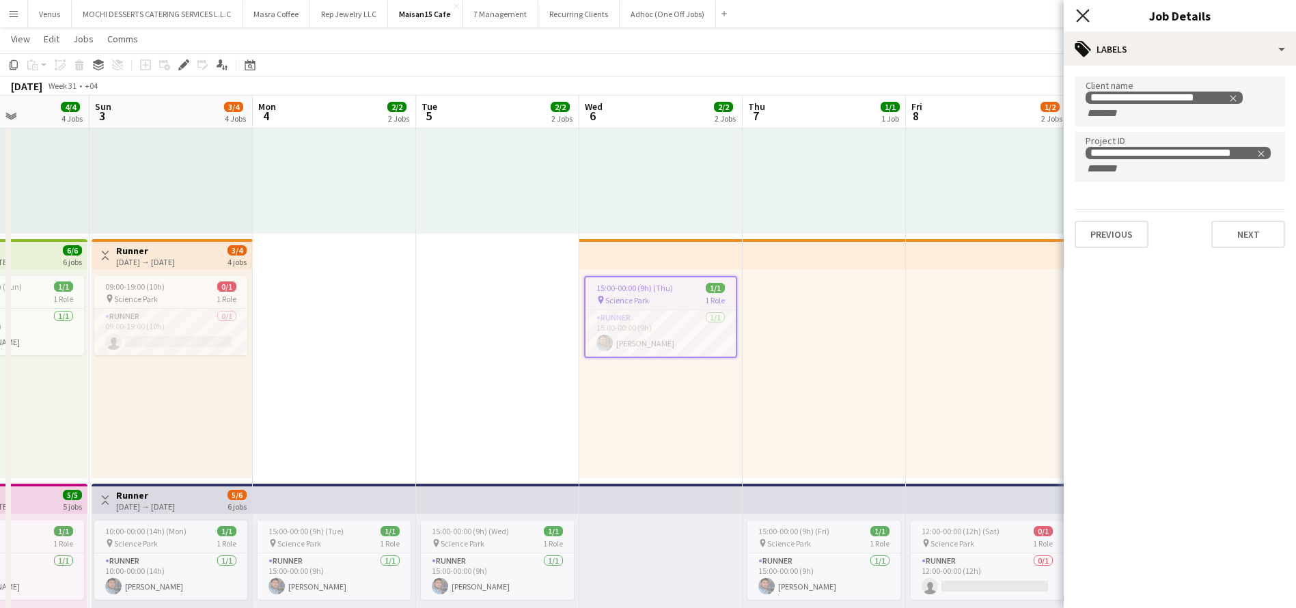
click at [1086, 12] on icon at bounding box center [1082, 15] width 13 height 13
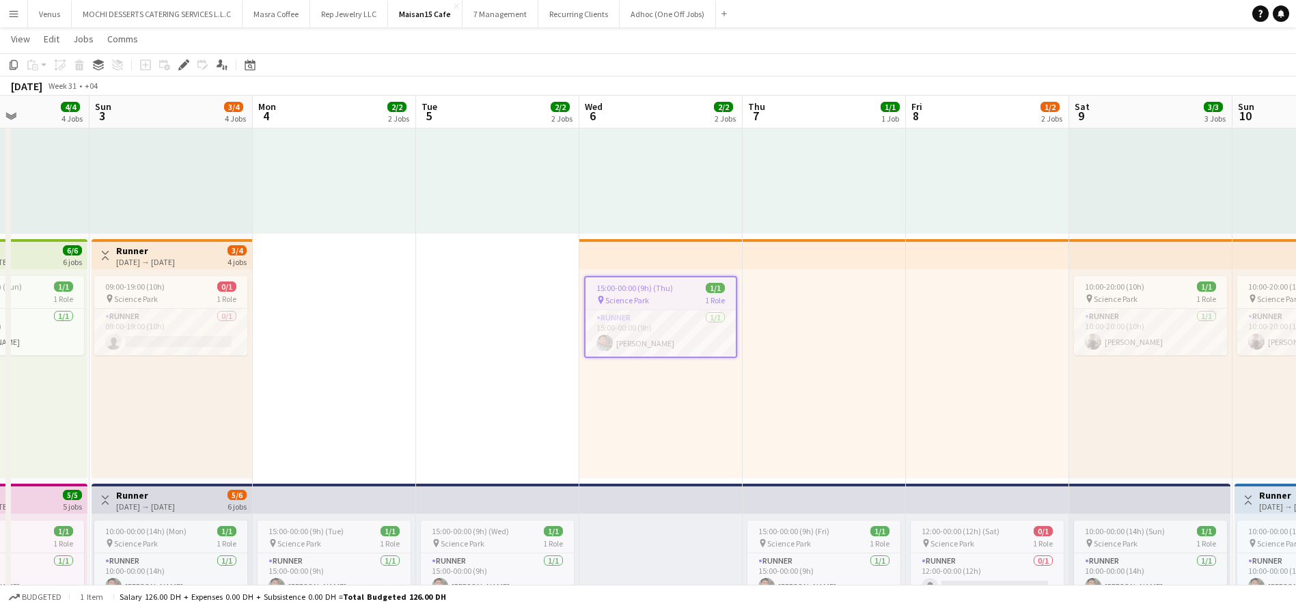
click at [1004, 256] on app-top-bar at bounding box center [987, 254] width 163 height 30
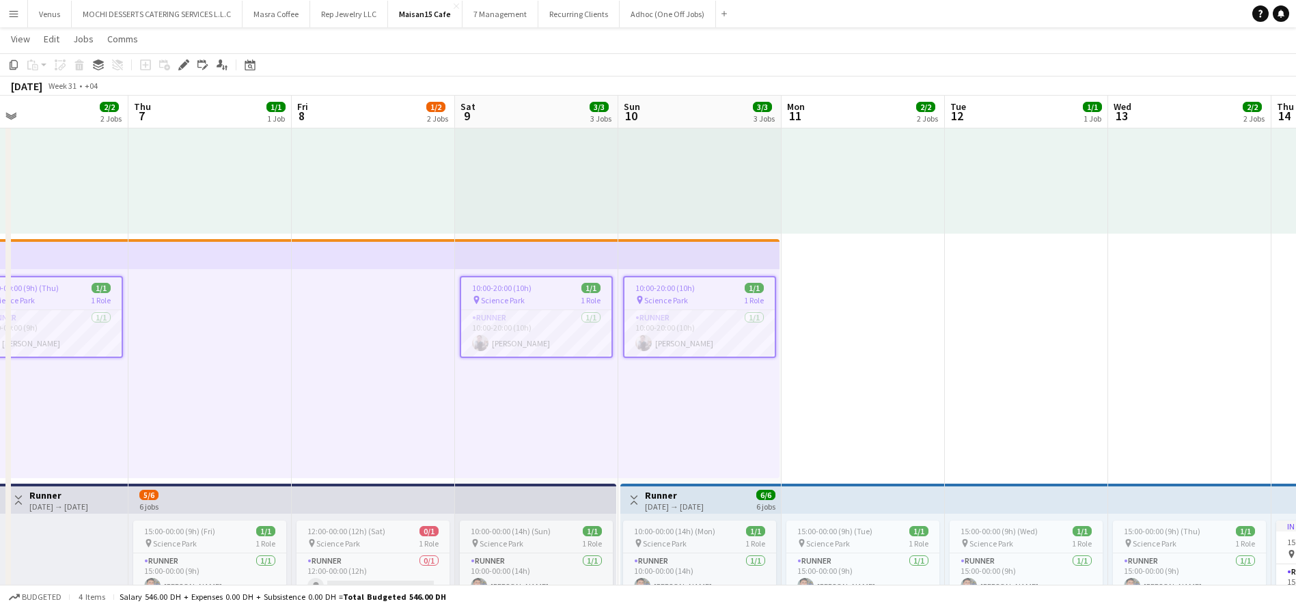
scroll to position [0, 484]
